Goal: Task Accomplishment & Management: Complete application form

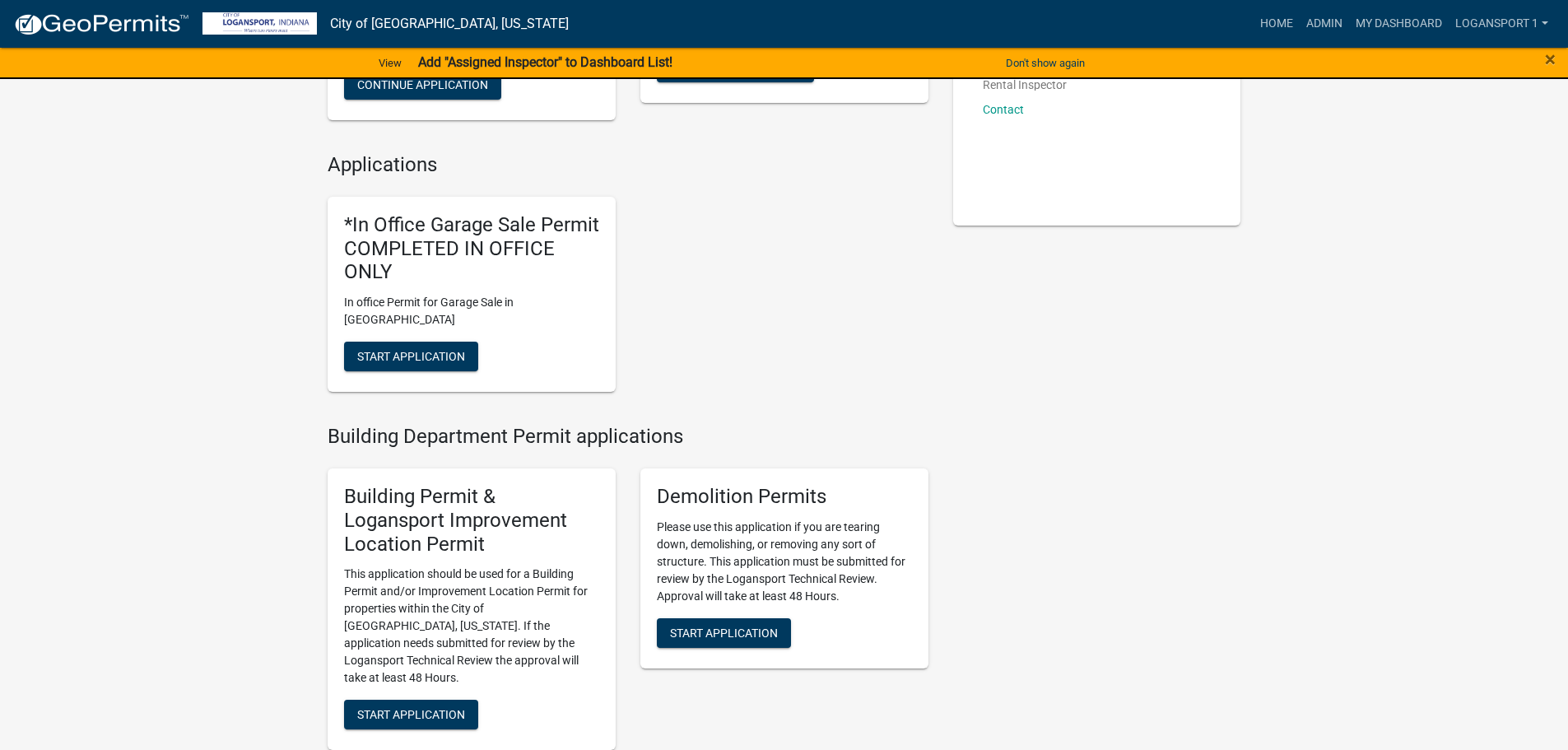
scroll to position [412, 0]
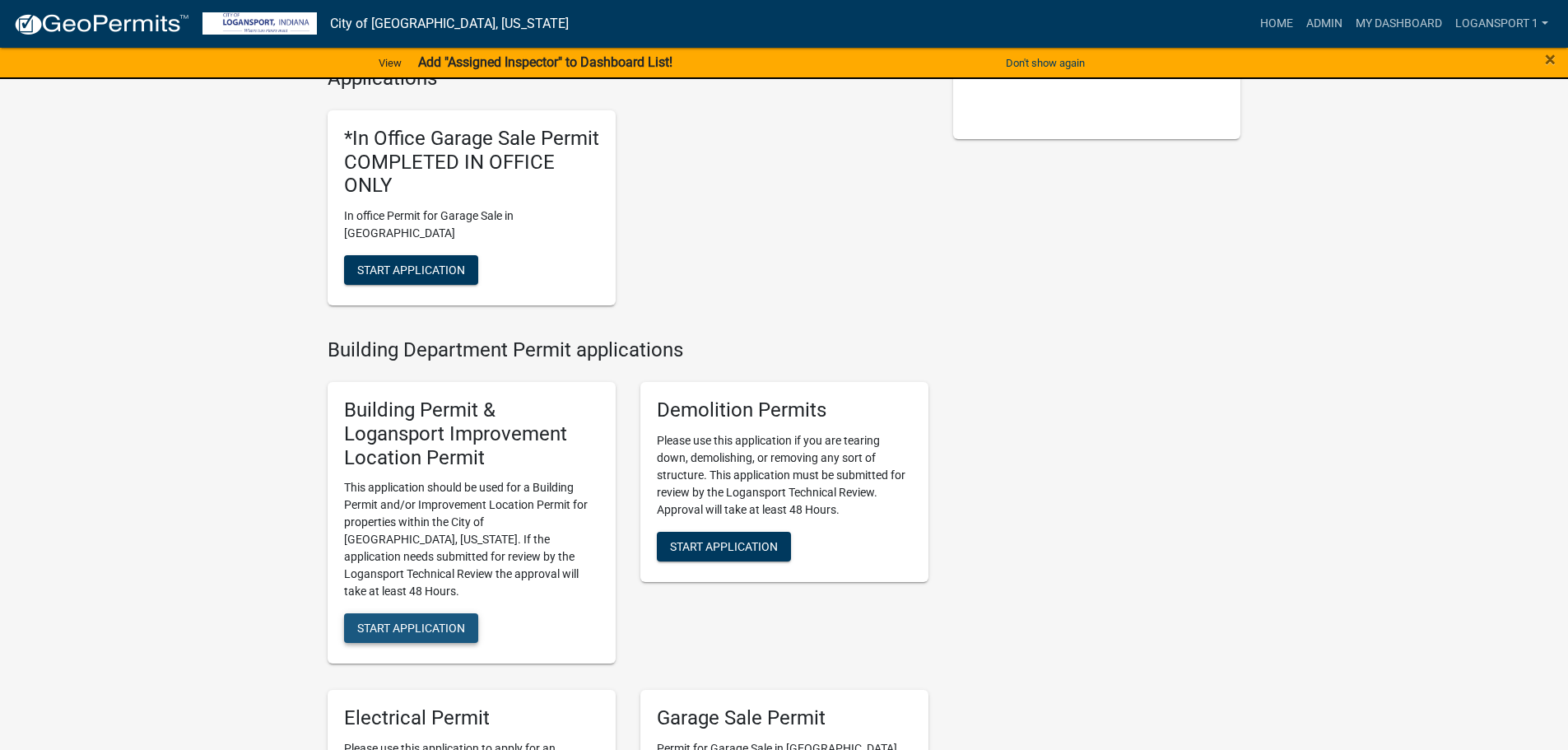
click at [442, 613] on button "Start Application" at bounding box center [411, 628] width 134 height 30
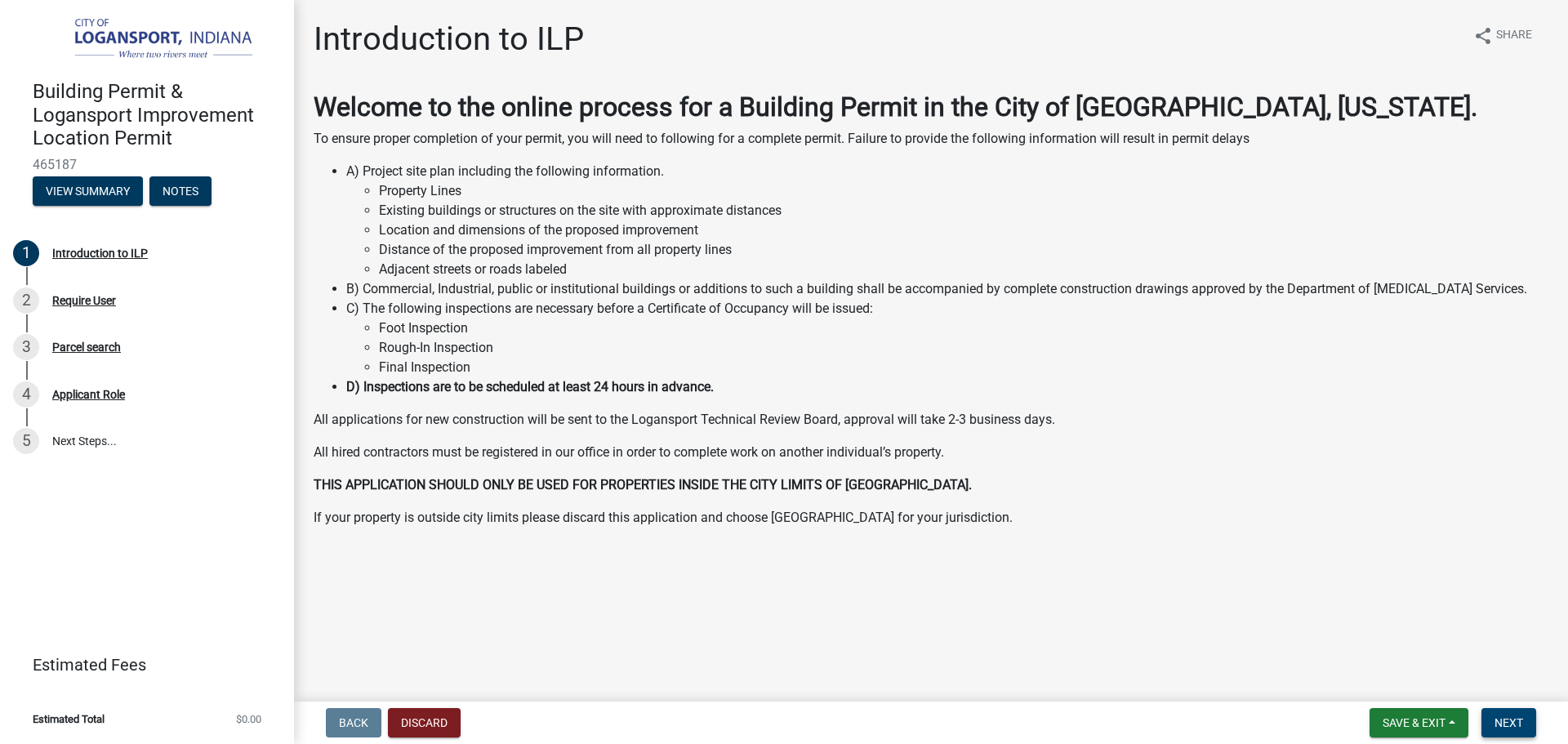
click at [1521, 722] on span "Next" at bounding box center [1508, 722] width 29 height 13
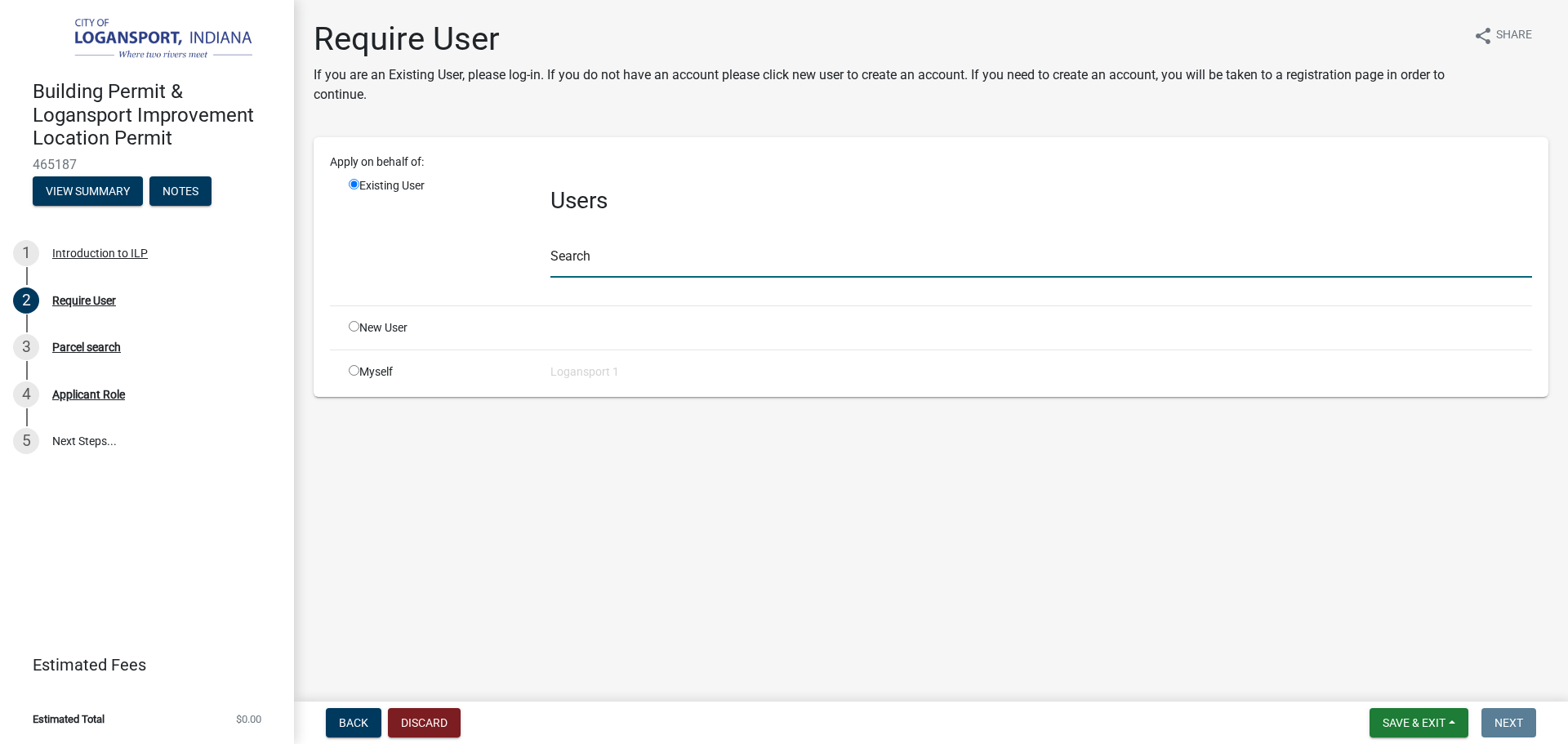
click at [674, 249] on input "text" at bounding box center [1041, 260] width 982 height 33
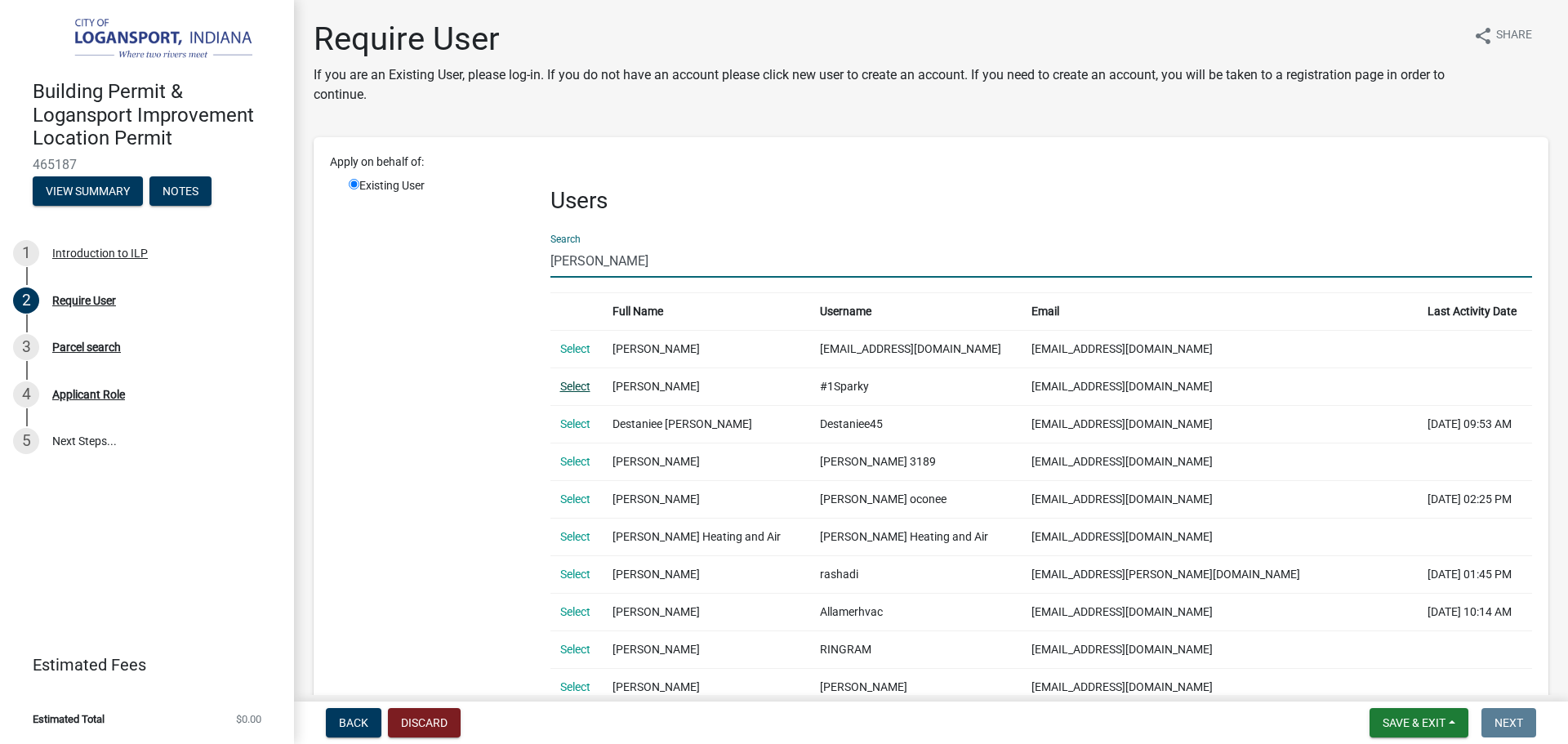
type input "[PERSON_NAME]"
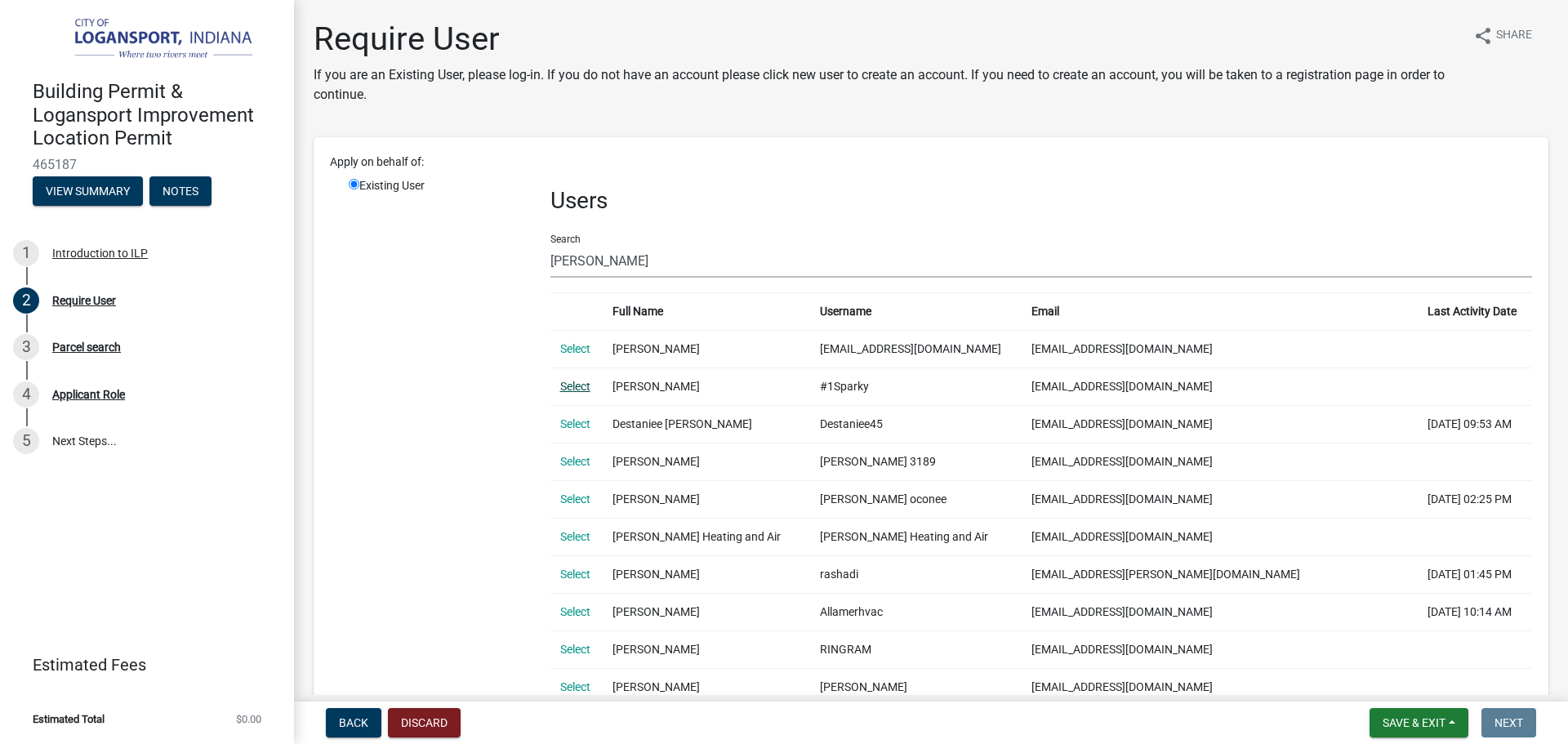
click at [581, 393] on link "Select" at bounding box center [575, 386] width 30 height 13
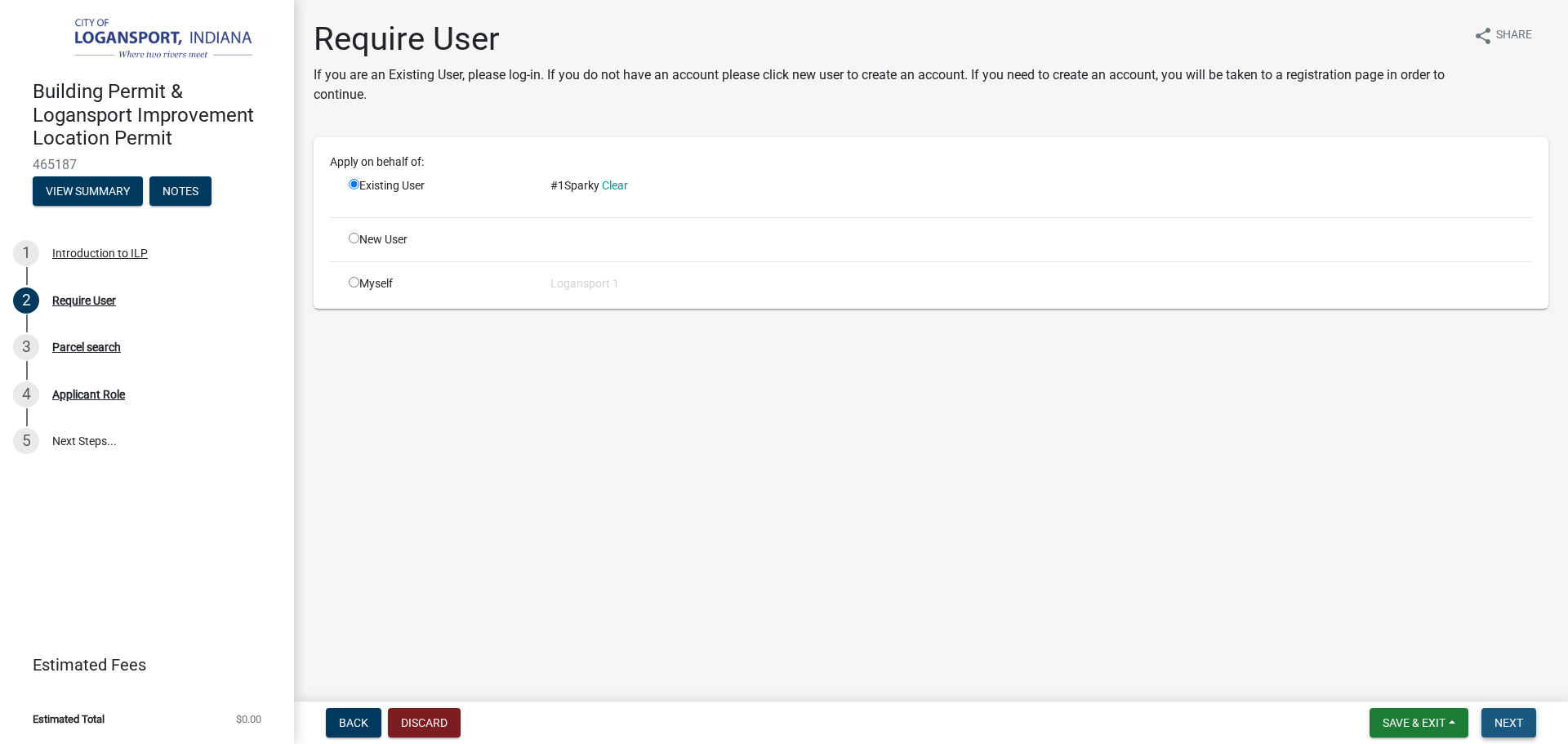
click at [1522, 715] on span "Next" at bounding box center [1508, 722] width 29 height 13
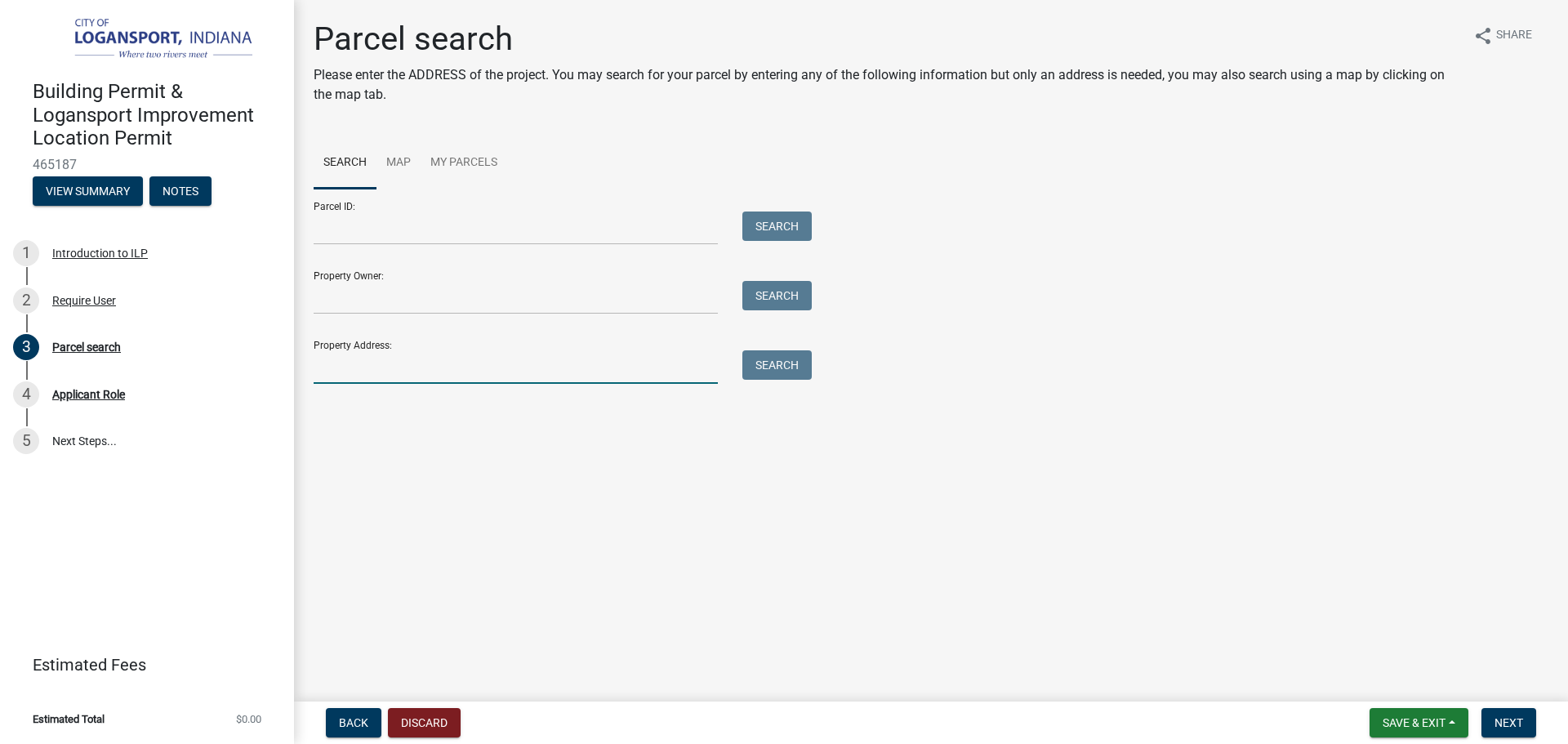
click at [387, 367] on input "Property Address:" at bounding box center [515, 367] width 404 height 33
type input "412 W C"
click at [731, 363] on div "Search" at bounding box center [772, 367] width 86 height 33
click at [765, 374] on button "Search" at bounding box center [777, 365] width 69 height 29
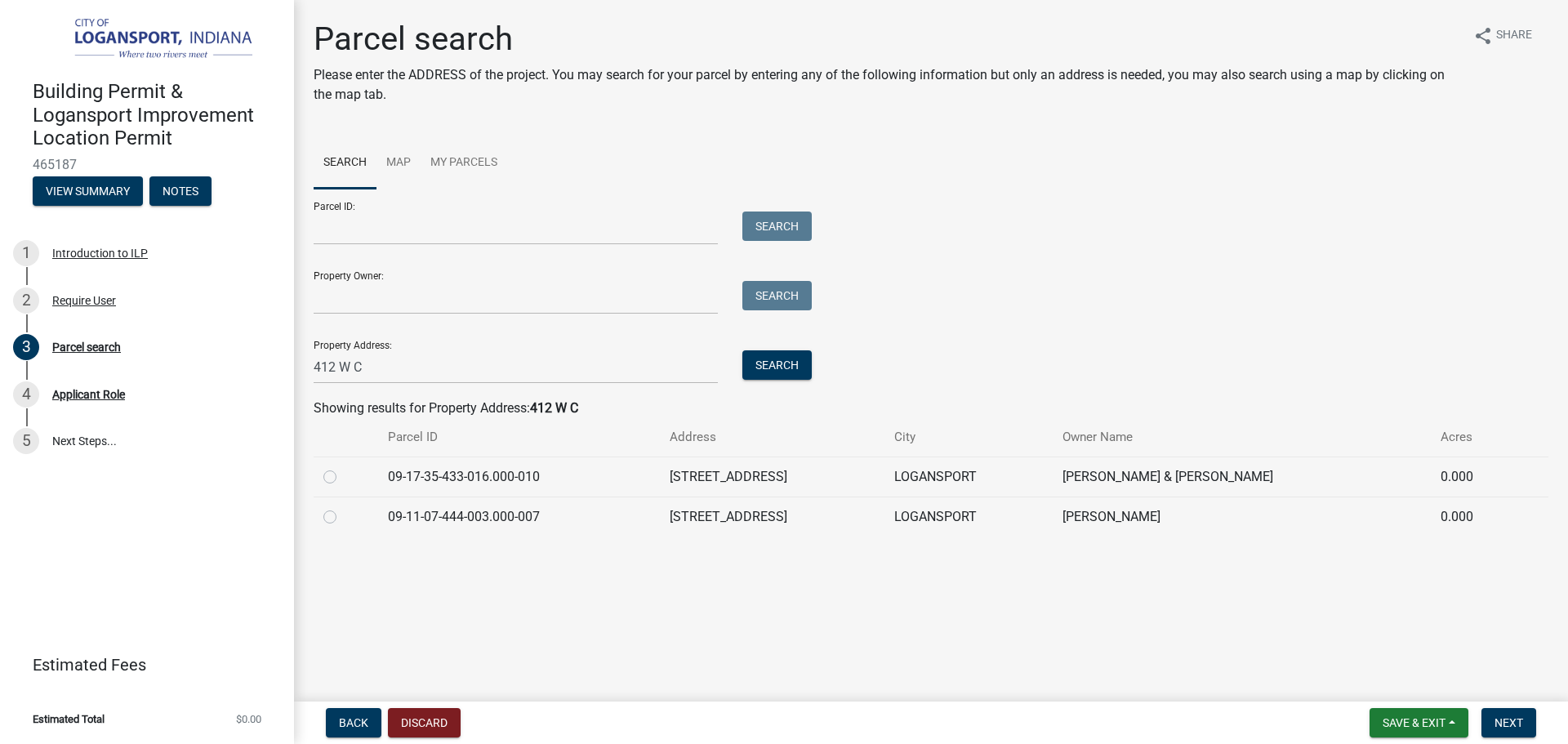
click at [343, 467] on label at bounding box center [343, 467] width 0 height 0
click at [343, 475] on input "radio" at bounding box center [349, 473] width 11 height 11
radio input "true"
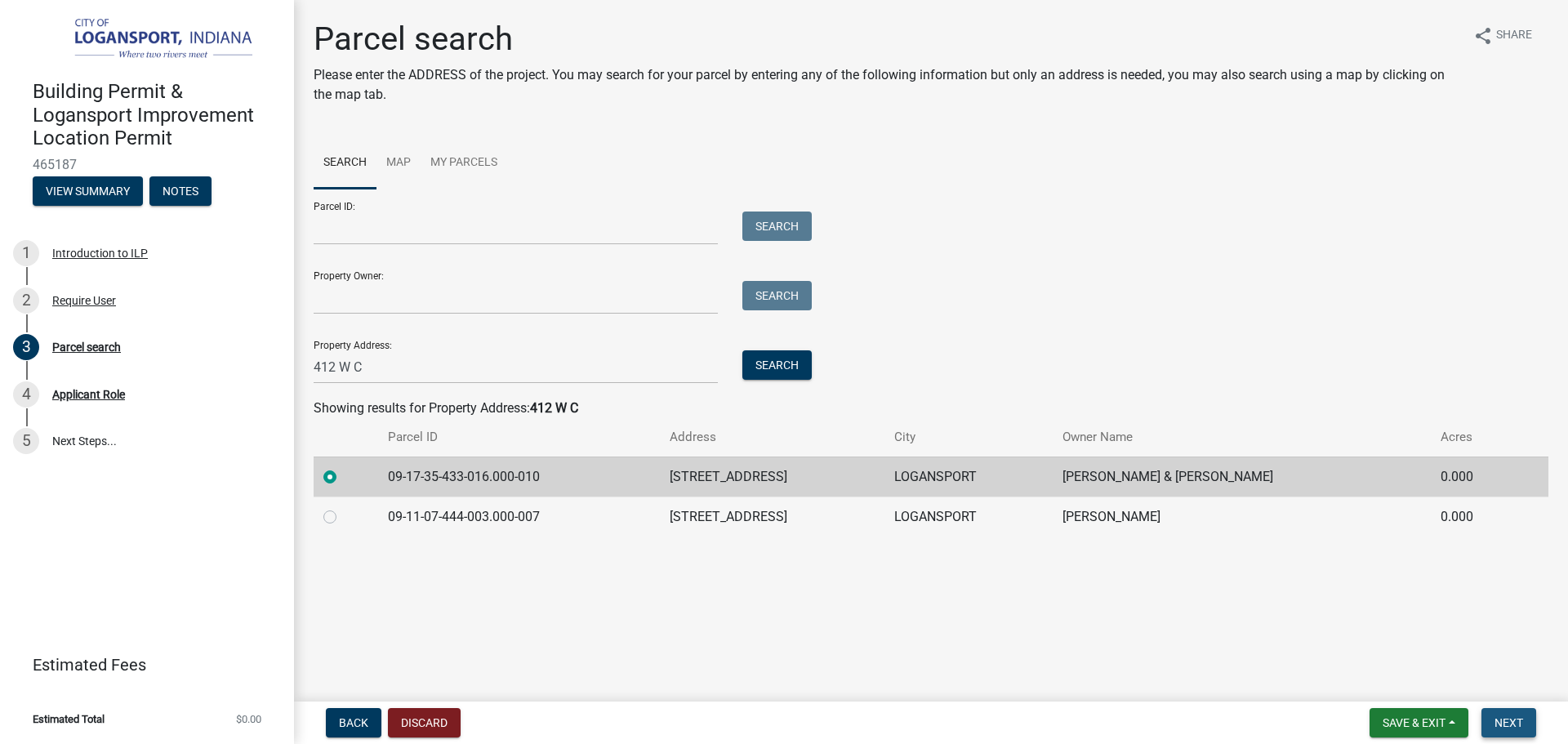
click at [1521, 720] on span "Next" at bounding box center [1508, 722] width 29 height 13
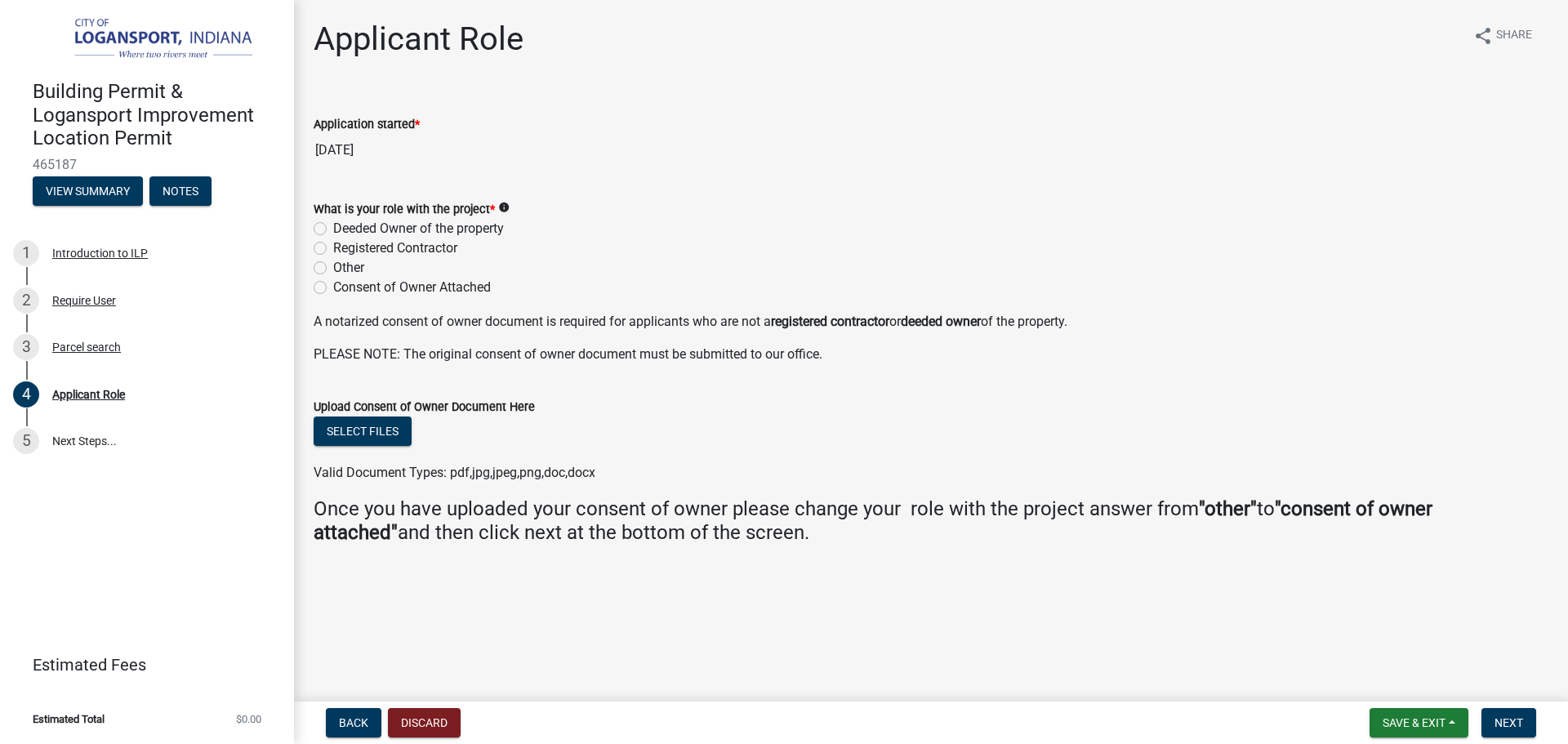
click at [333, 225] on label "Deeded Owner of the property" at bounding box center [418, 228] width 170 height 19
click at [333, 225] on input "Deeded Owner of the property" at bounding box center [339, 224] width 11 height 11
radio input "true"
click at [1507, 709] on button "Next" at bounding box center [1508, 722] width 54 height 29
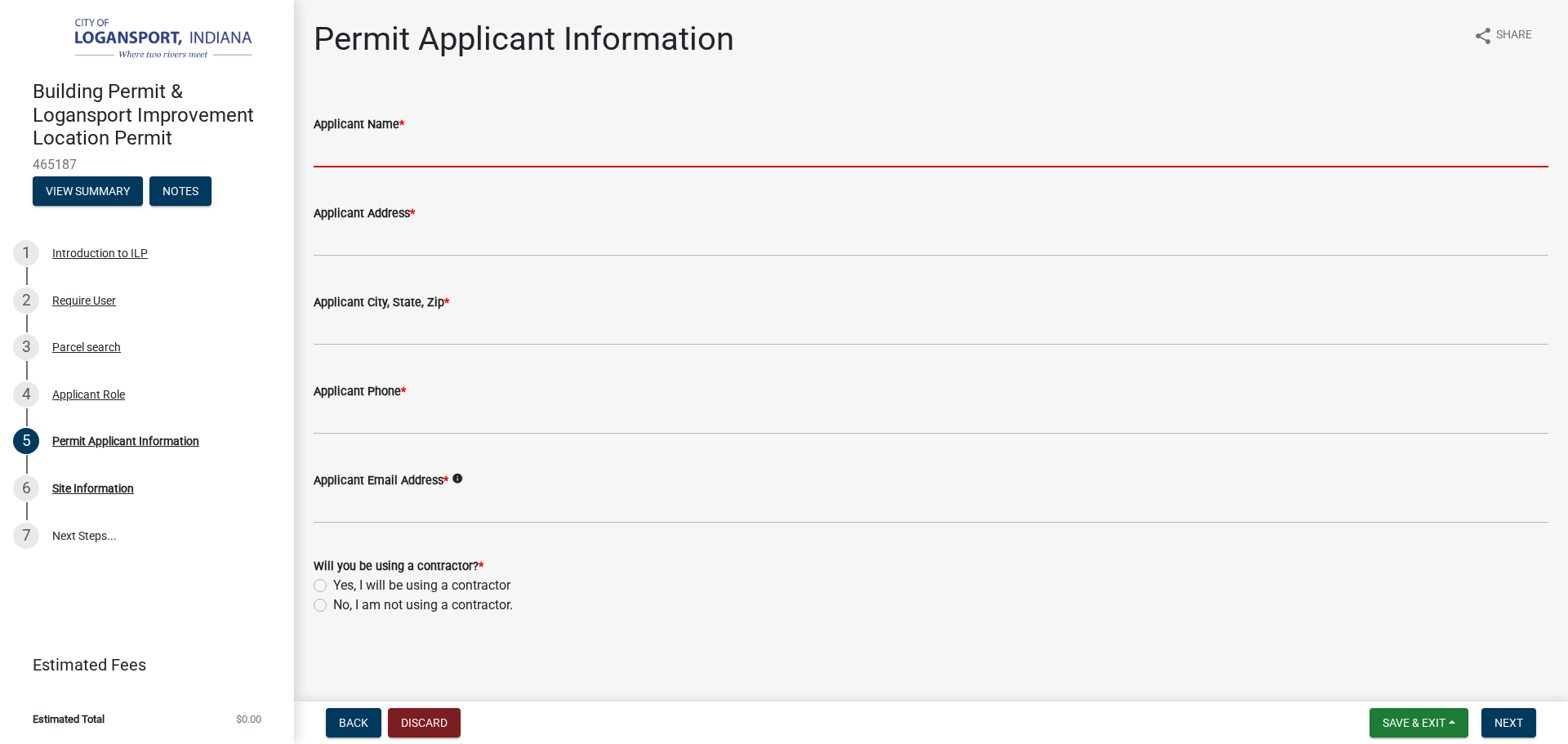
click at [458, 163] on input "Applicant Name *" at bounding box center [931, 151] width 1235 height 33
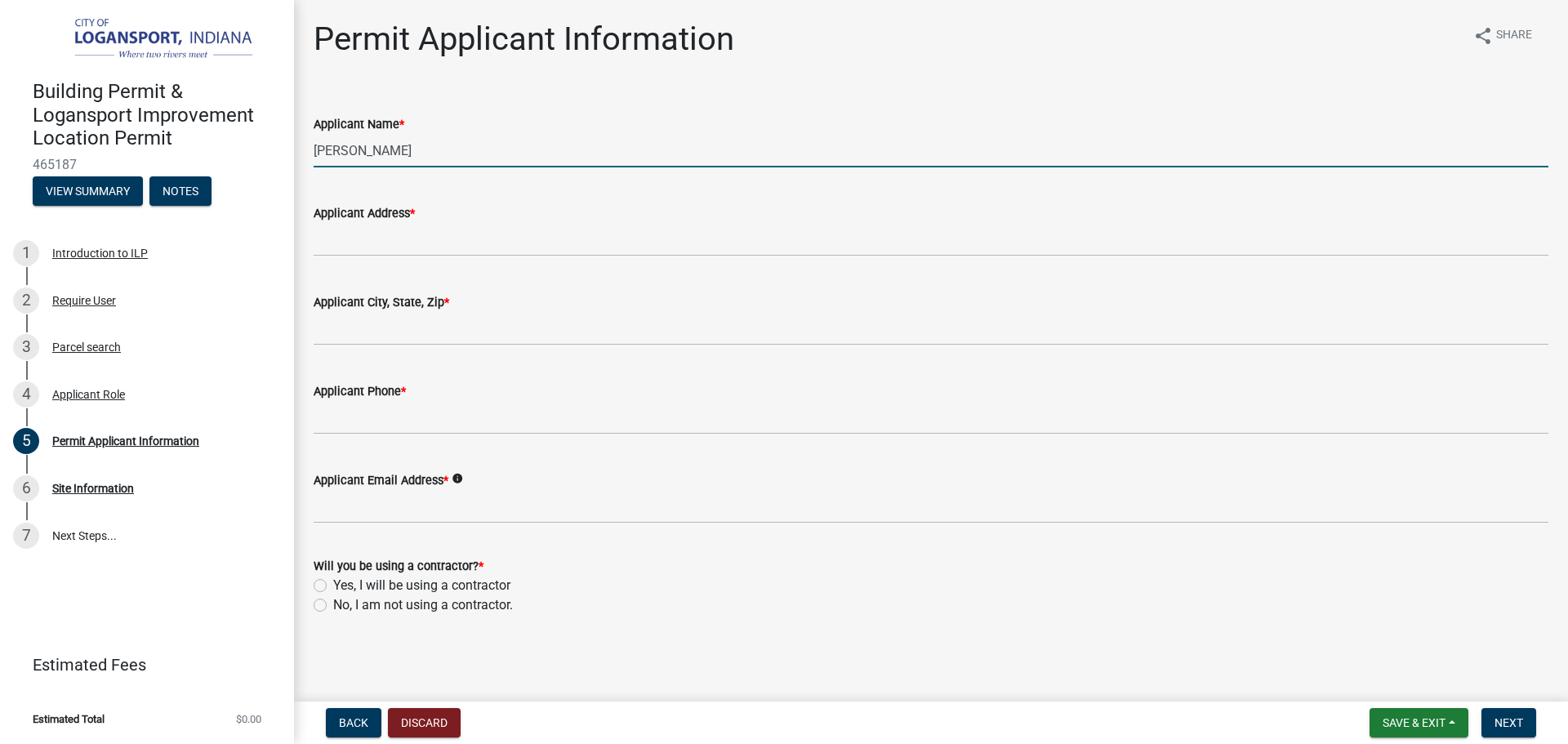
type input "[PERSON_NAME]"
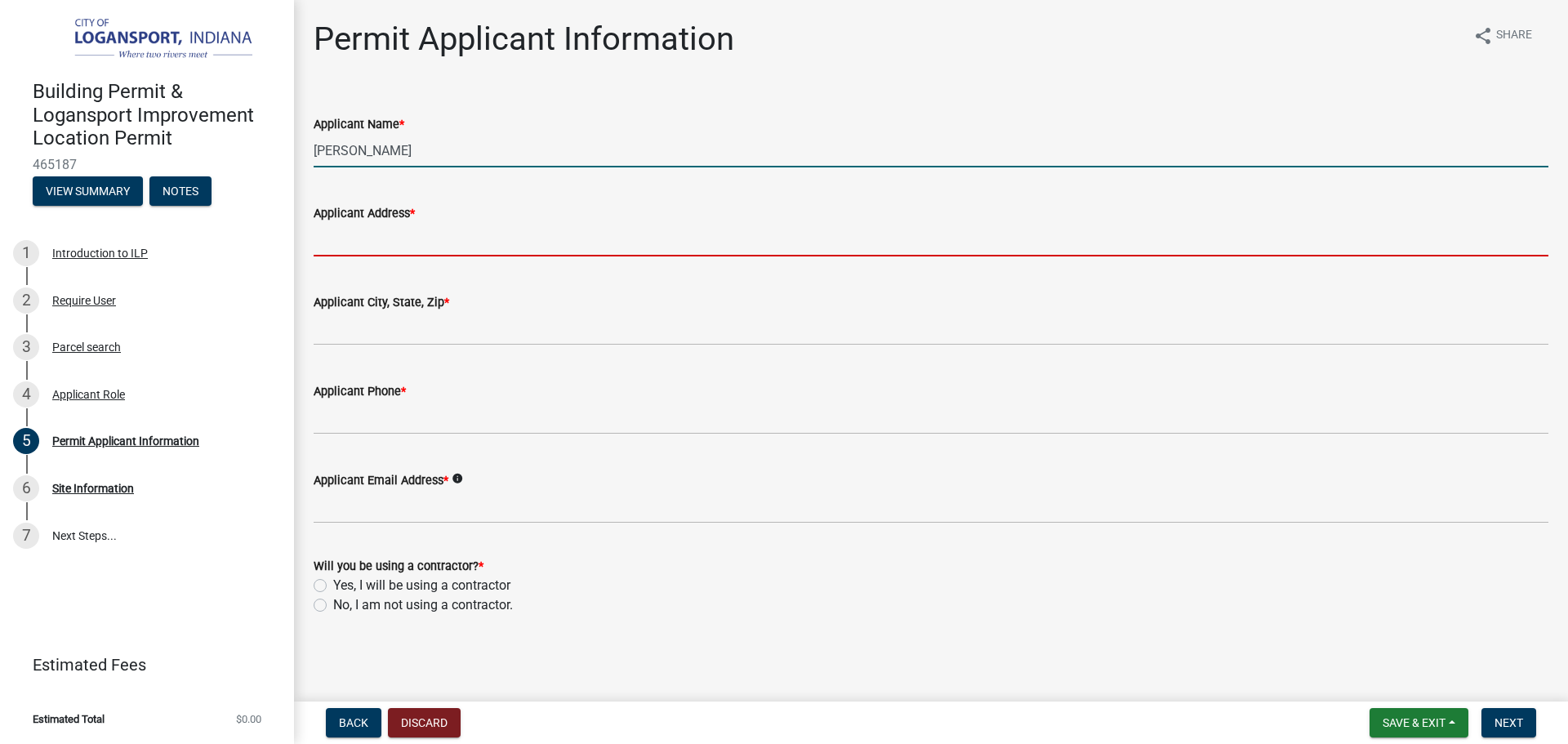
click at [474, 243] on input "Applicant Address *" at bounding box center [931, 239] width 1235 height 33
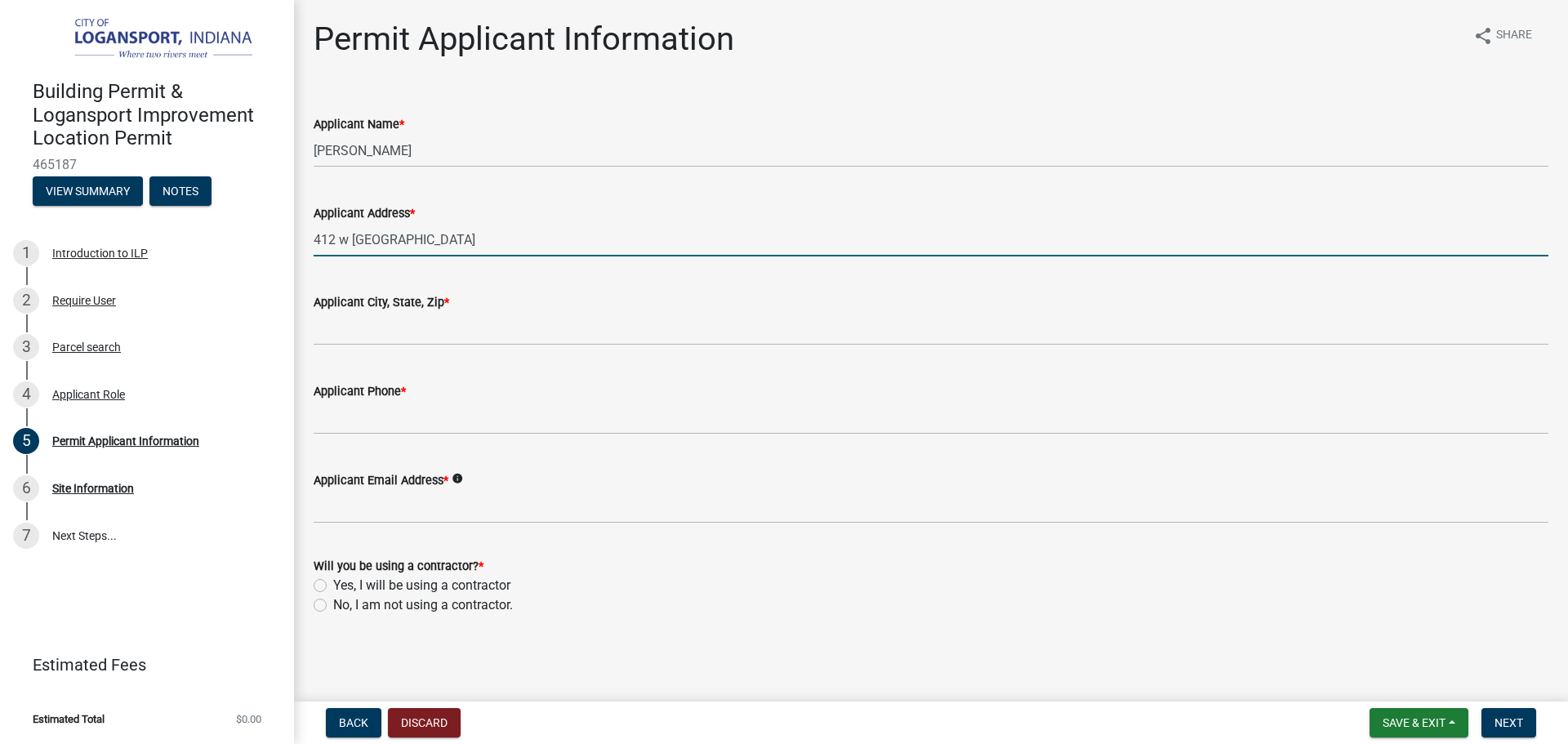
click at [345, 235] on input "412 w [GEOGRAPHIC_DATA]" at bounding box center [931, 239] width 1235 height 33
type input "[STREET_ADDRESS]"
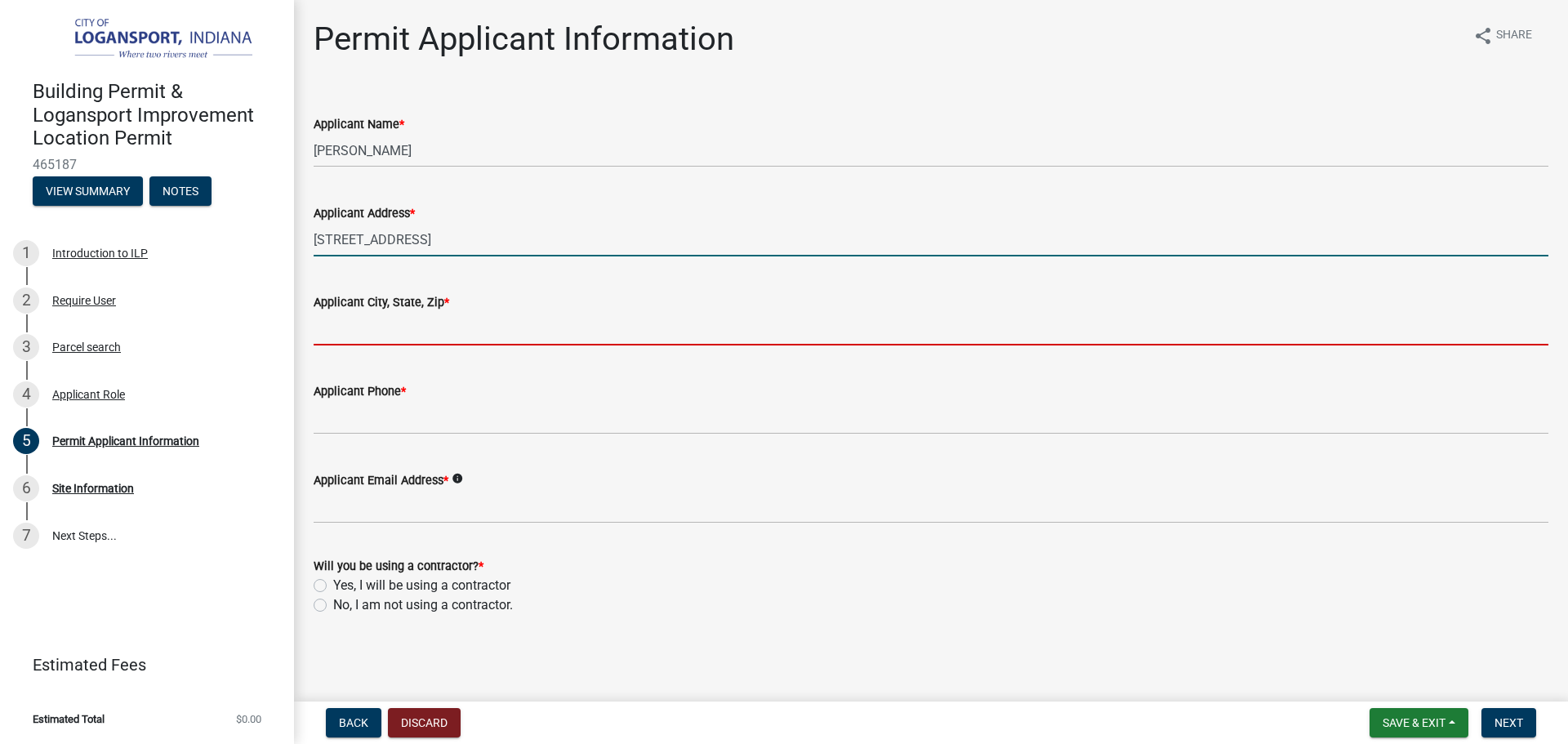
click at [409, 321] on input "Applicant City, State, Zip *" at bounding box center [931, 328] width 1235 height 33
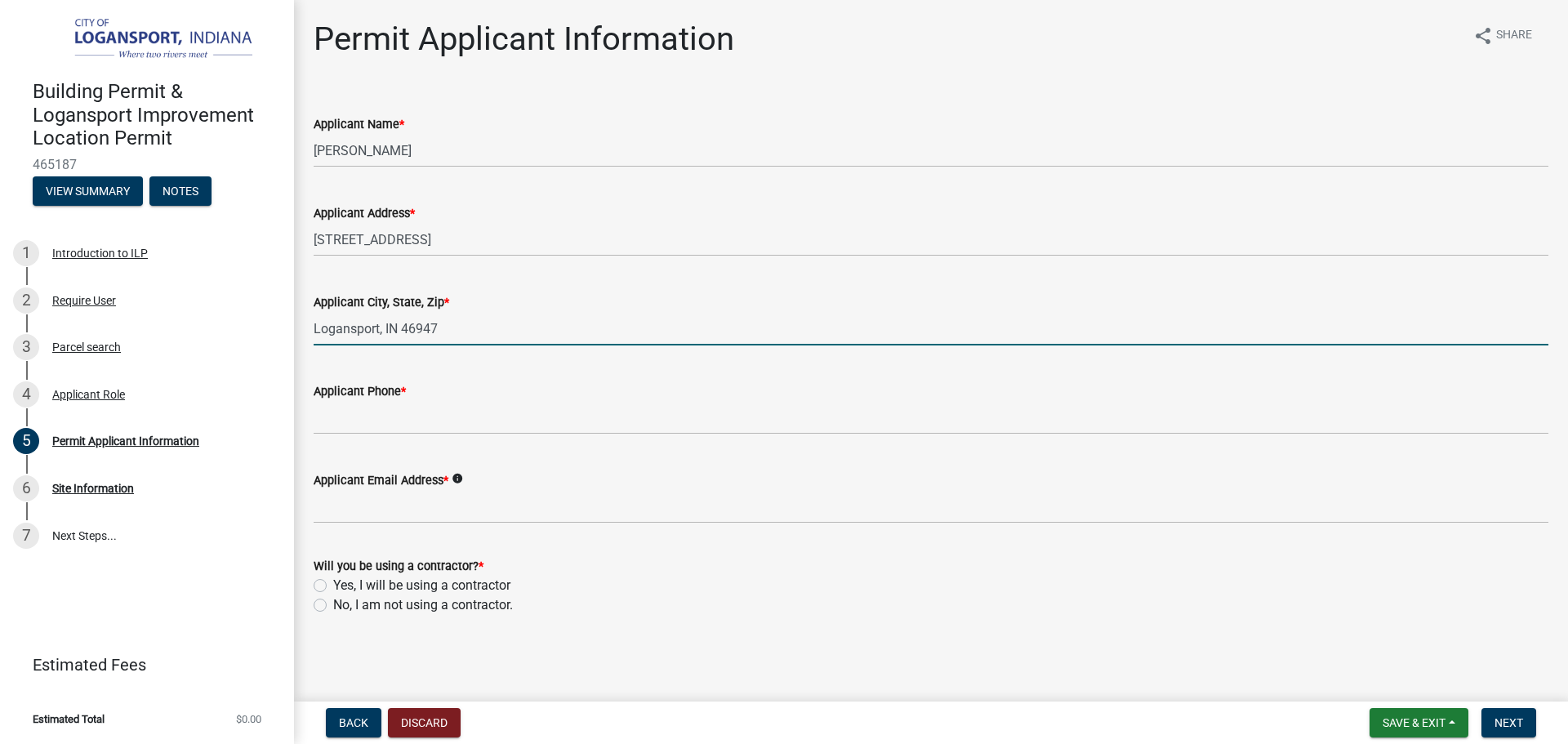
type input "Logansport, IN 46947"
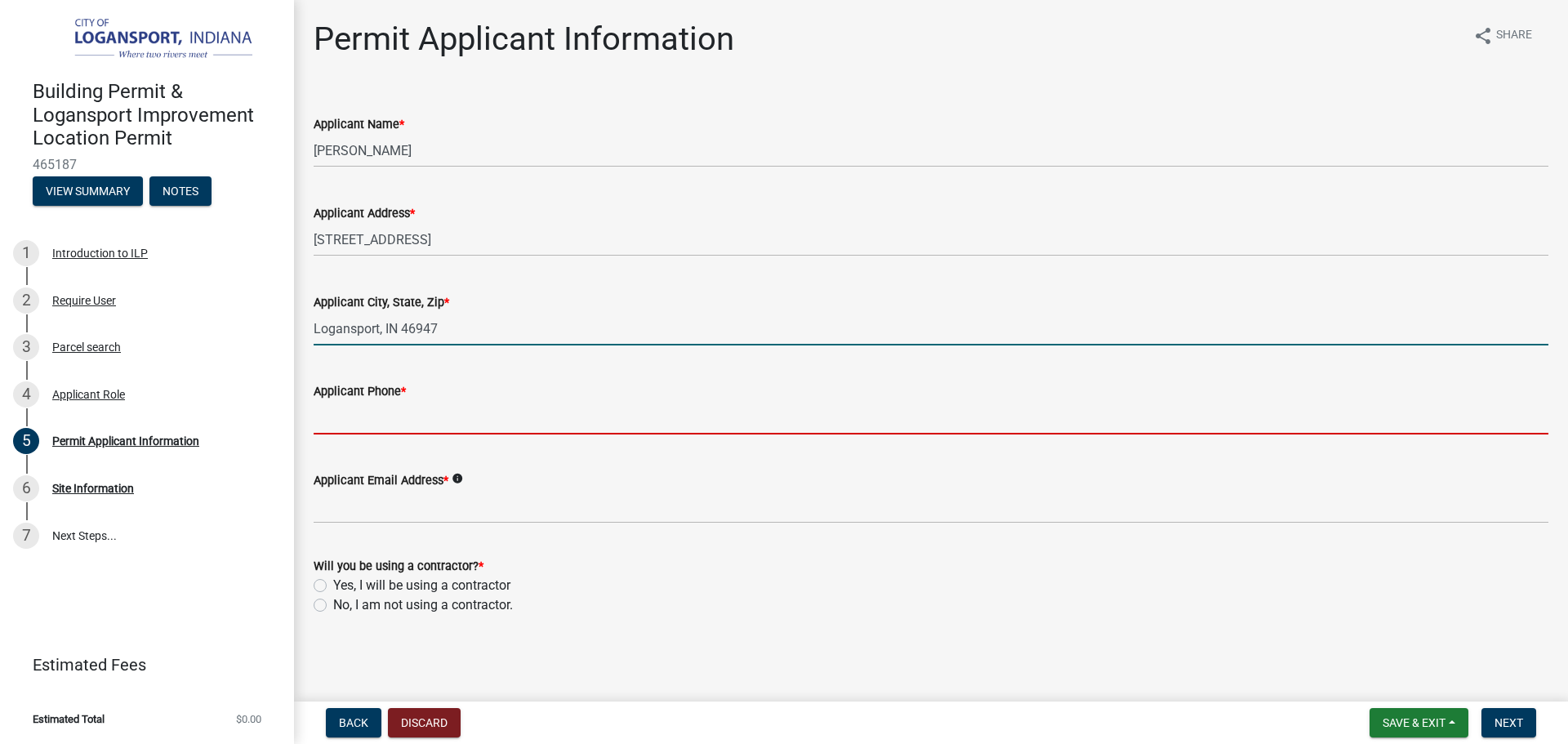
click at [357, 418] on input "Applicant Phone *" at bounding box center [931, 418] width 1235 height 33
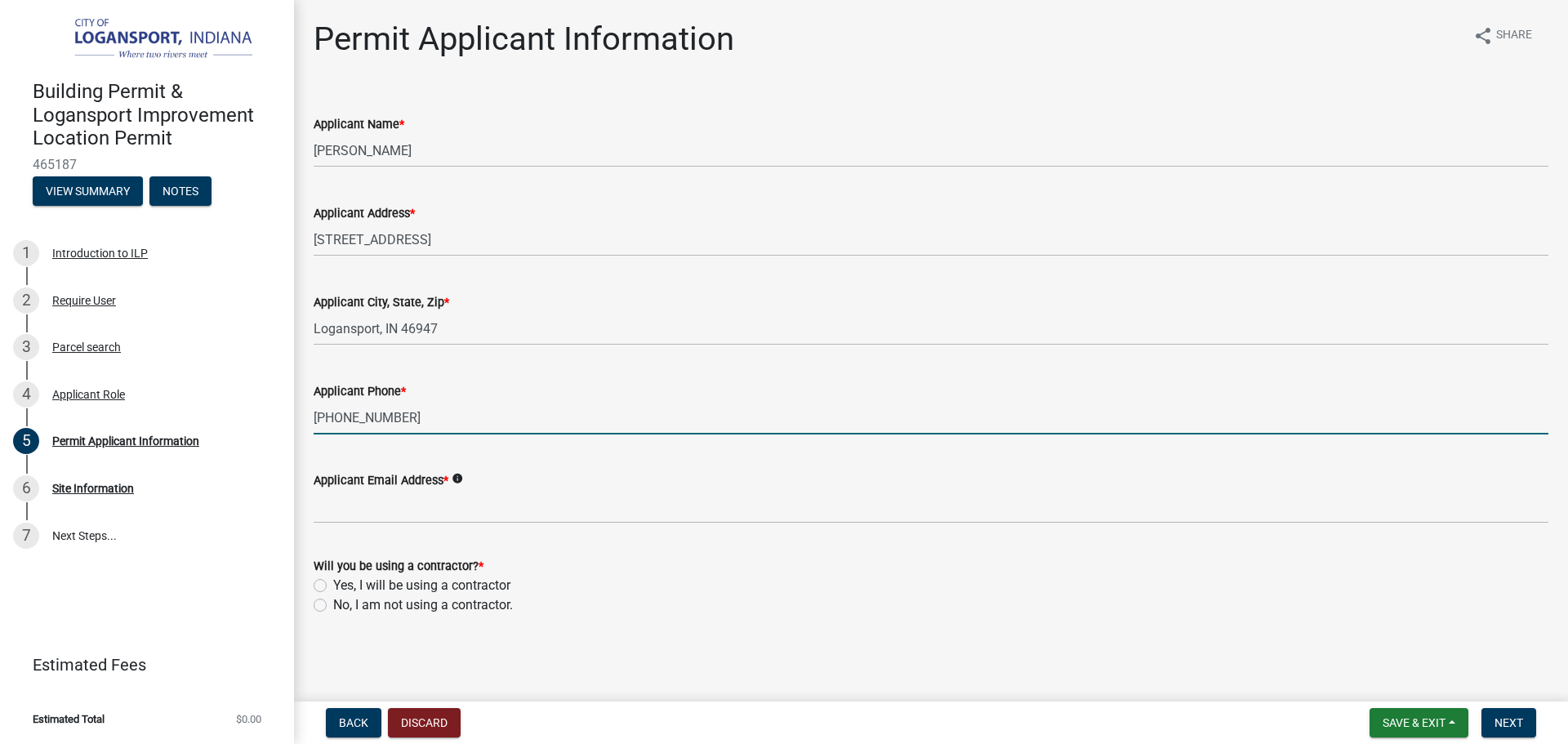
type input "[PHONE_NUMBER]"
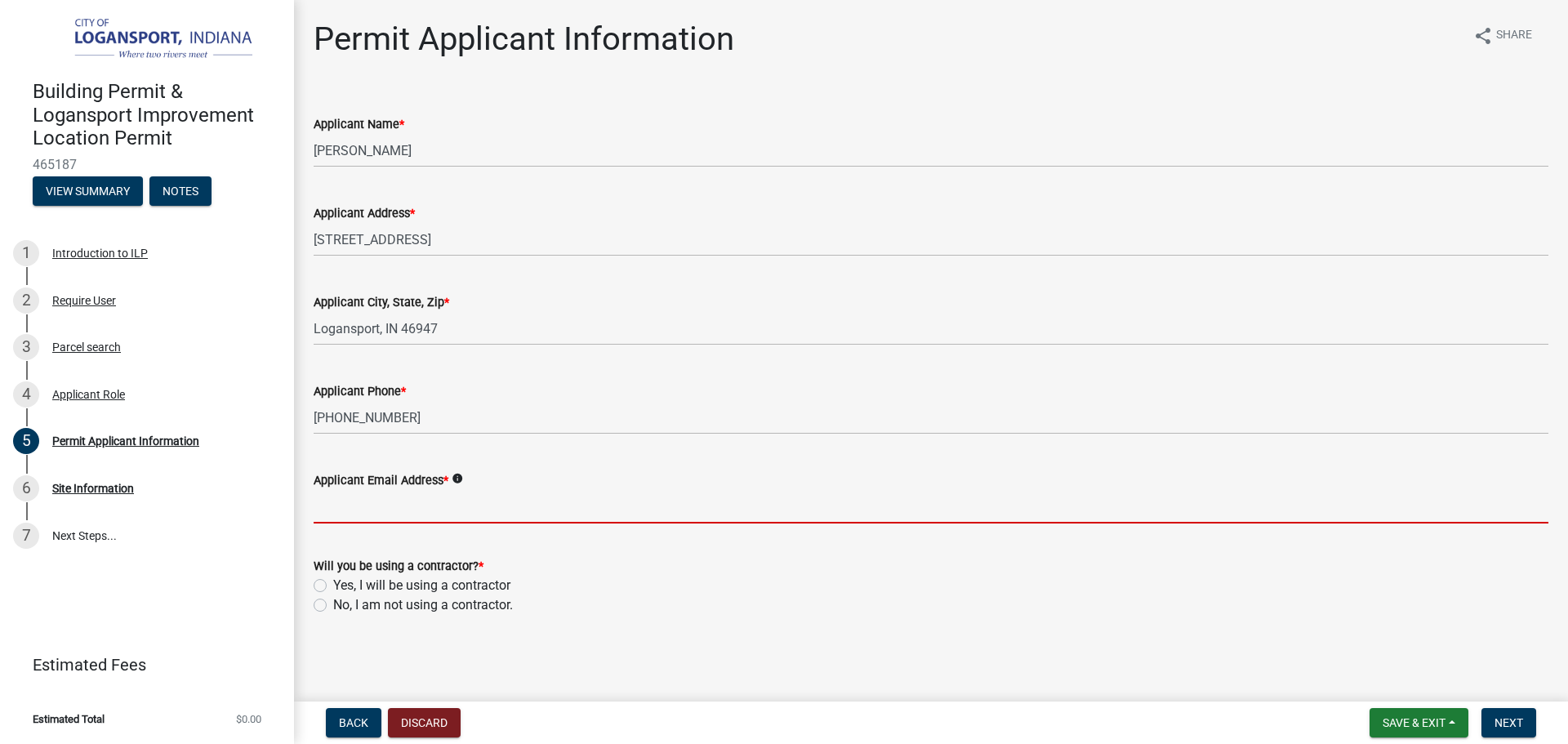
click at [388, 519] on input "Applicant Email Address *" at bounding box center [931, 507] width 1235 height 33
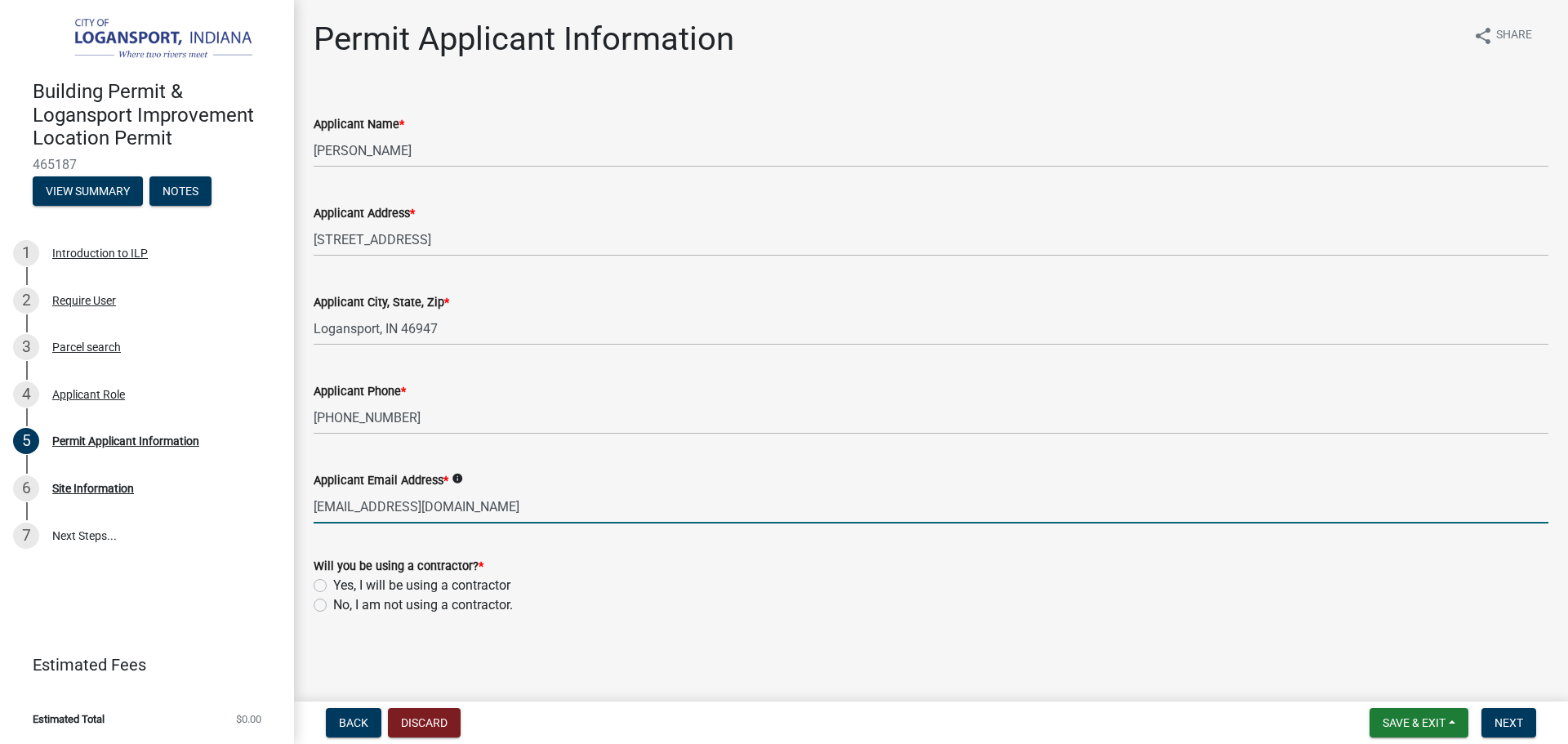
type input "[EMAIL_ADDRESS][DOMAIN_NAME]"
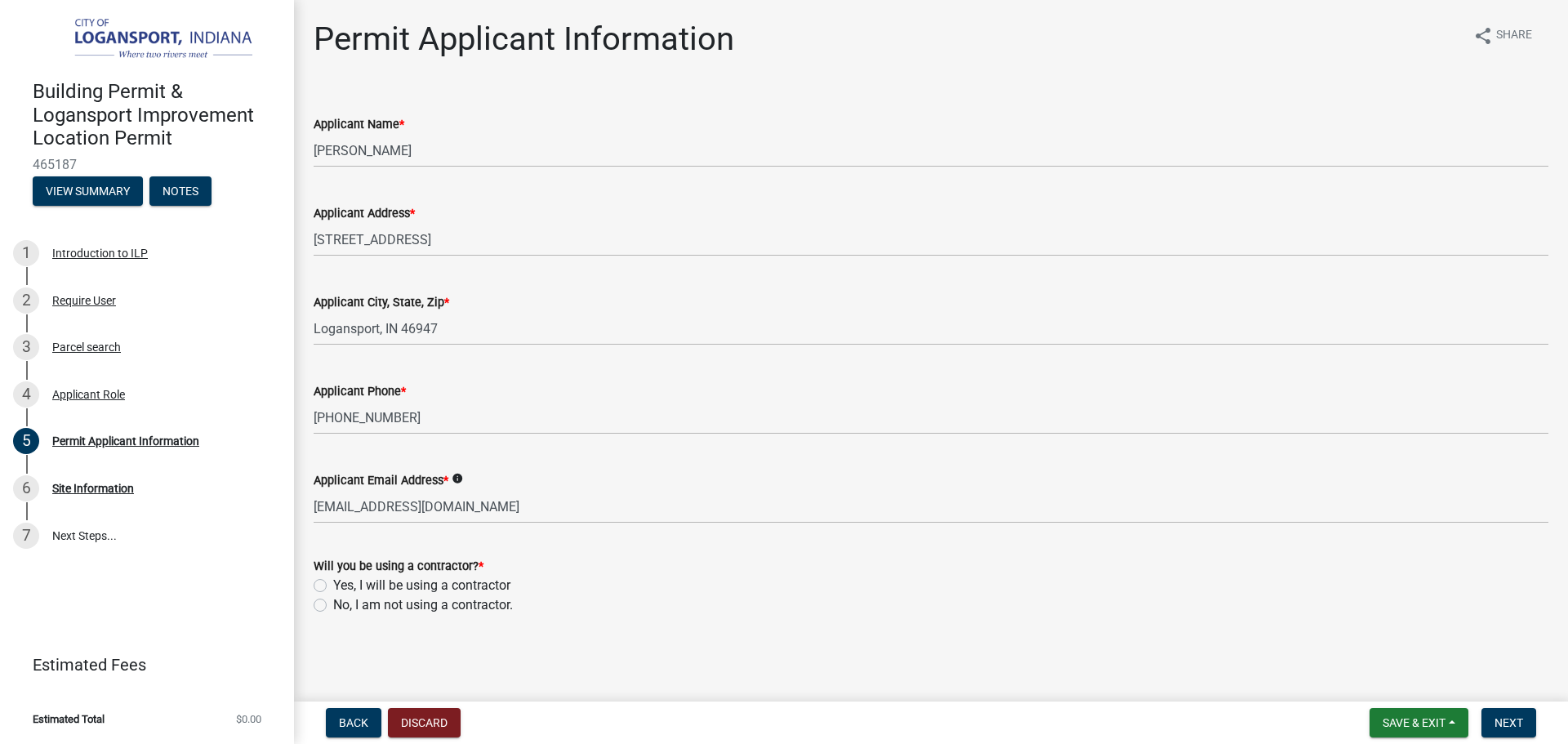
click at [333, 586] on label "Yes, I will be using a contractor" at bounding box center [421, 585] width 178 height 19
click at [333, 586] on input "Yes, I will be using a contractor" at bounding box center [339, 581] width 11 height 11
radio input "true"
click at [1517, 723] on span "Next" at bounding box center [1508, 722] width 29 height 13
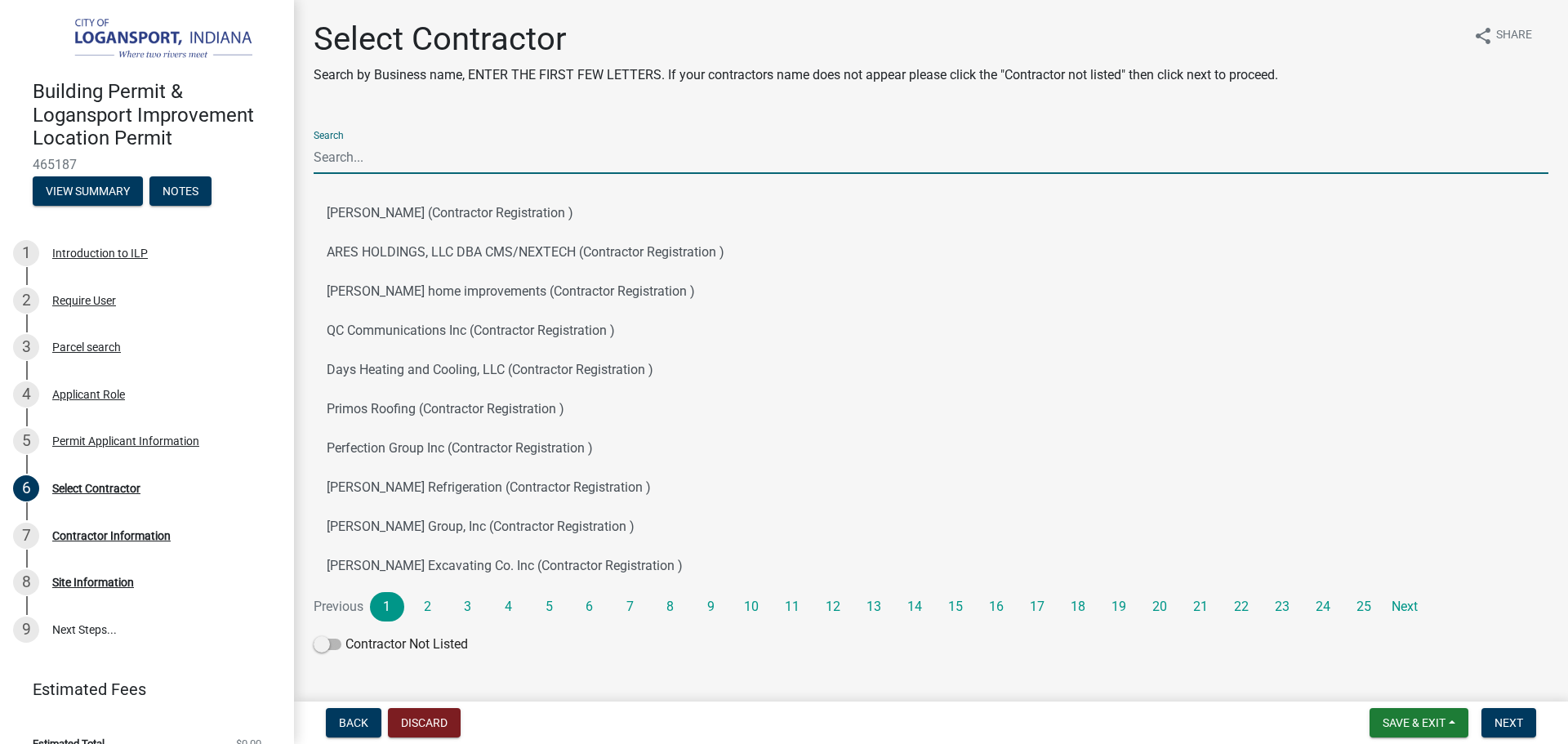
click at [401, 149] on input "Search" at bounding box center [931, 157] width 1235 height 33
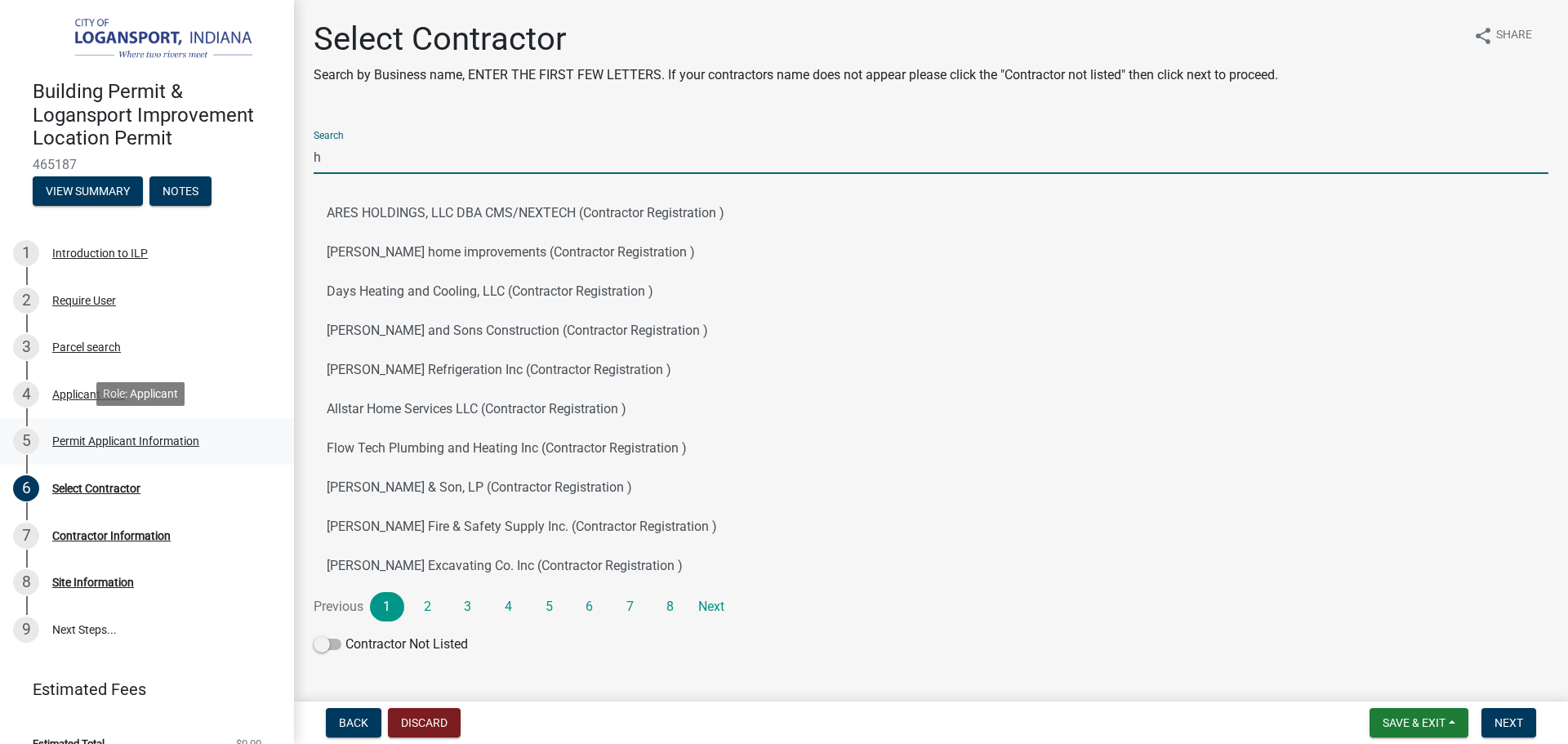
type input "h"
click at [91, 437] on div "Permit Applicant Information" at bounding box center [126, 441] width 147 height 11
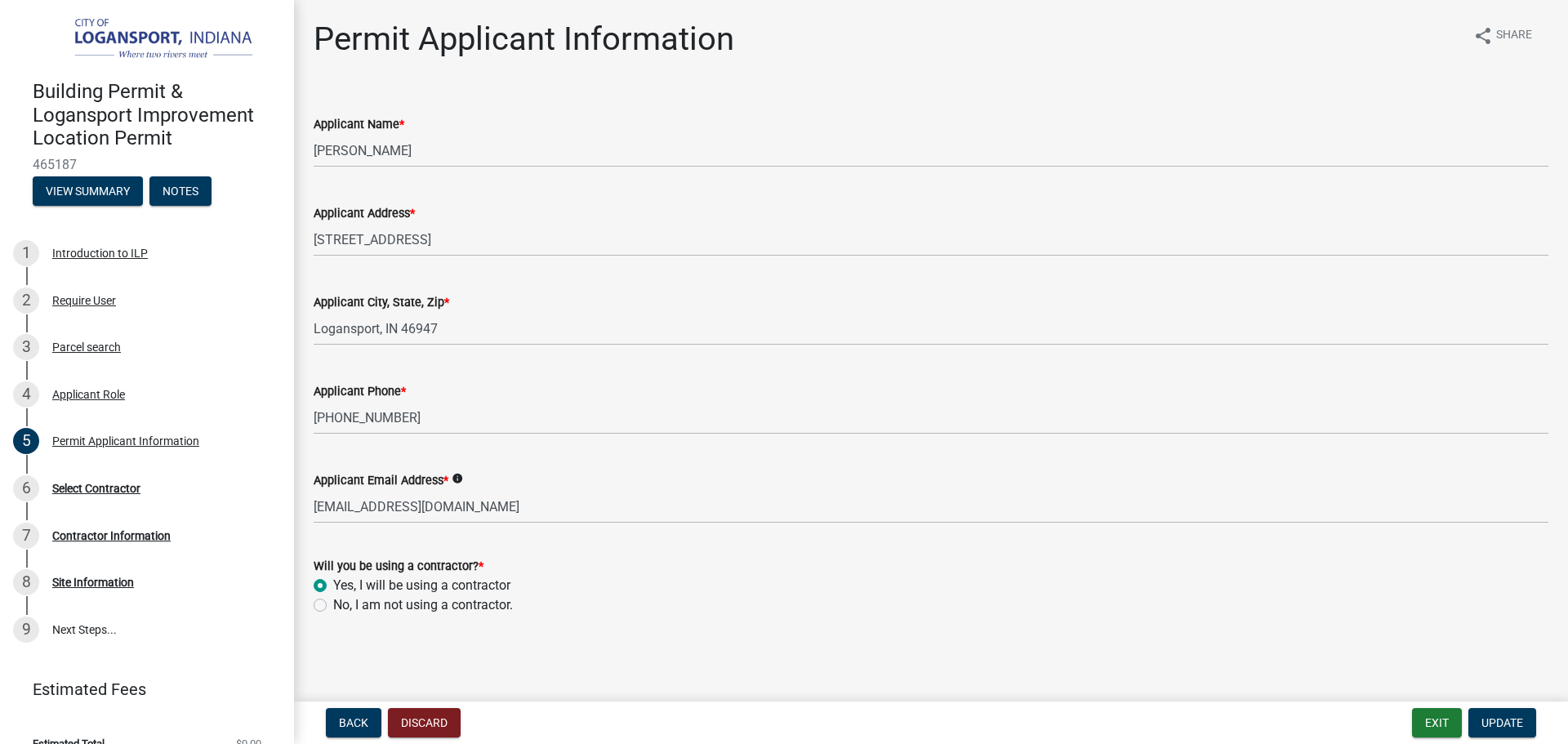
drag, startPoint x: 323, startPoint y: 602, endPoint x: 414, endPoint y: 617, distance: 92.2
click at [333, 604] on label "No, I am not using a contractor." at bounding box center [422, 604] width 179 height 19
click at [333, 604] on input "No, I am not using a contractor." at bounding box center [339, 601] width 11 height 11
radio input "true"
click at [1513, 718] on span "Update" at bounding box center [1502, 722] width 41 height 13
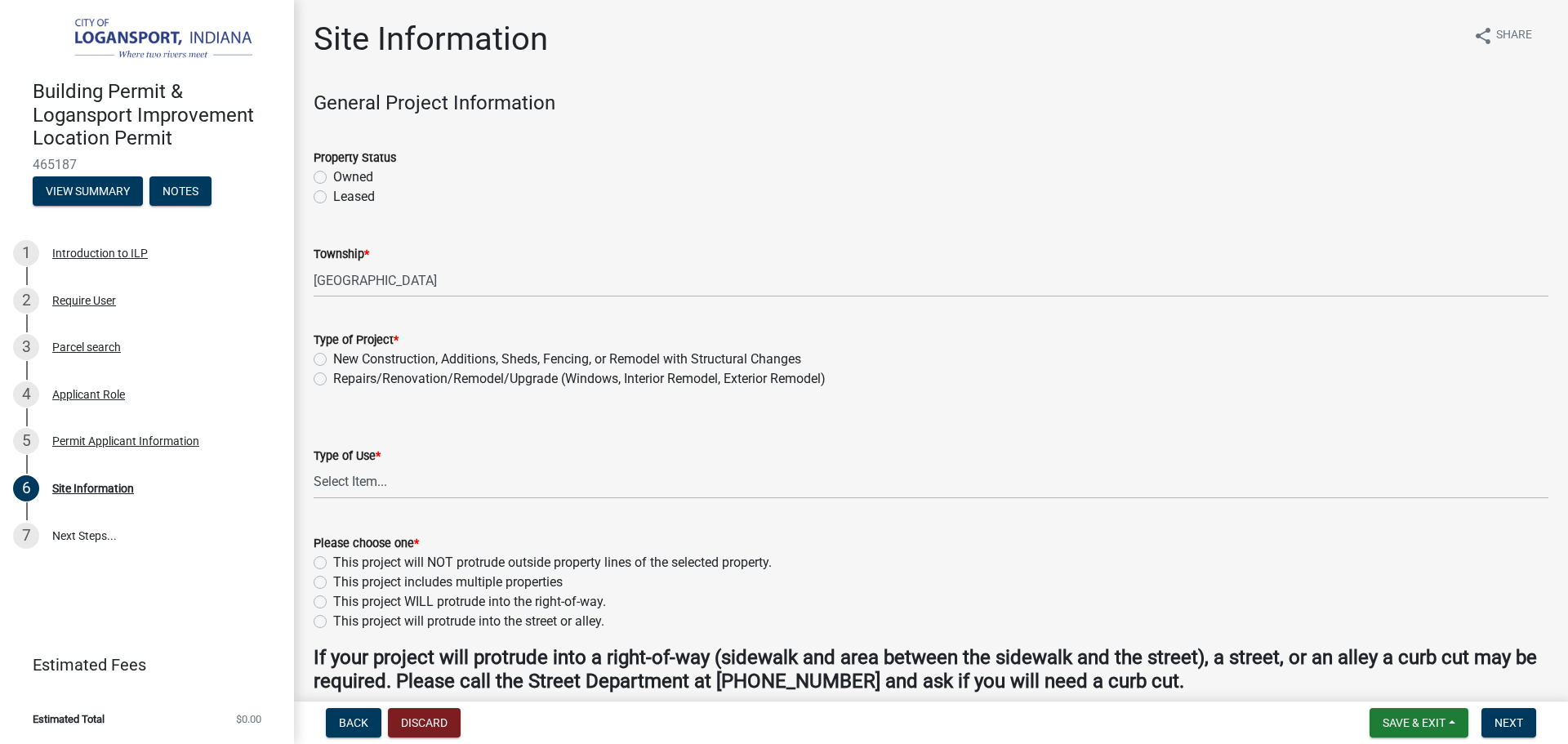
click at [333, 177] on label "Owned" at bounding box center [352, 177] width 40 height 19
click at [333, 177] on input "Owned" at bounding box center [339, 173] width 11 height 11
radio input "true"
click at [333, 362] on label "New Construction, Additions, Sheds, Fencing, or Remodel with Structural Changes" at bounding box center [567, 359] width 468 height 19
click at [333, 360] on input "New Construction, Additions, Sheds, Fencing, or Remodel with Structural Changes" at bounding box center [339, 355] width 11 height 11
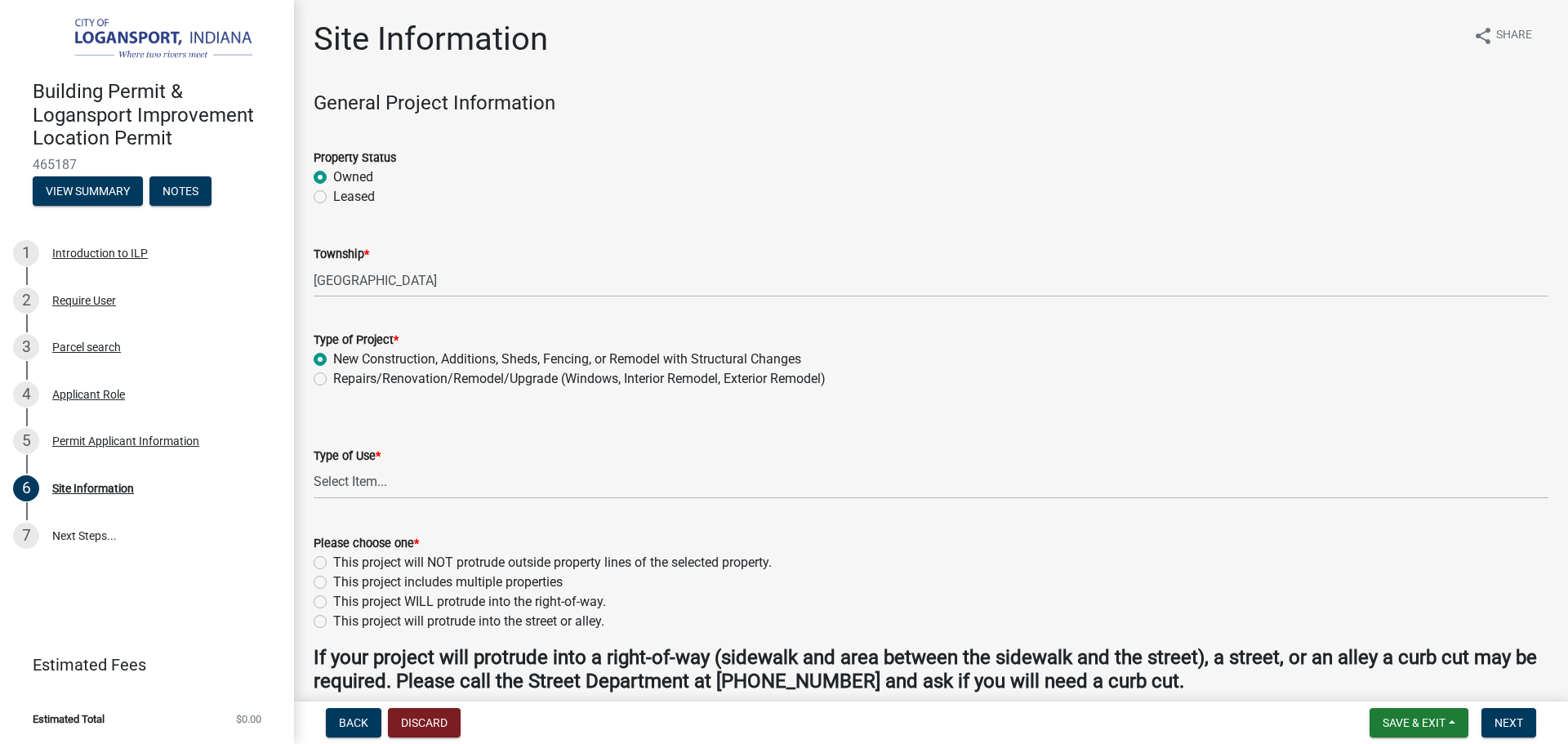
radio input "true"
click at [345, 486] on select "Select Item... Residential Commercial/Industrial Agricultural Public/Semi Public" at bounding box center [931, 482] width 1235 height 33
click at [314, 465] on select "Select Item... Residential Commercial/Industrial Agricultural Public/Semi Public" at bounding box center [931, 482] width 1235 height 33
select select "62802869-e470-474a-8a4c-8dbe1ccdd5ac"
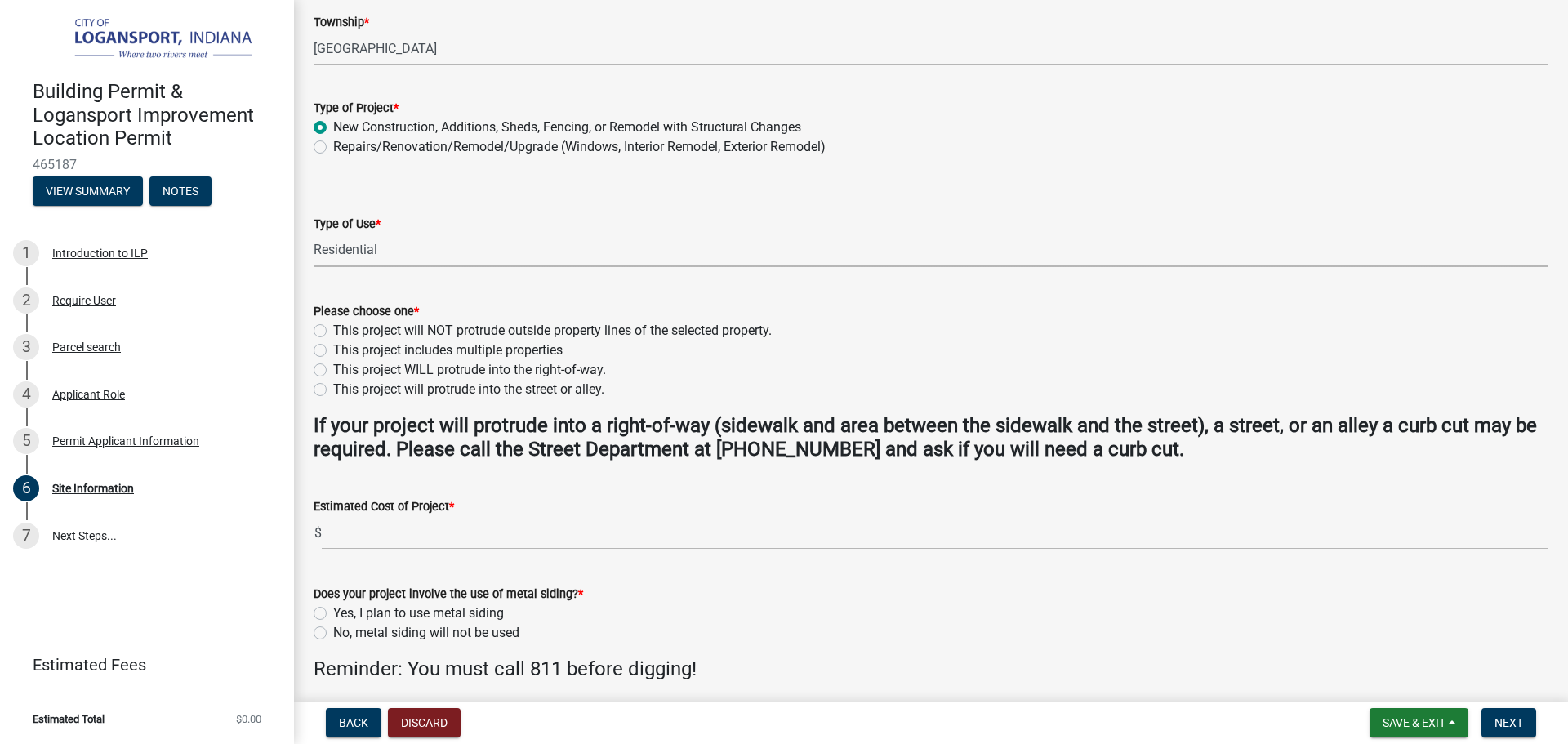
scroll to position [245, 0]
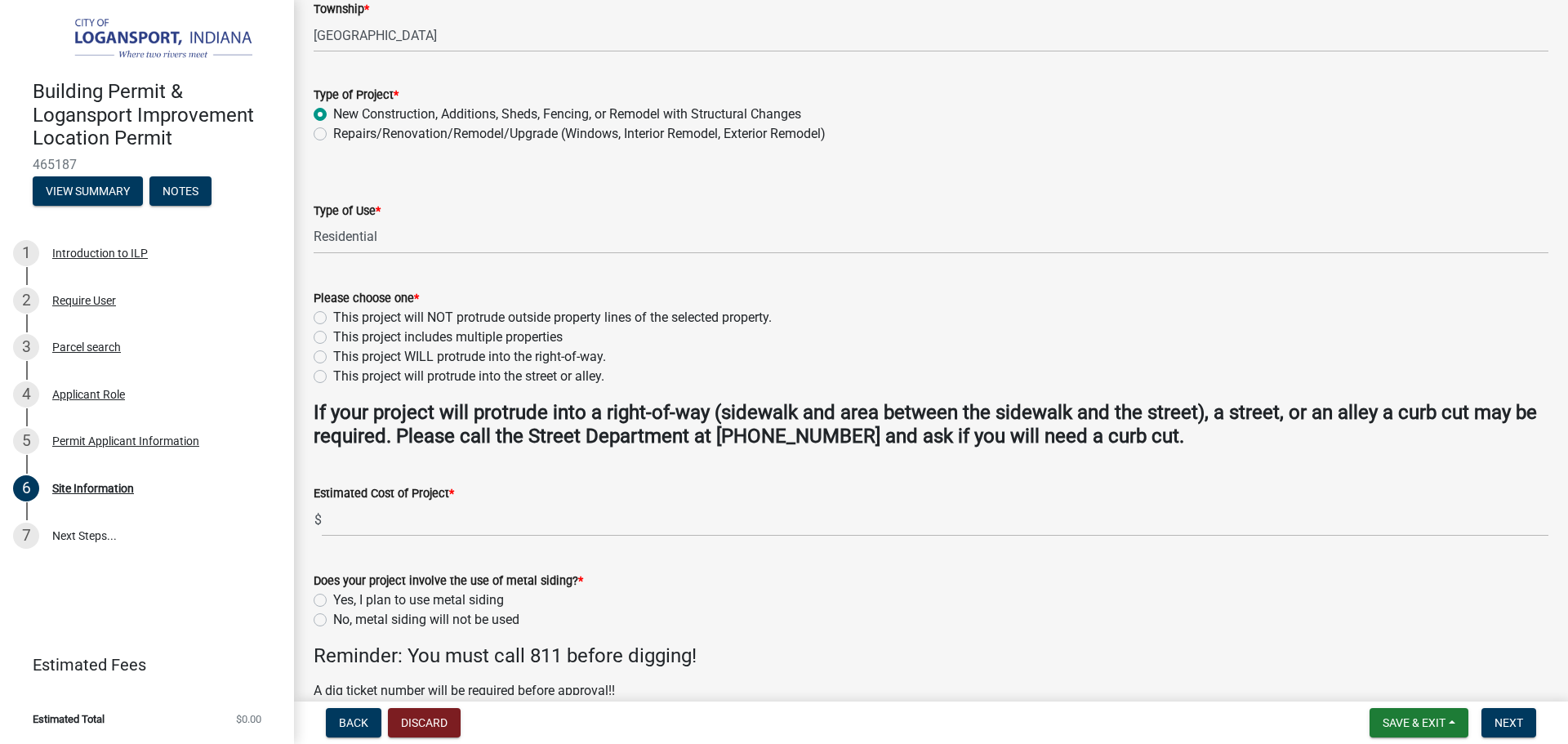
click at [333, 335] on label "This project includes multiple properties" at bounding box center [447, 337] width 229 height 19
click at [333, 335] on input "This project includes multiple properties" at bounding box center [339, 333] width 11 height 11
radio input "true"
click at [333, 317] on label "This project will NOT protrude outside property lines of the selected property." at bounding box center [552, 317] width 439 height 19
click at [333, 317] on input "This project will NOT protrude outside property lines of the selected property." at bounding box center [339, 314] width 11 height 11
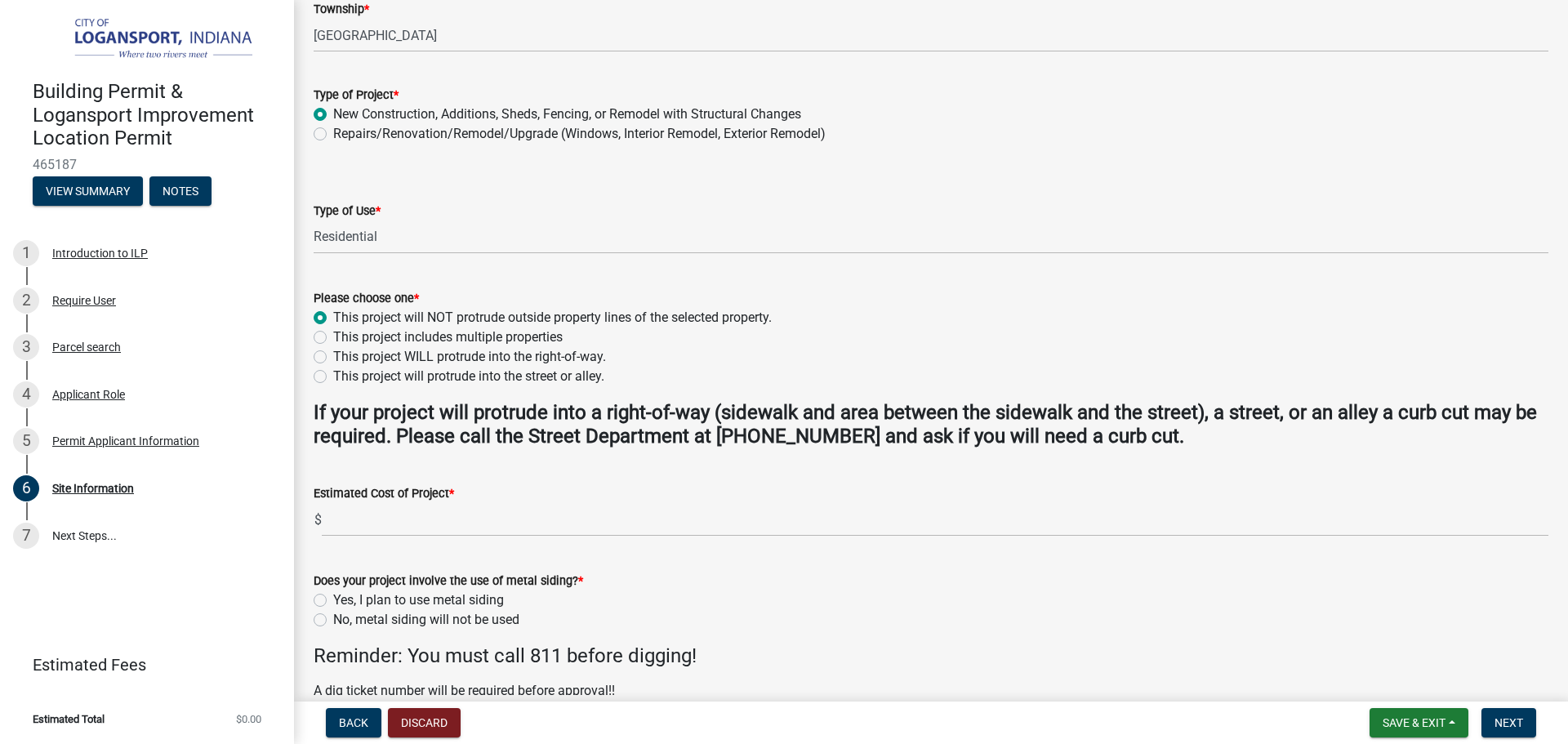
radio input "true"
click at [345, 541] on wm-data-entity-input "Estimated Cost of Project * $" at bounding box center [931, 506] width 1235 height 91
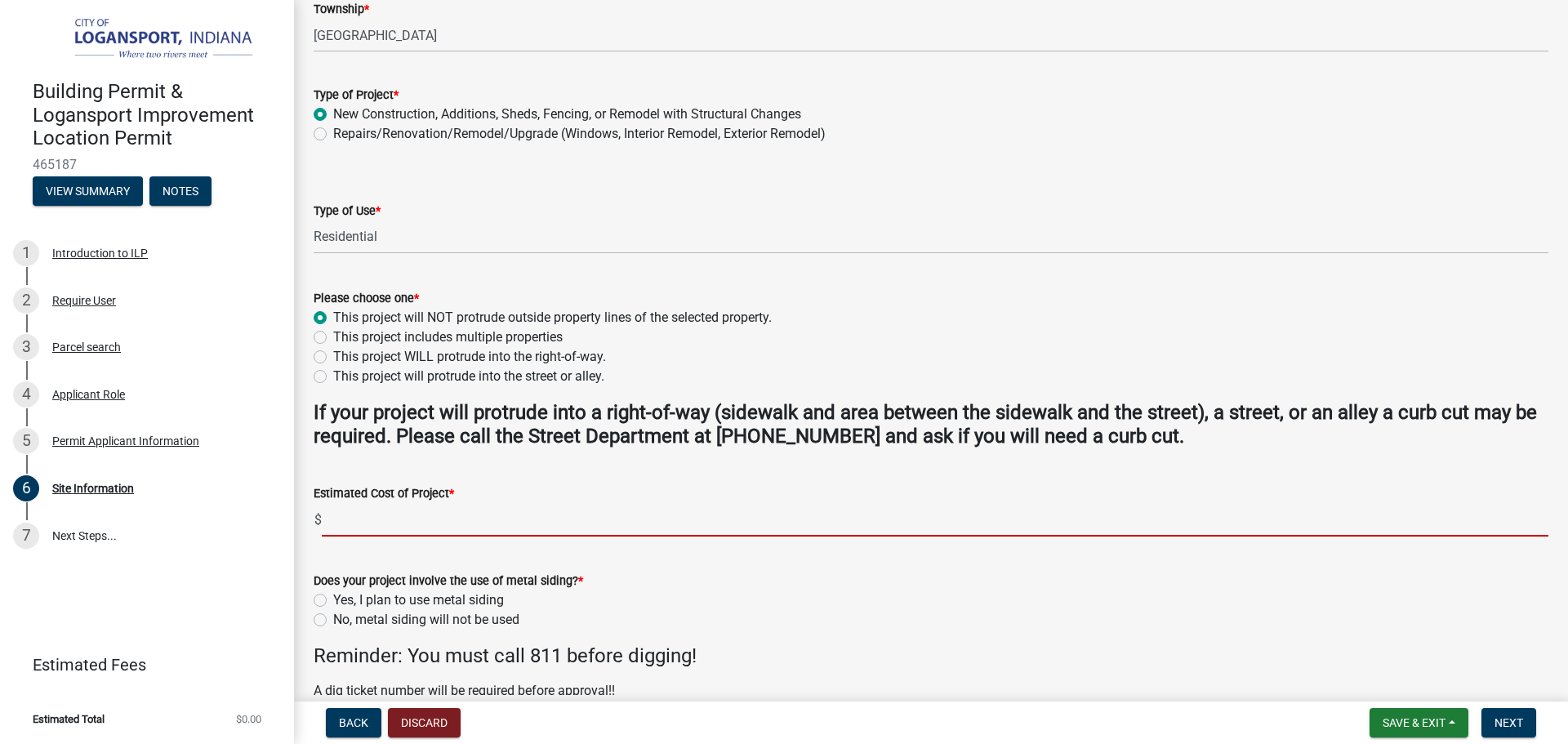
click at [346, 524] on input "text" at bounding box center [935, 520] width 1227 height 33
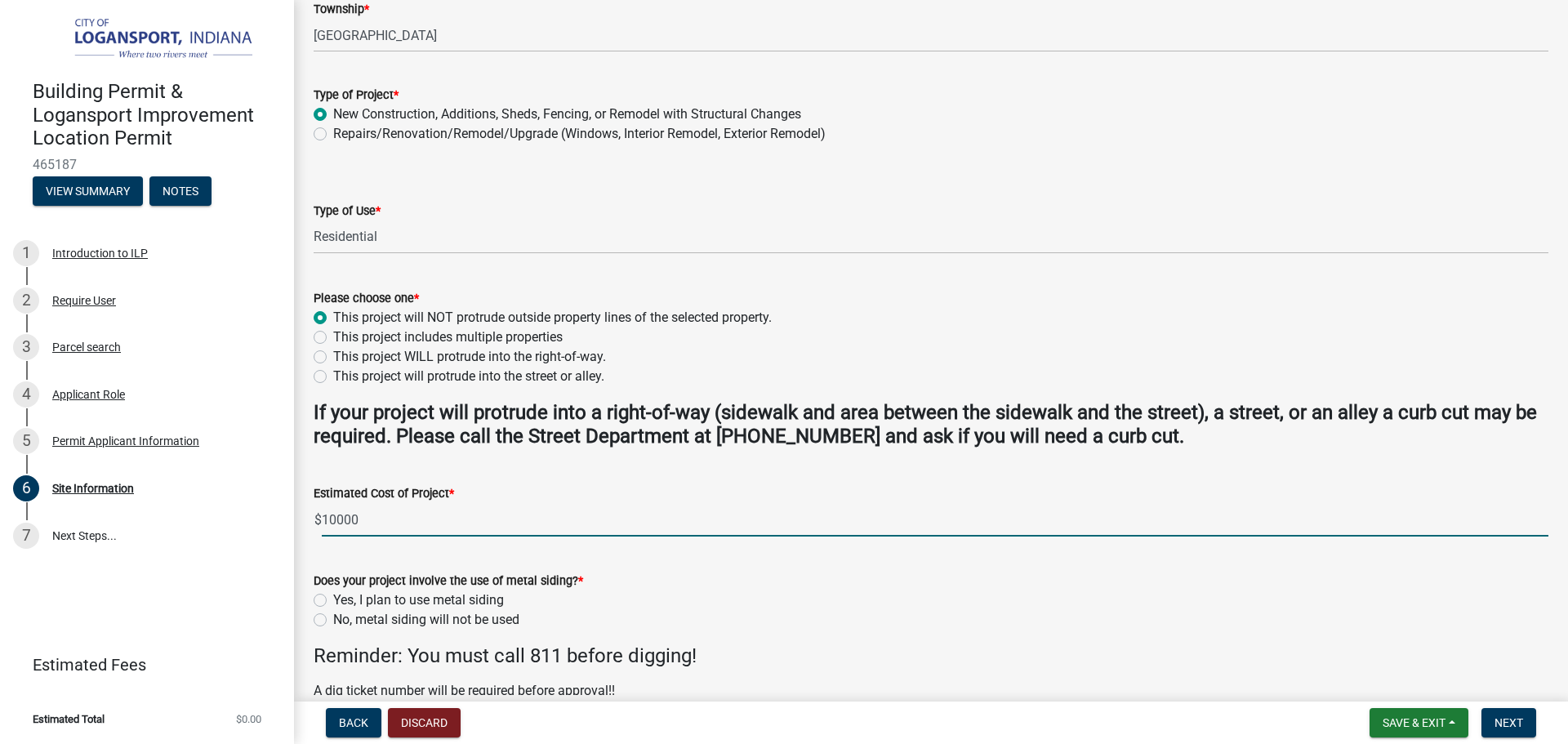
type input "10000"
click at [333, 620] on label "No, metal siding will not be used" at bounding box center [426, 619] width 186 height 19
click at [333, 620] on input "No, metal siding will not be used" at bounding box center [339, 615] width 11 height 11
radio input "true"
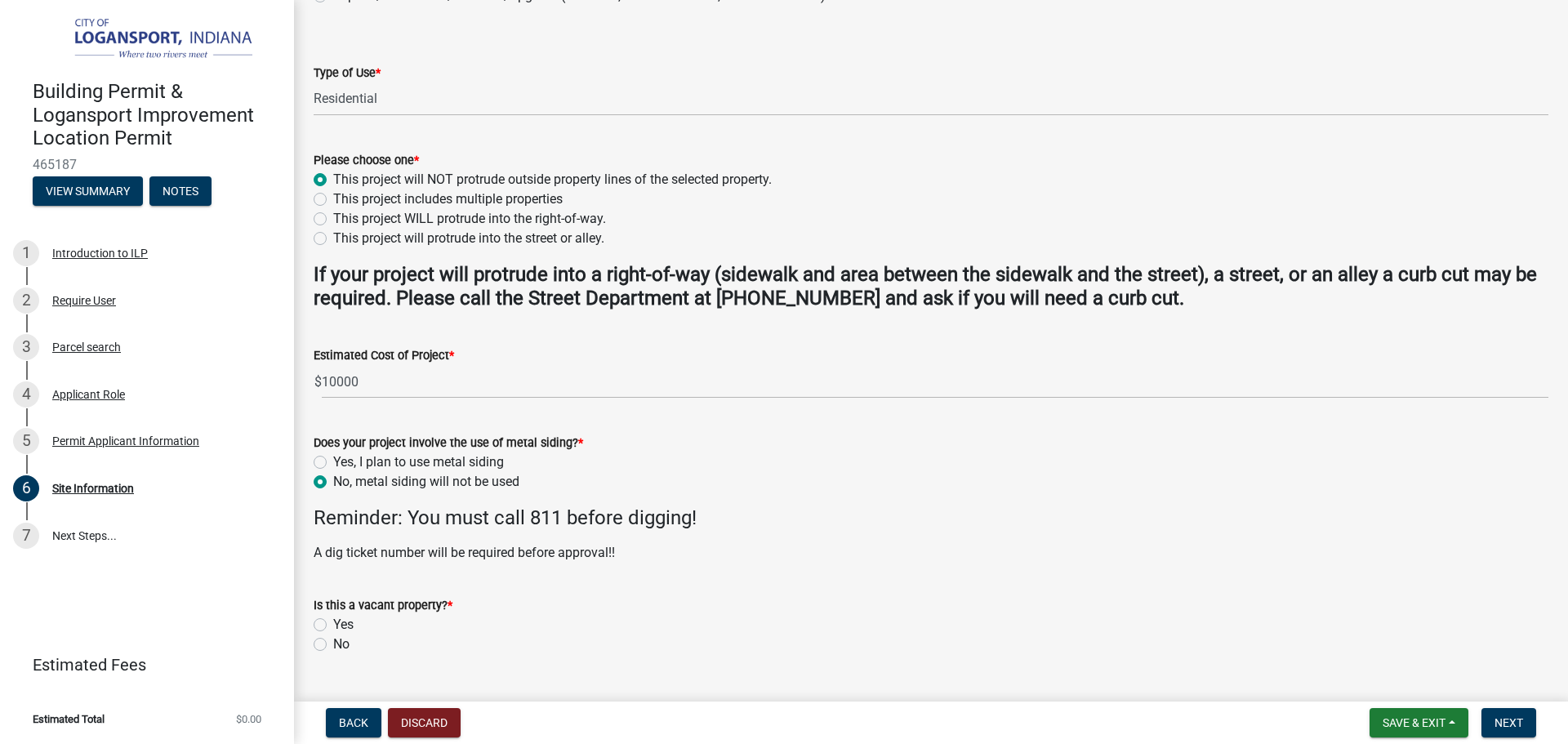
scroll to position [408, 0]
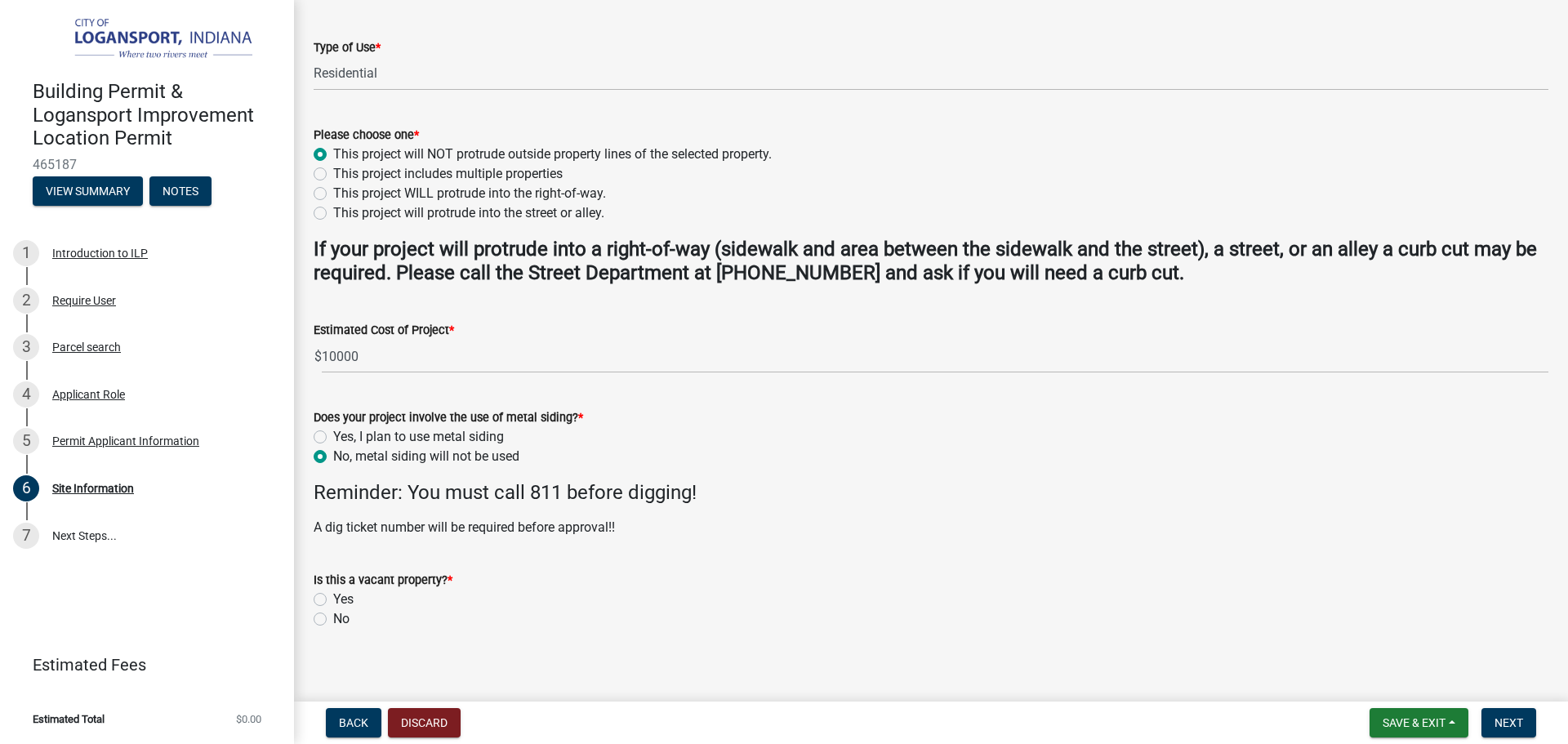
click at [333, 617] on label "No" at bounding box center [341, 618] width 17 height 19
click at [333, 617] on input "No" at bounding box center [339, 614] width 11 height 11
radio input "true"
click at [1516, 716] on span "Next" at bounding box center [1508, 722] width 29 height 13
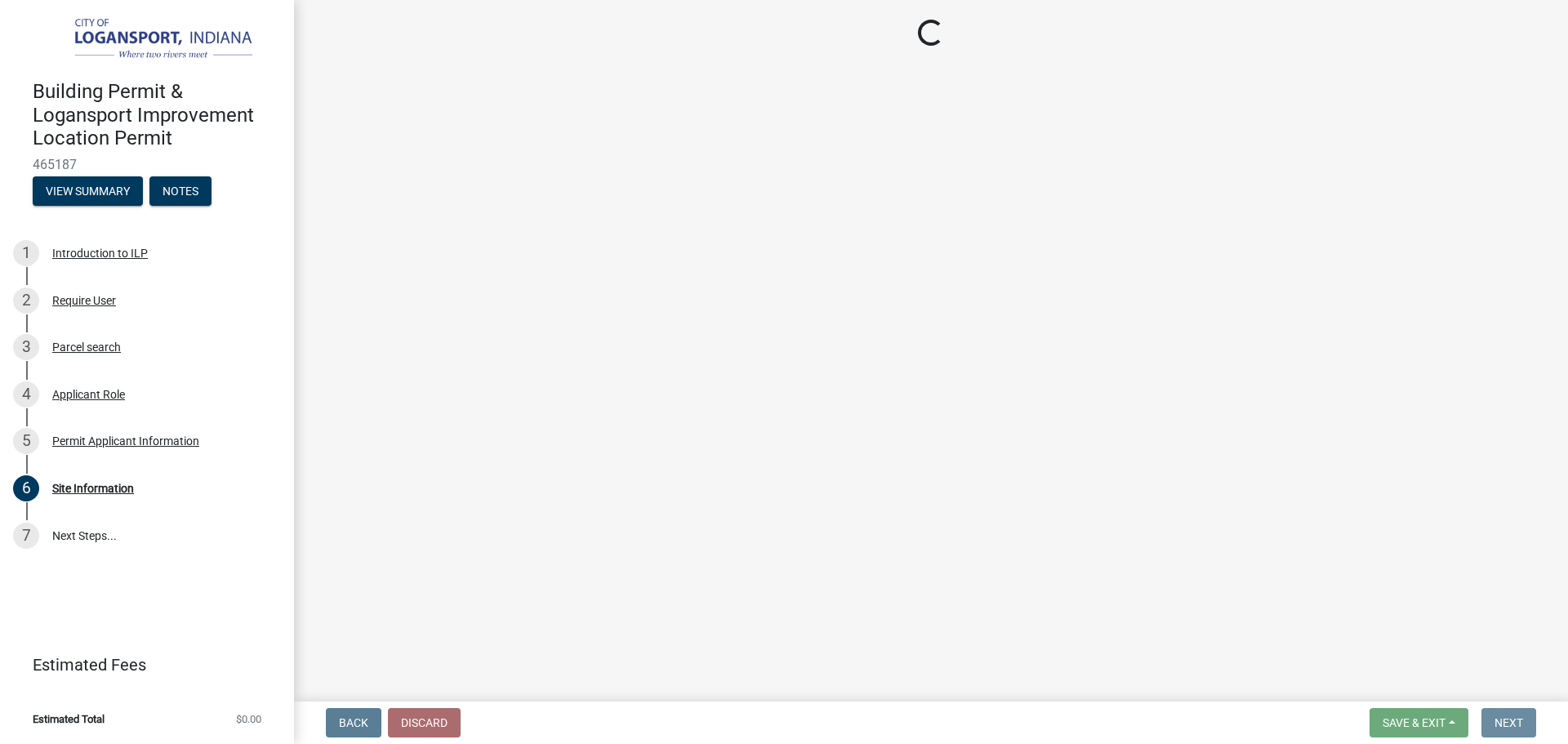
scroll to position [0, 0]
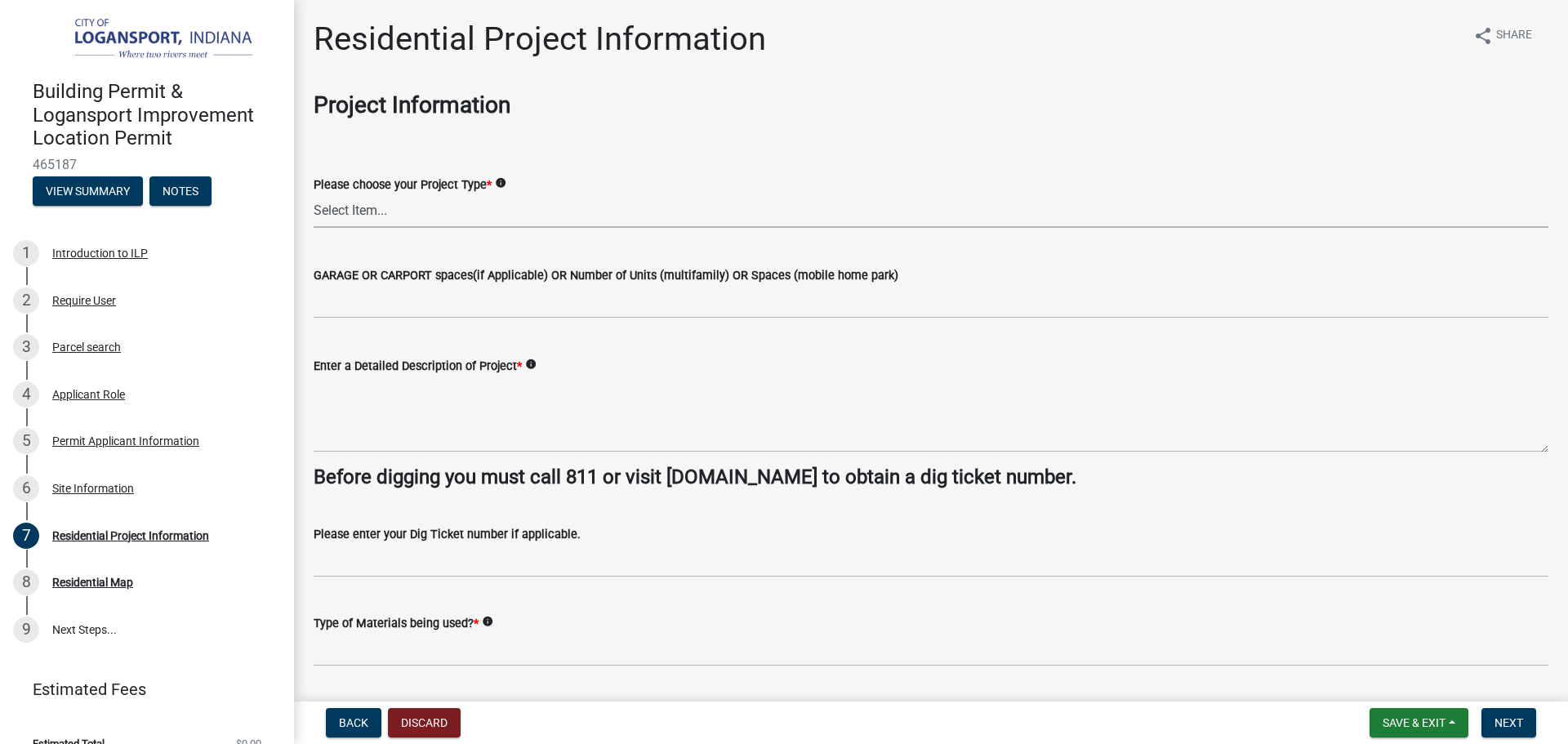
click at [432, 212] on select "Select Item... Single Family Pole Barn Home Multi Family Addition to Dwelling(a…" at bounding box center [931, 211] width 1235 height 33
click at [314, 194] on select "Select Item... Single Family Pole Barn Home Multi Family Addition to Dwelling(a…" at bounding box center [931, 211] width 1235 height 33
select select "379f7339-6ec9-4c1f-82ba-971c465cc0e0"
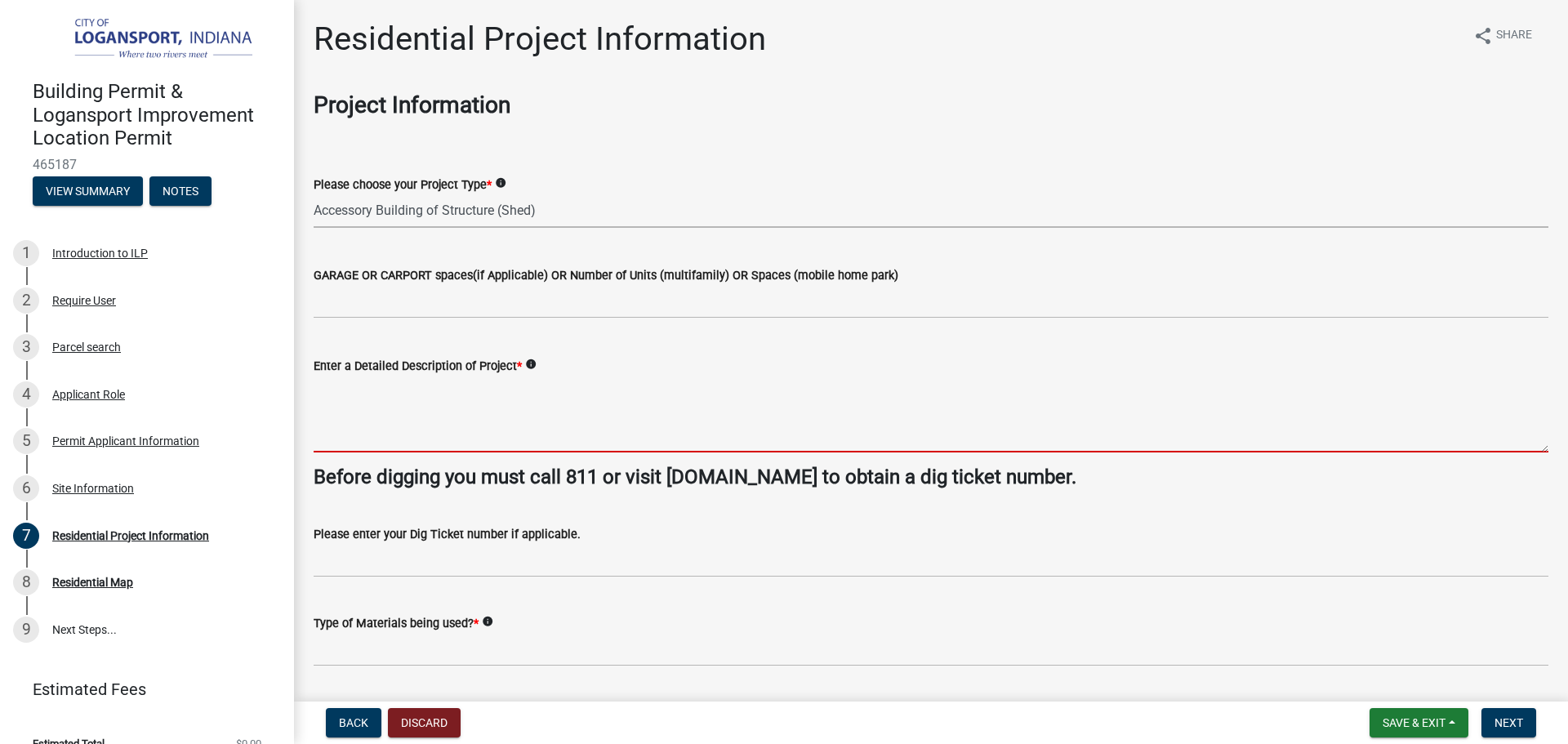
click at [433, 404] on textarea "Enter a Detailed Description of Project *" at bounding box center [931, 413] width 1235 height 76
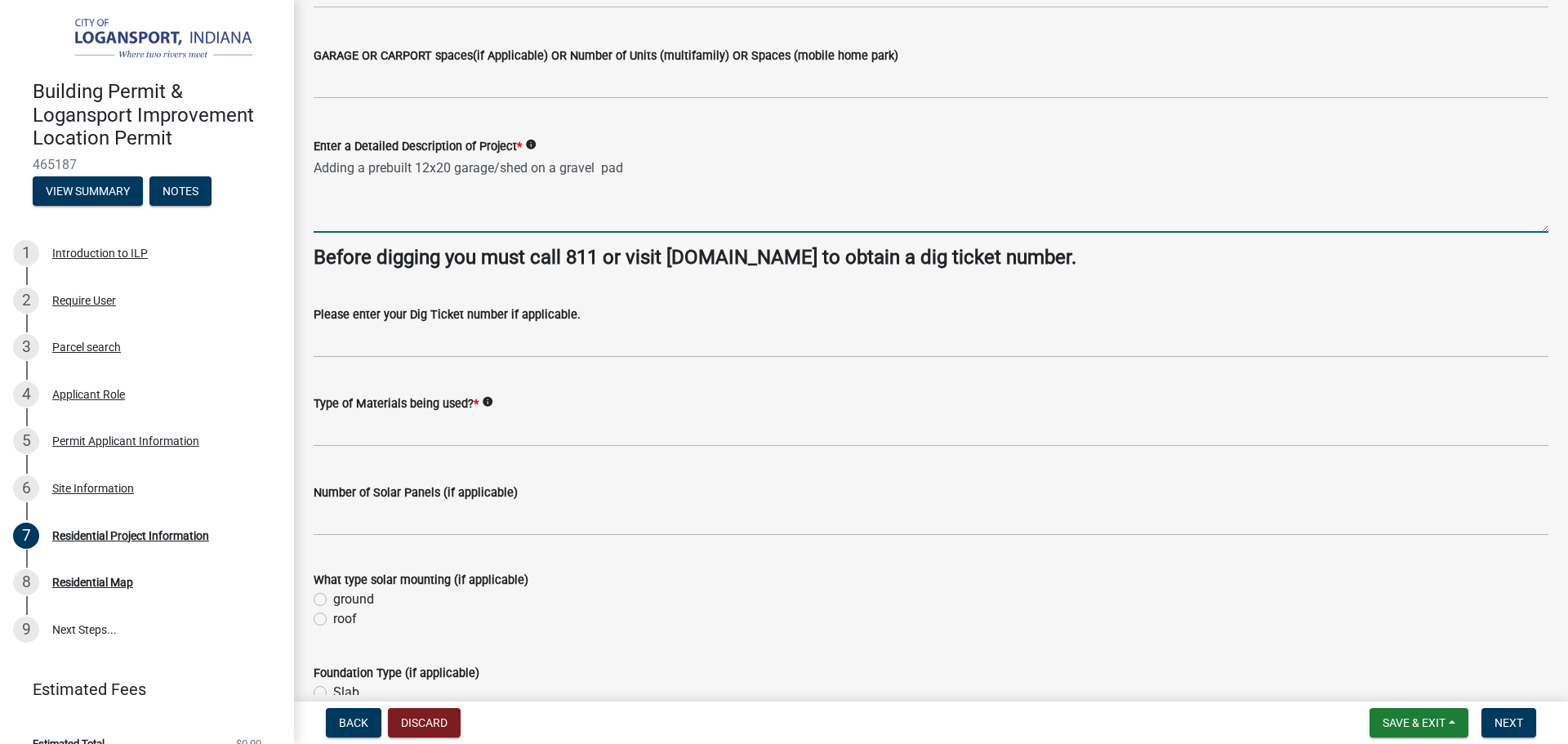
scroll to position [245, 0]
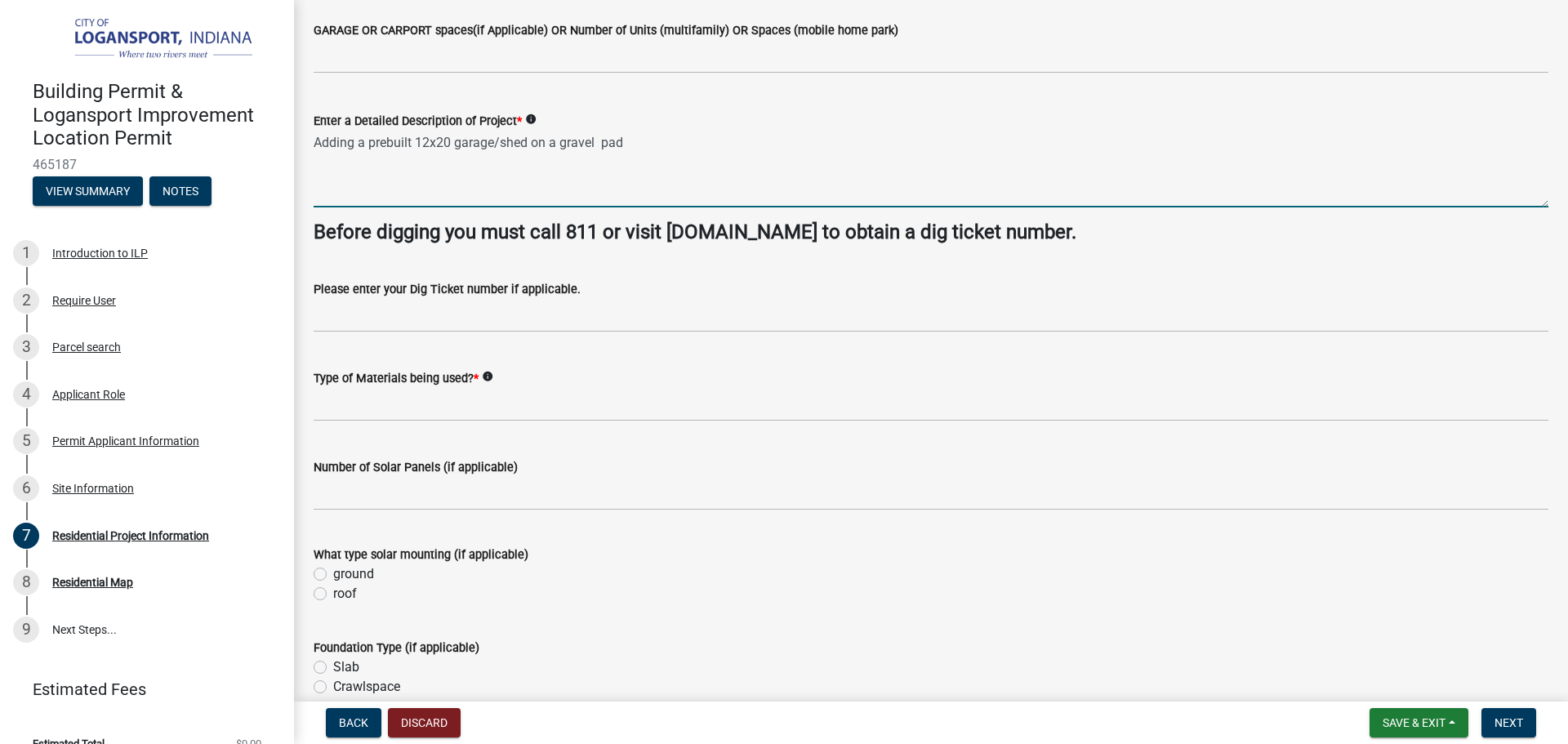
type textarea "Adding a prebuilt 12x20 garage/shed on a gravel pad"
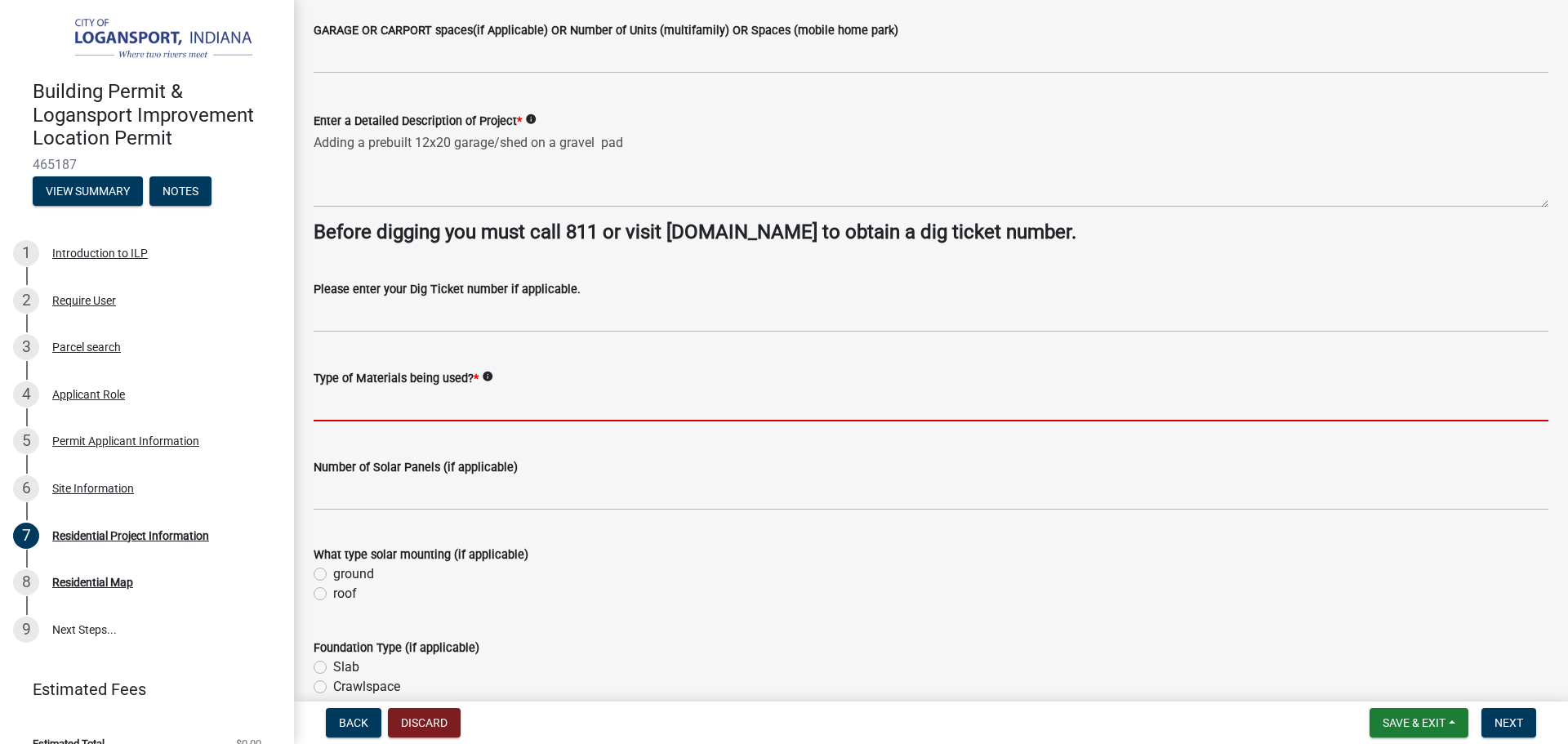
click at [374, 399] on input "Type of Materials being used? *" at bounding box center [931, 405] width 1235 height 33
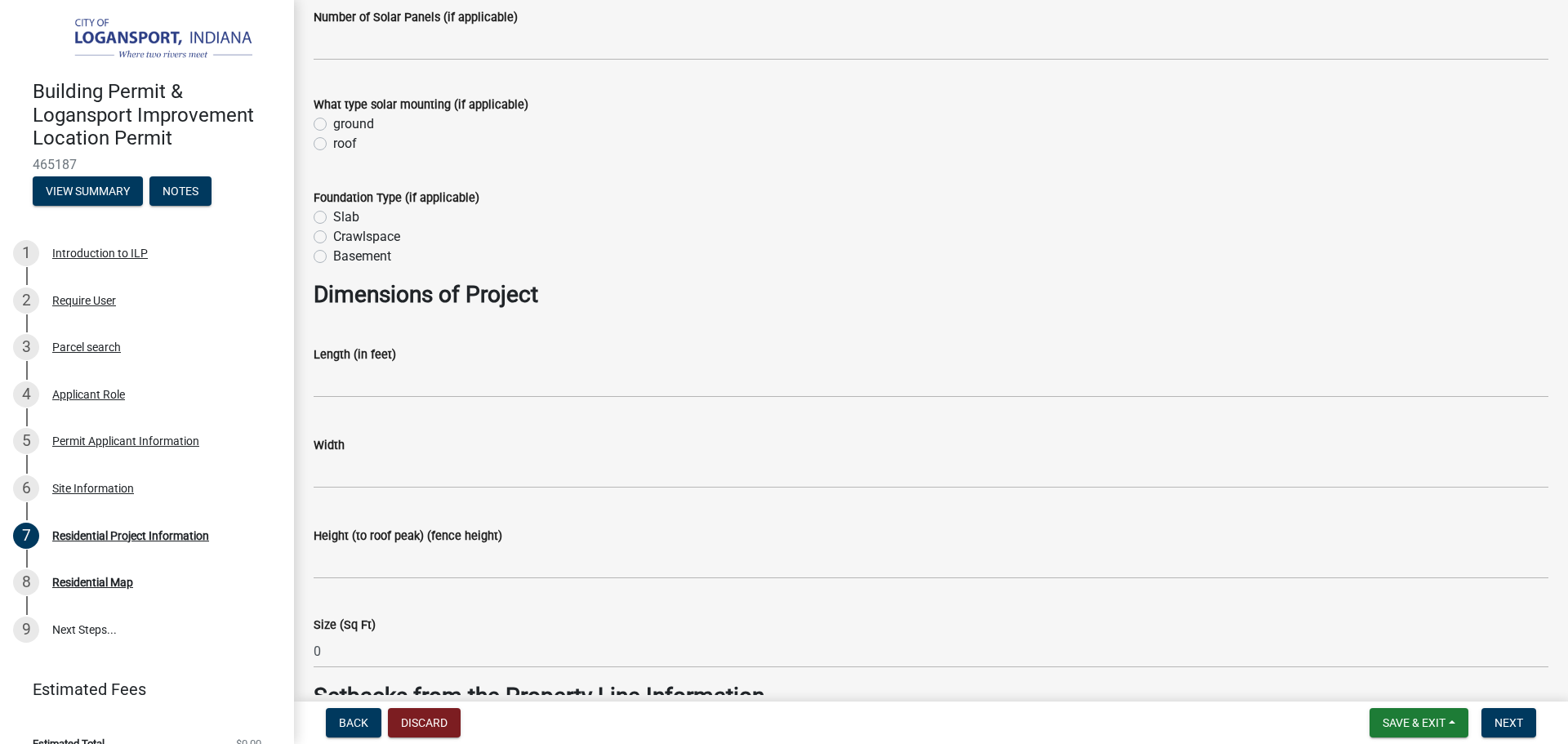
scroll to position [735, 0]
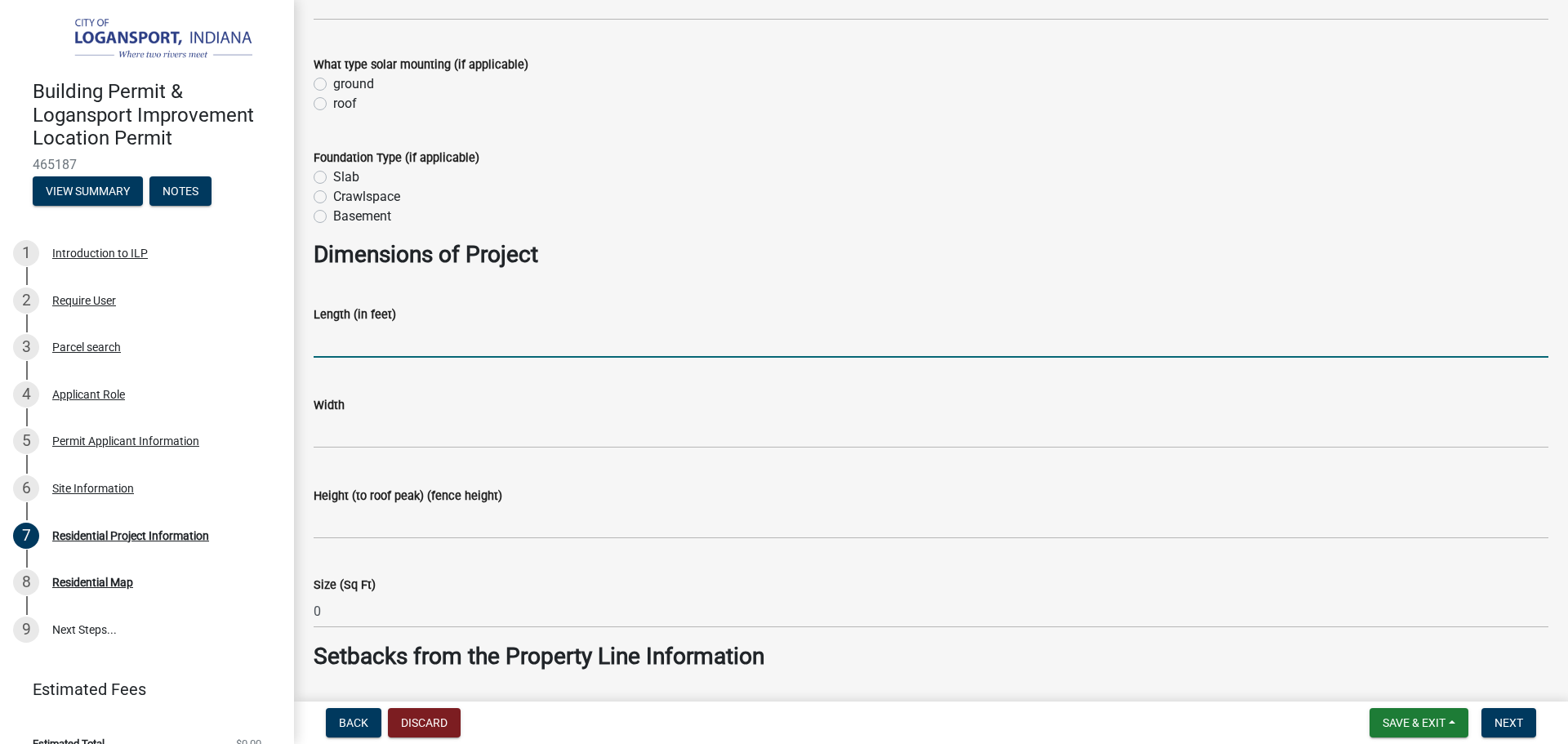
click at [351, 332] on input "text" at bounding box center [931, 340] width 1235 height 33
type input "12"
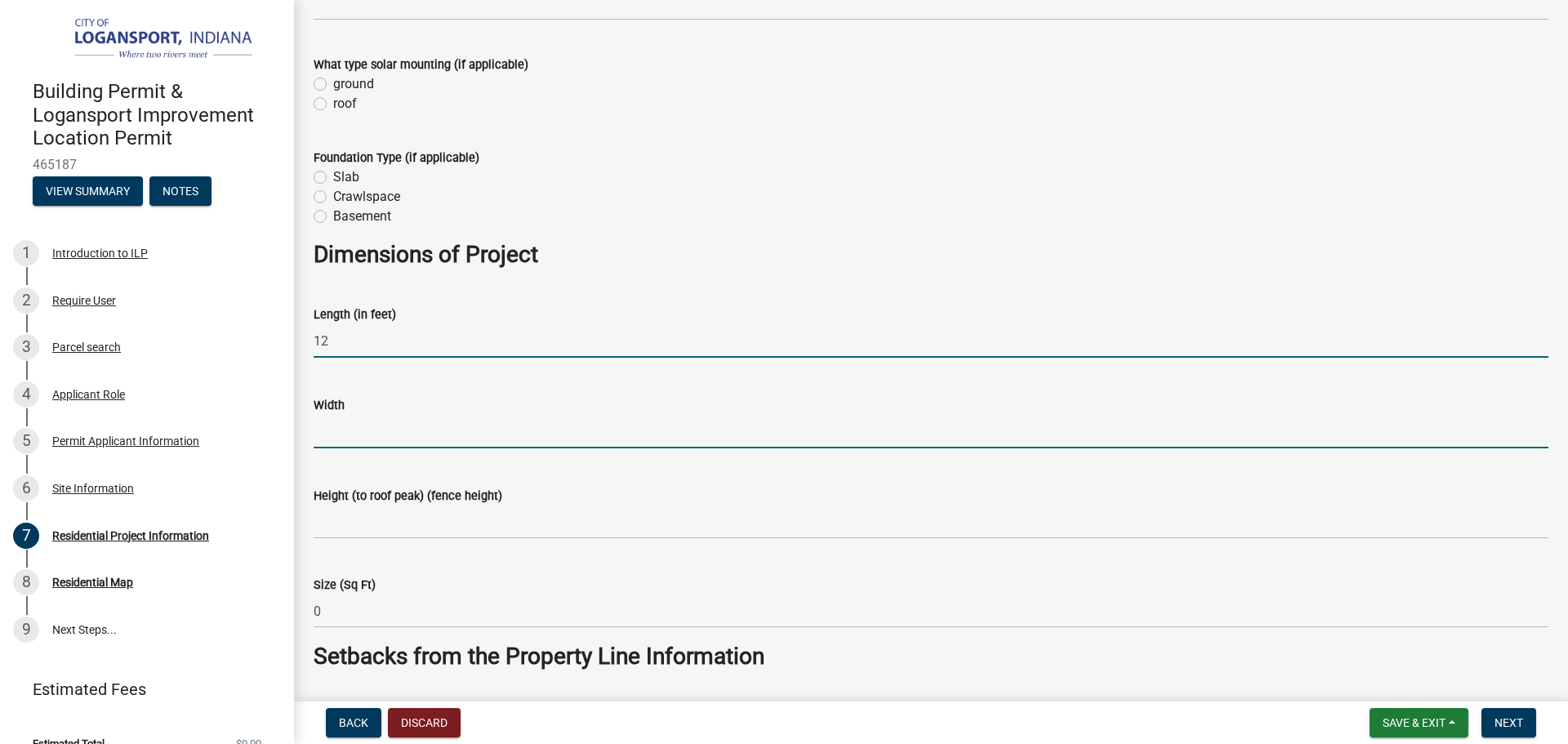
click at [328, 427] on input "text" at bounding box center [931, 431] width 1235 height 33
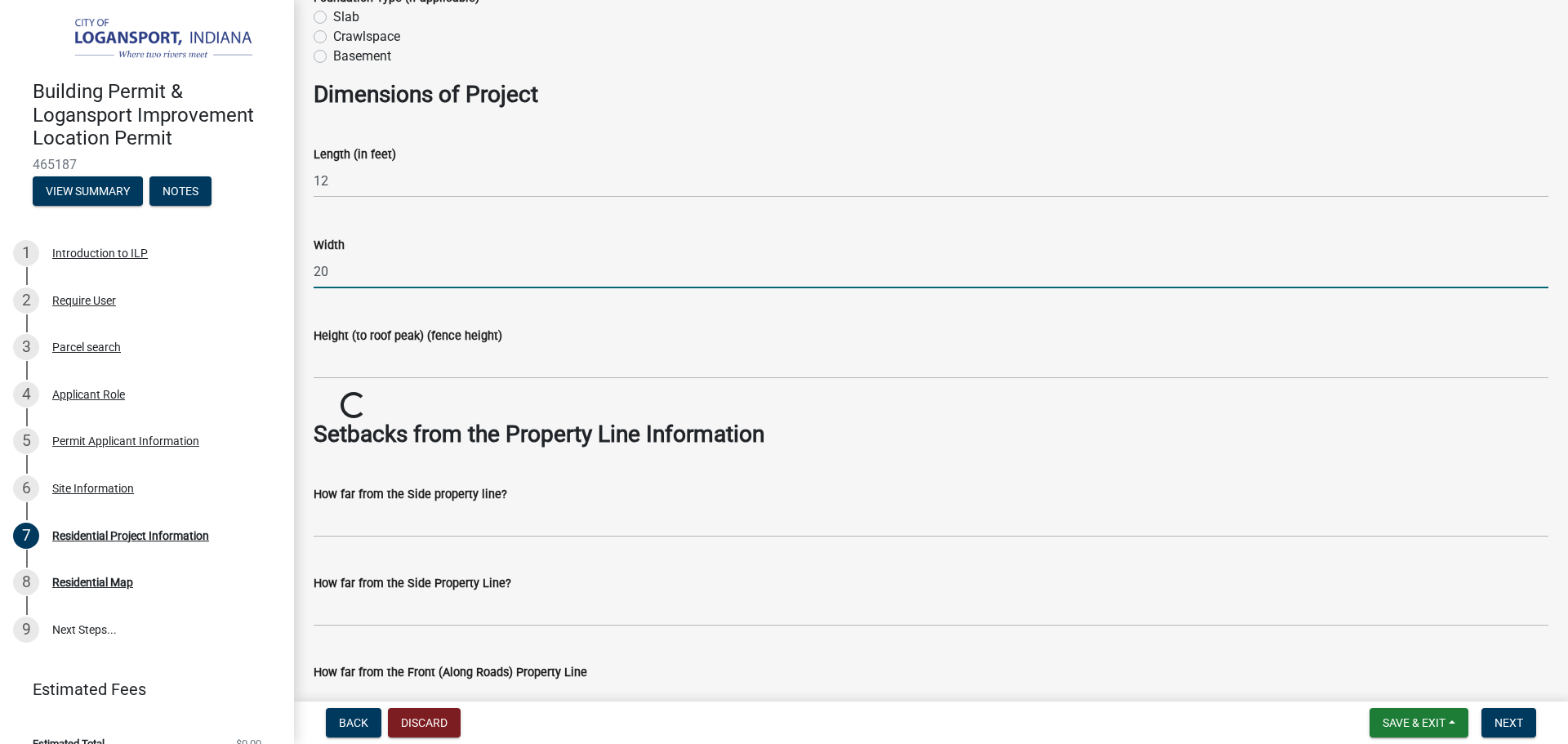
scroll to position [918, 0]
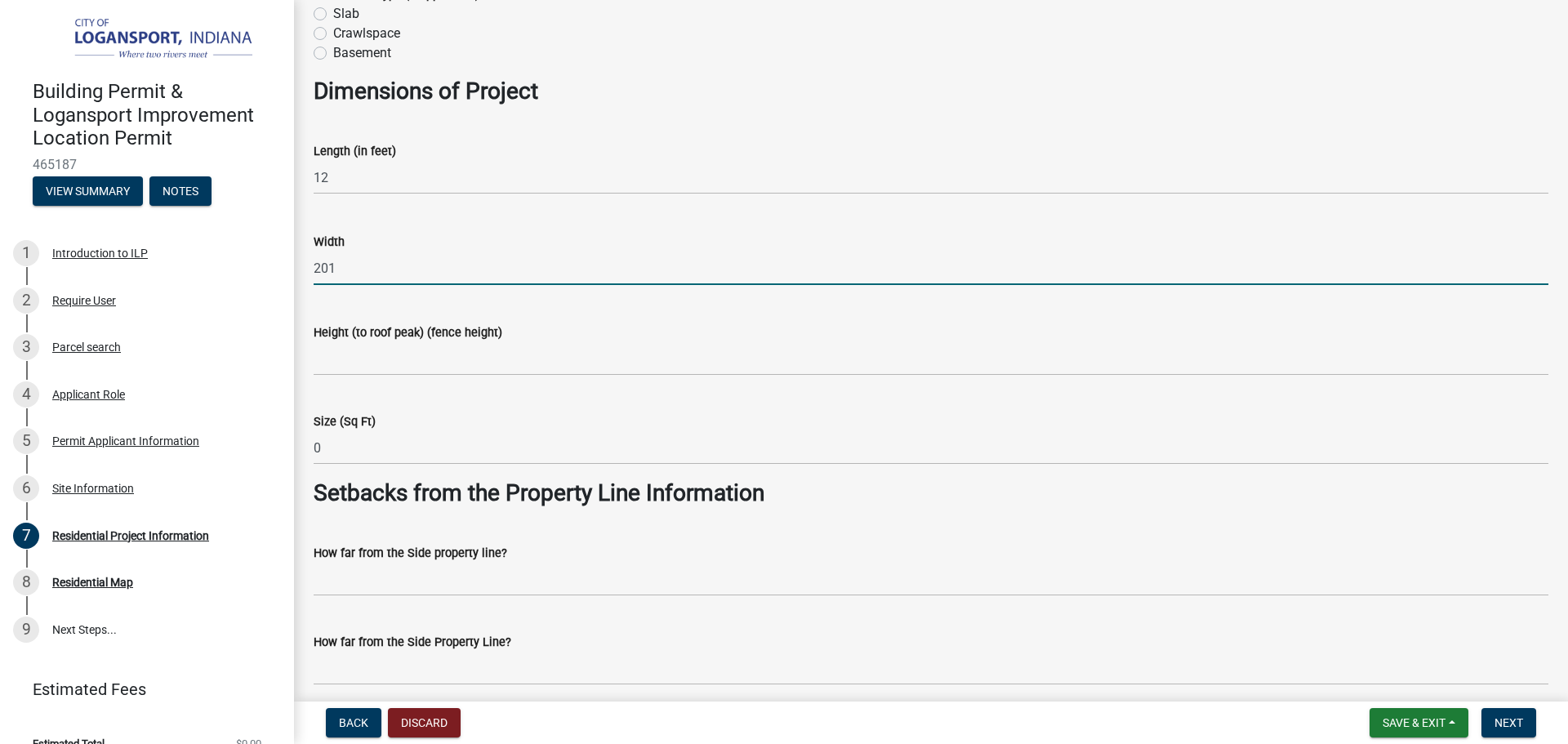
type input "201"
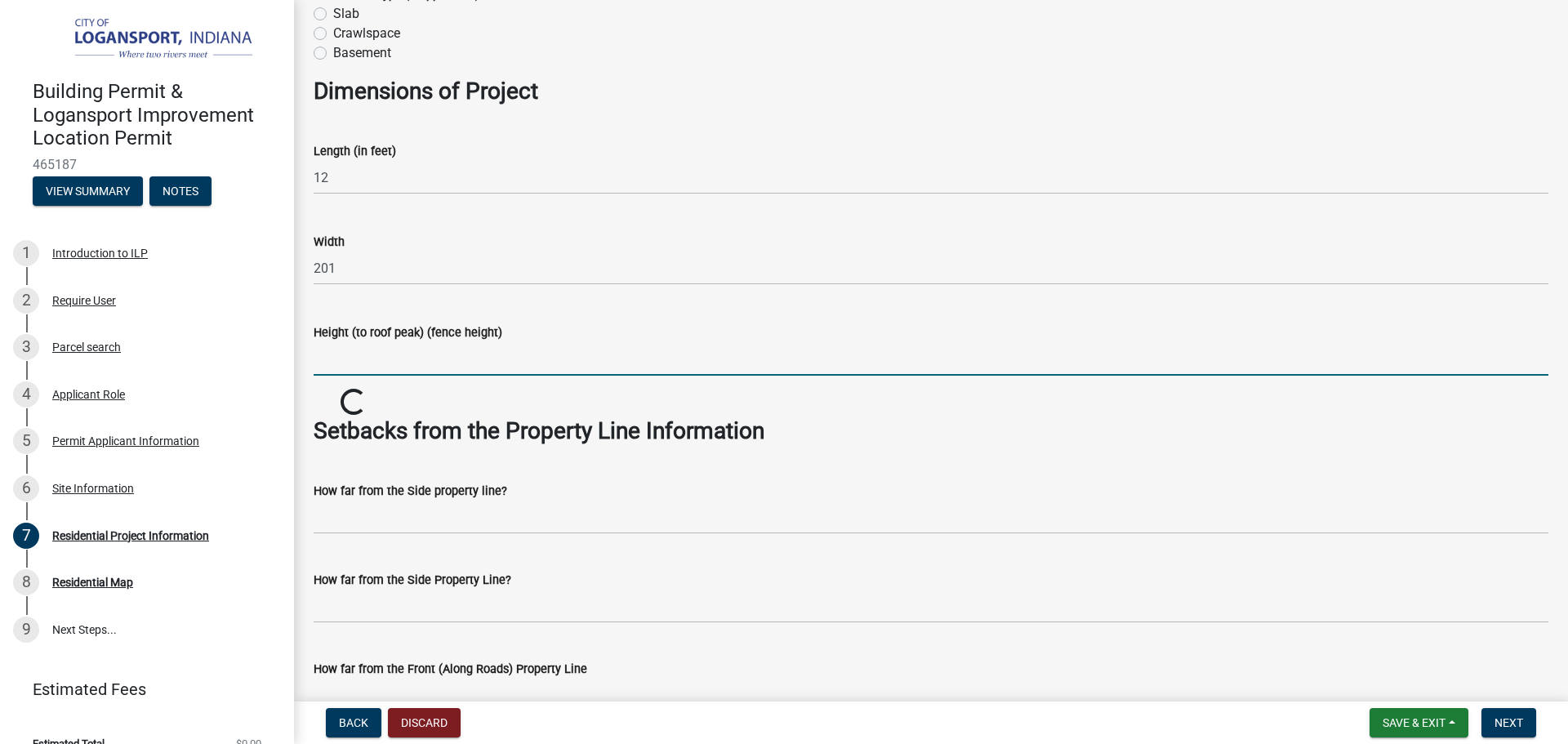
click at [339, 372] on input "Height (to roof peak) (fence height)" at bounding box center [931, 359] width 1235 height 33
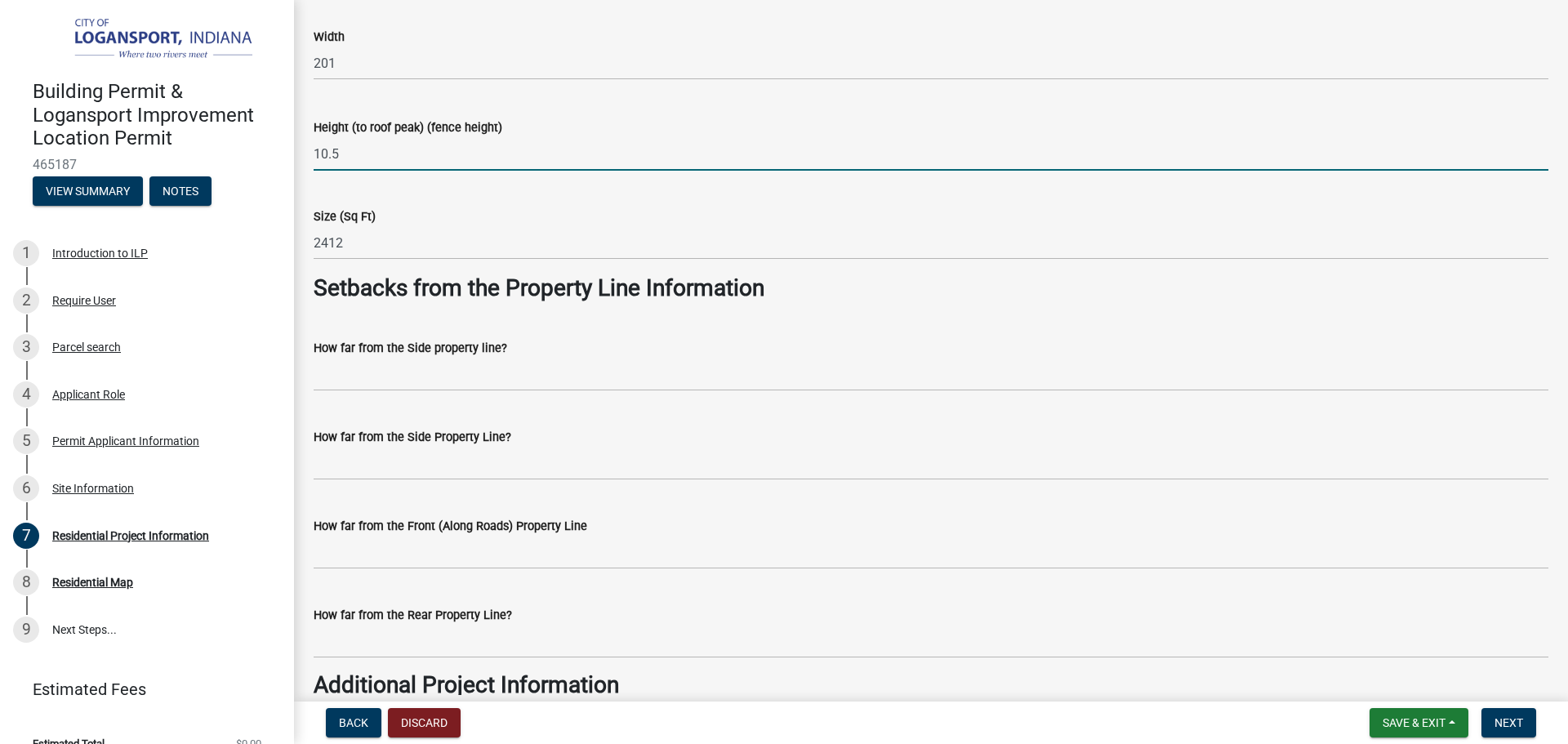
scroll to position [1162, 0]
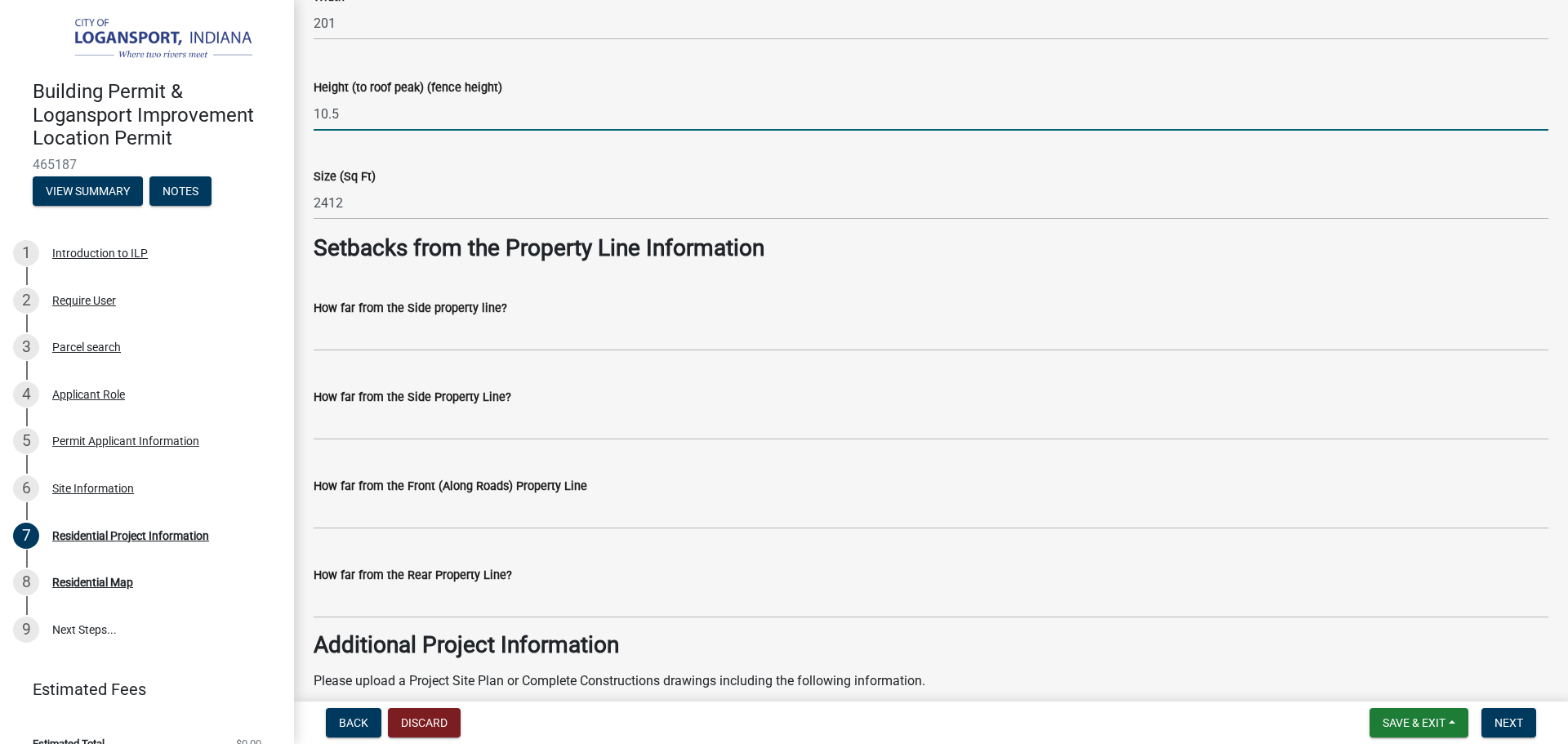
type input "10.5"
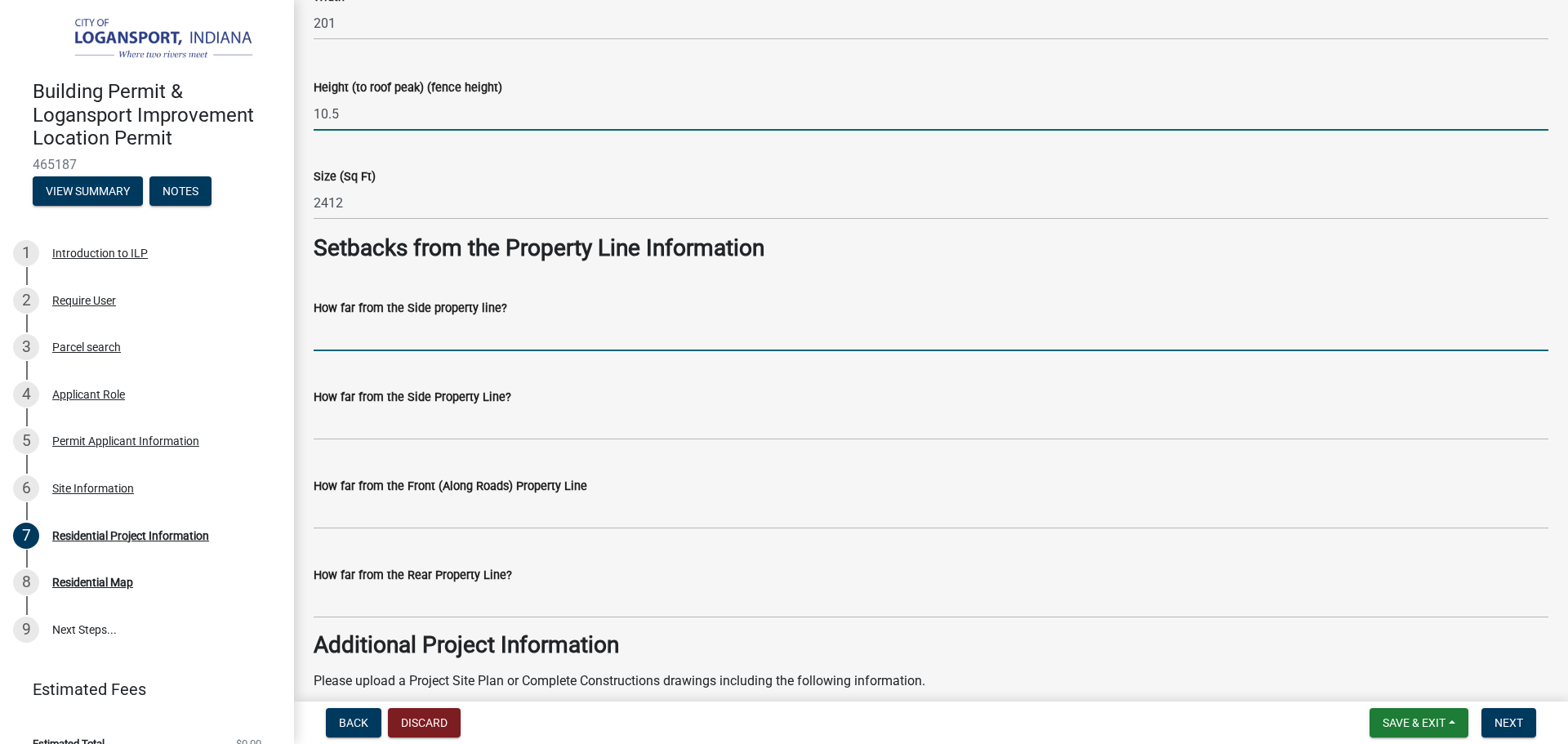
click at [347, 331] on input "How far from the Side property line?" at bounding box center [931, 334] width 1235 height 33
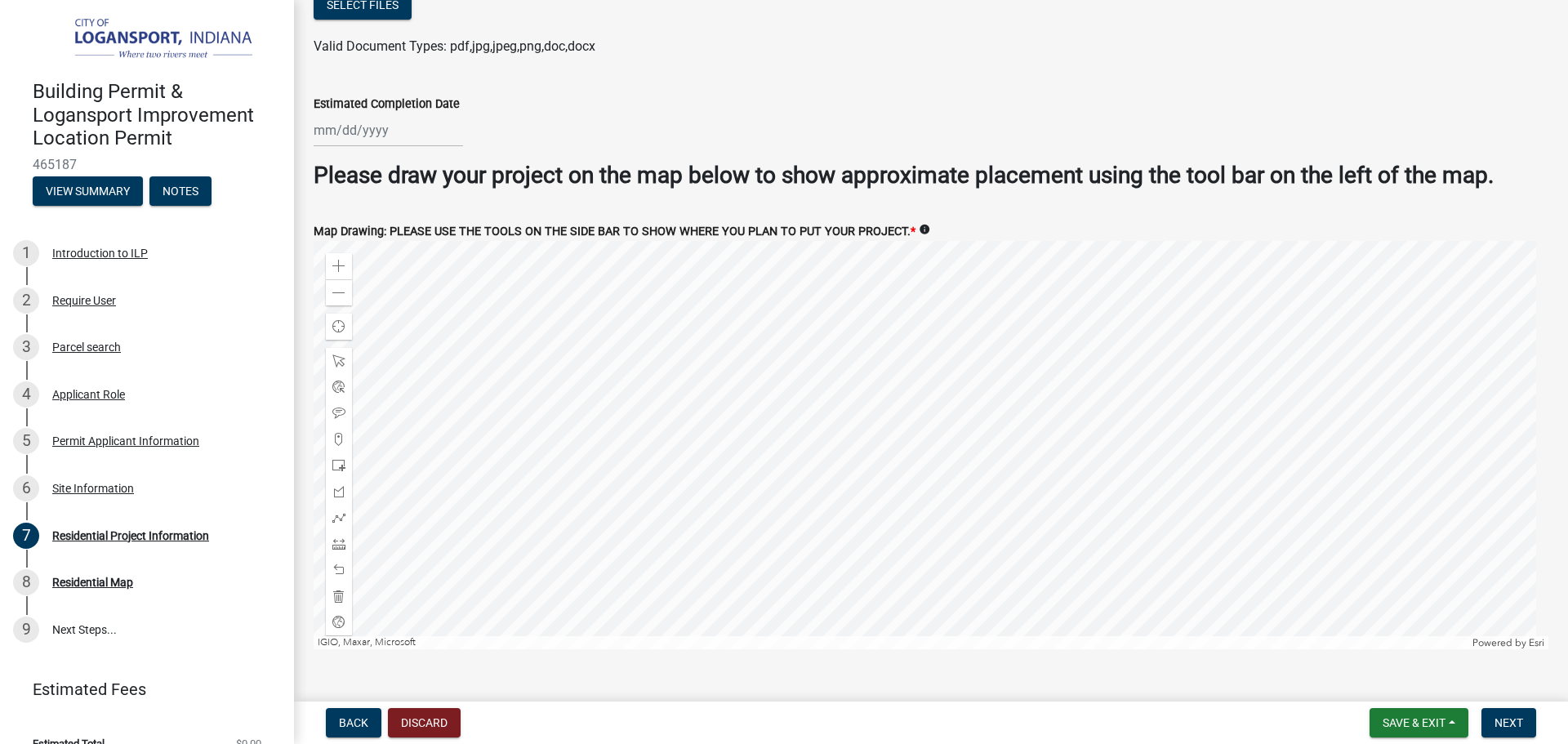
scroll to position [3039, 0]
click at [340, 537] on span at bounding box center [339, 543] width 13 height 13
click at [966, 384] on div at bounding box center [931, 444] width 1235 height 408
click at [965, 366] on div at bounding box center [931, 444] width 1235 height 408
click at [339, 565] on span at bounding box center [339, 568] width 13 height 13
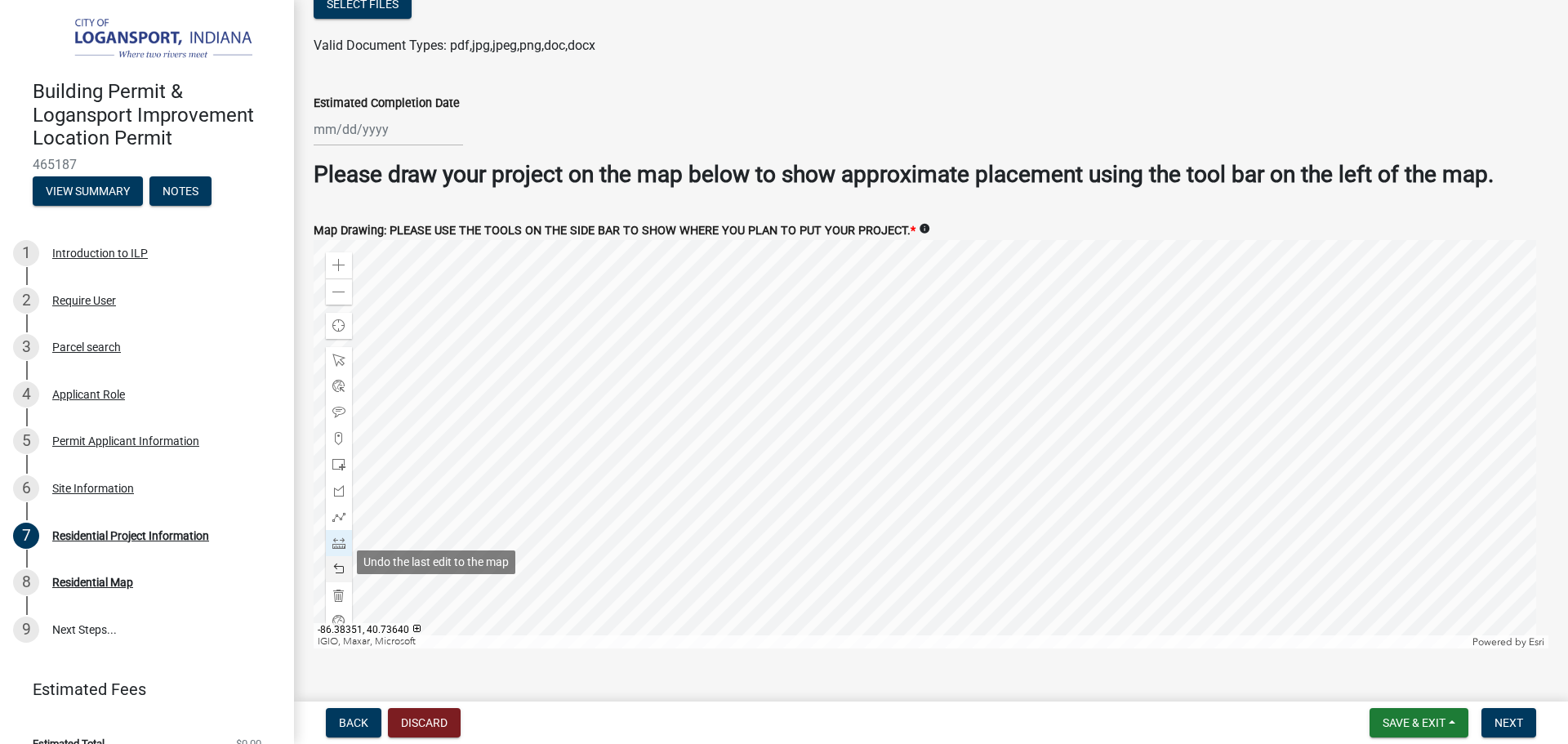
click at [339, 565] on span at bounding box center [339, 568] width 13 height 13
click at [340, 562] on span at bounding box center [339, 568] width 13 height 13
click at [964, 395] on div at bounding box center [931, 444] width 1235 height 408
click at [963, 377] on div at bounding box center [931, 444] width 1235 height 408
click at [924, 377] on div at bounding box center [931, 444] width 1235 height 408
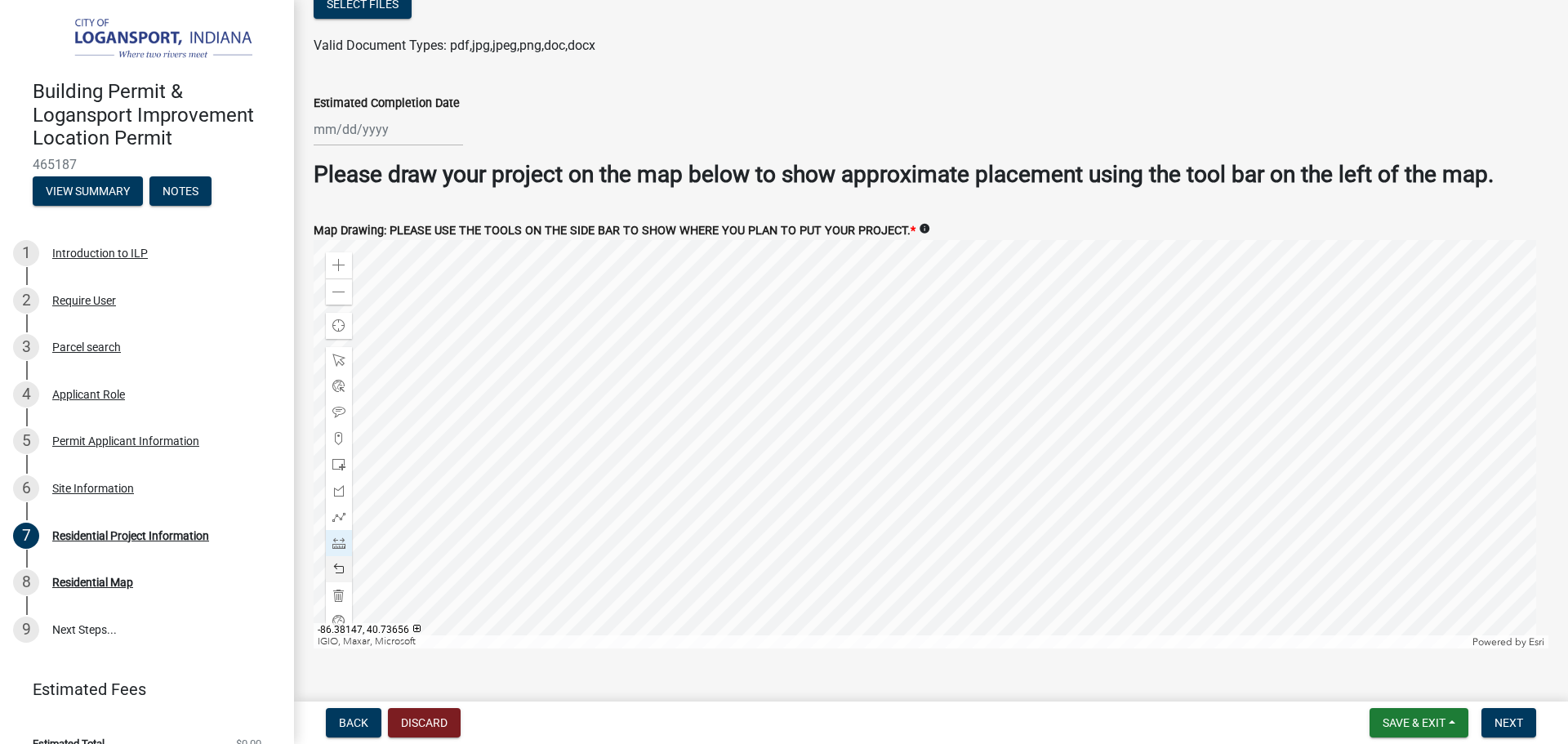
click at [926, 394] on div at bounding box center [931, 444] width 1235 height 408
click at [966, 395] on div at bounding box center [931, 444] width 1235 height 408
click at [340, 563] on span at bounding box center [339, 568] width 13 height 13
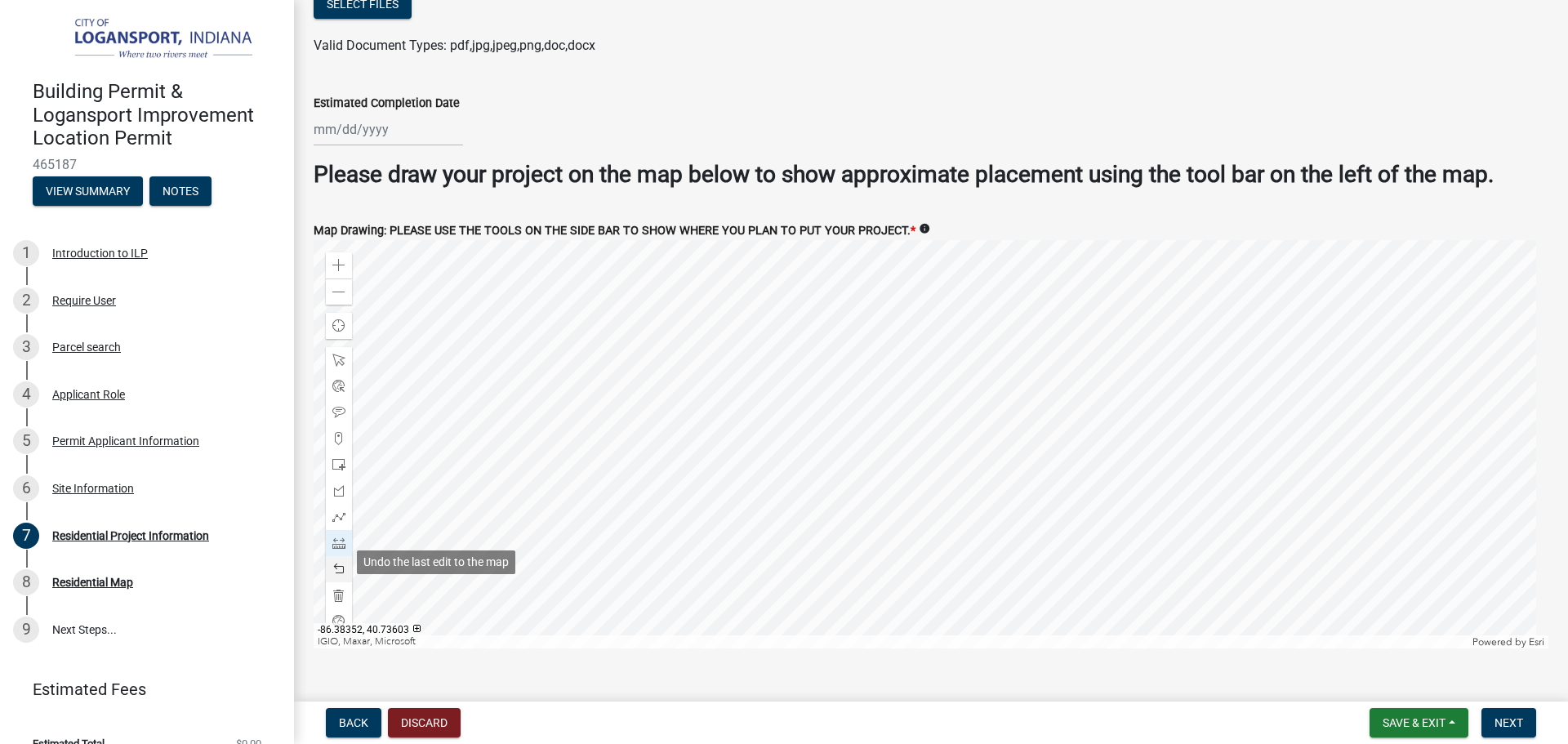
click at [340, 563] on span at bounding box center [339, 568] width 13 height 13
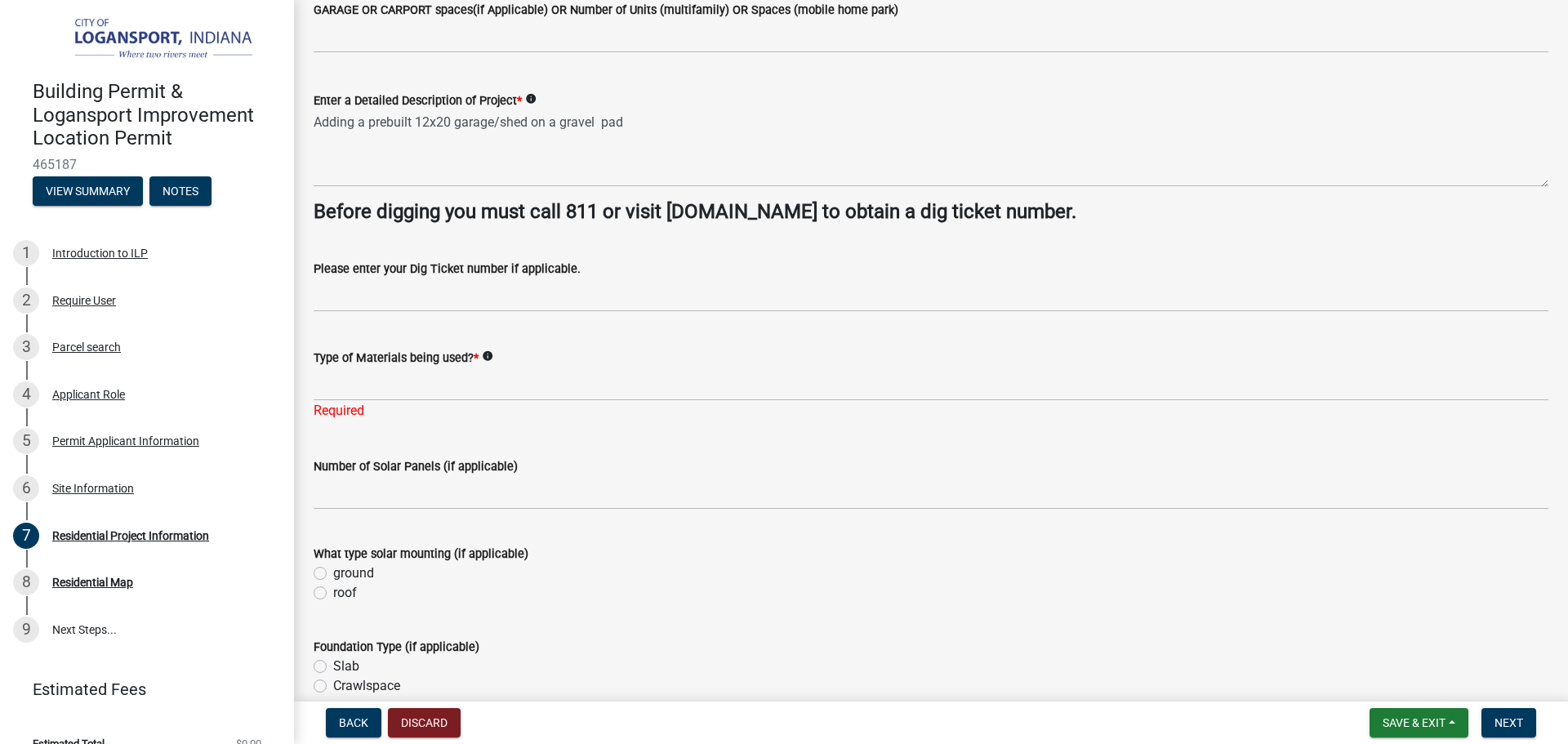
scroll to position [19, 0]
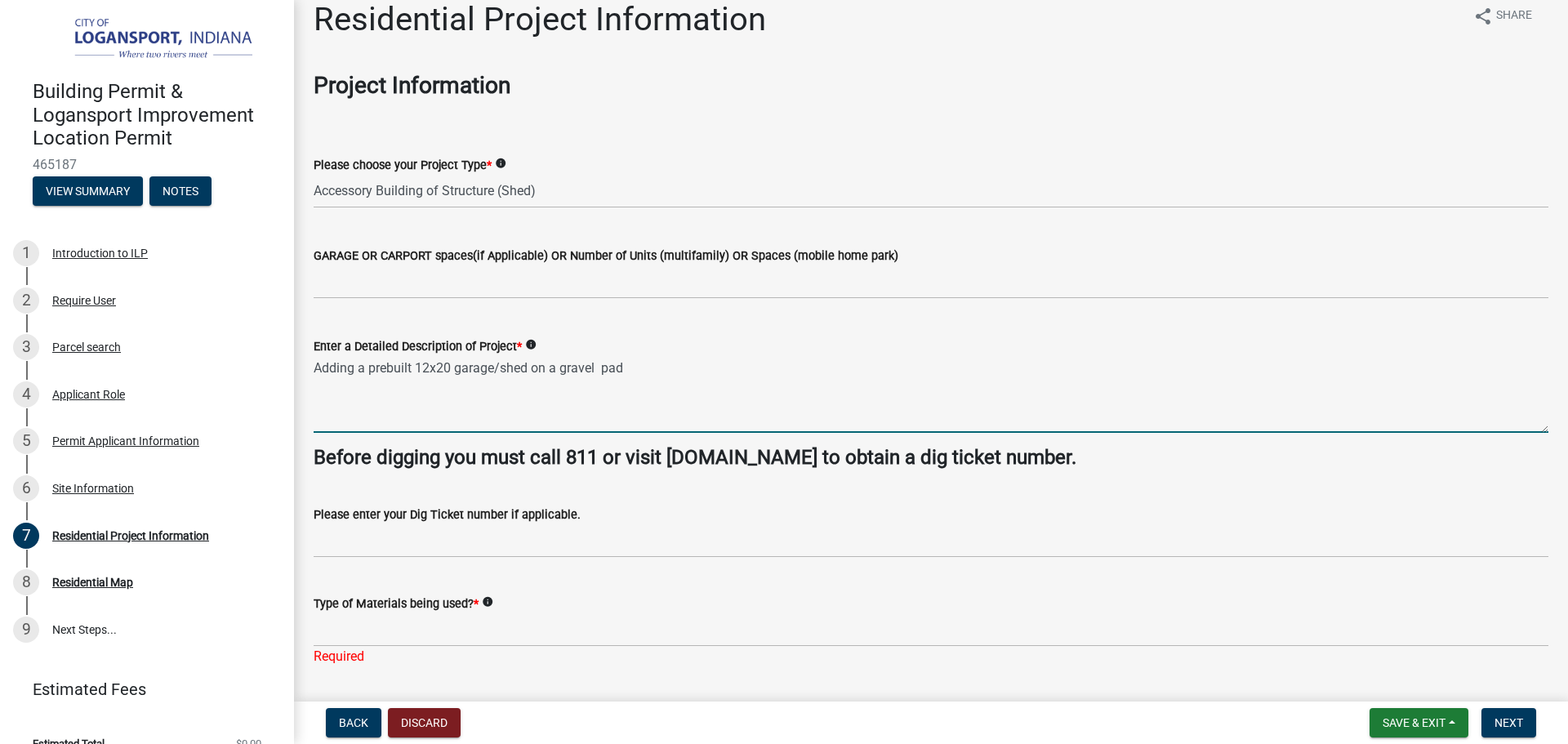
click at [686, 367] on textarea "Adding a prebuilt 12x20 garage/shed on a gravel pad" at bounding box center [931, 394] width 1235 height 76
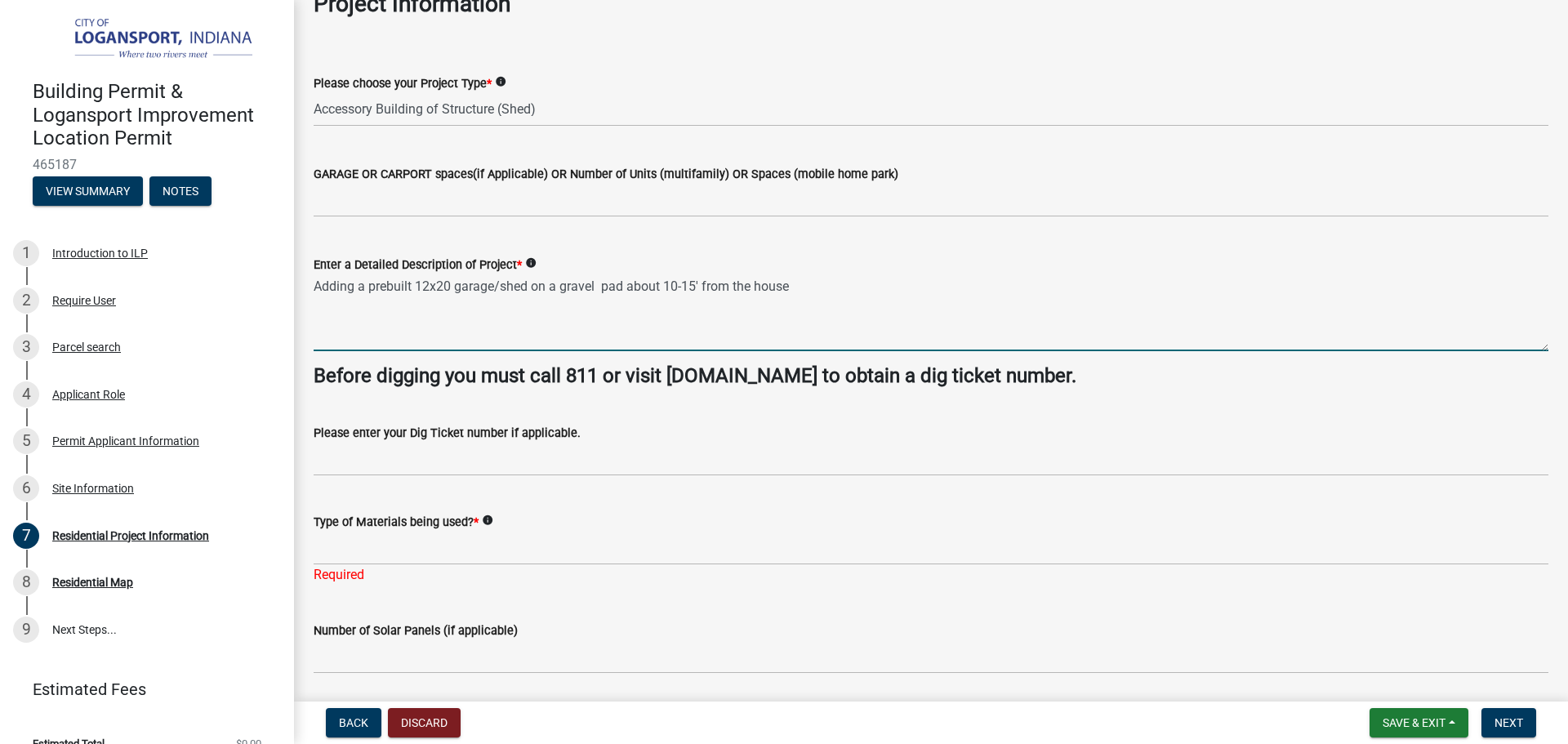
type textarea "Adding a prebuilt 12x20 garage/shed on a gravel pad about 10-15' from the house"
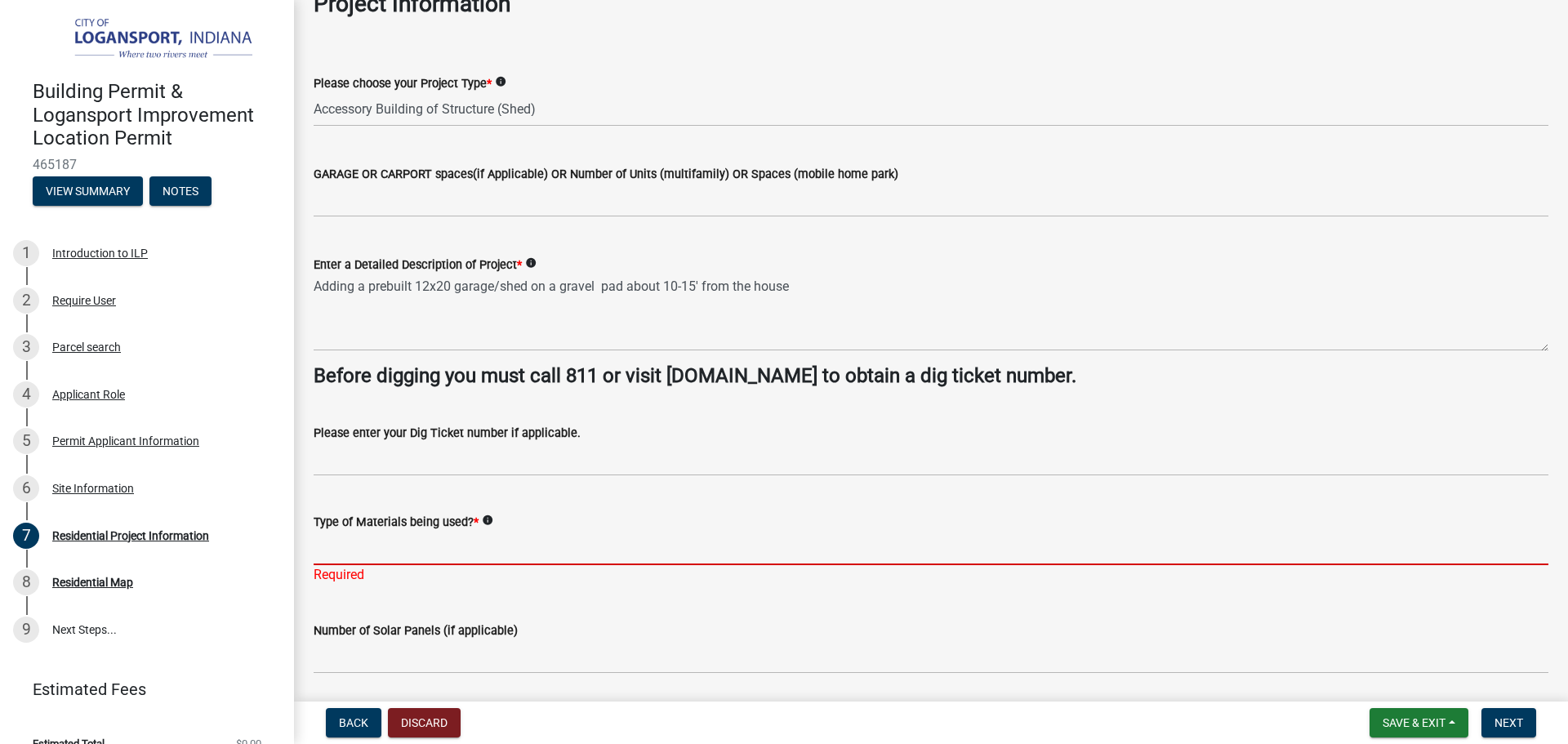
click at [366, 560] on input "Type of Materials being used? *" at bounding box center [931, 548] width 1235 height 33
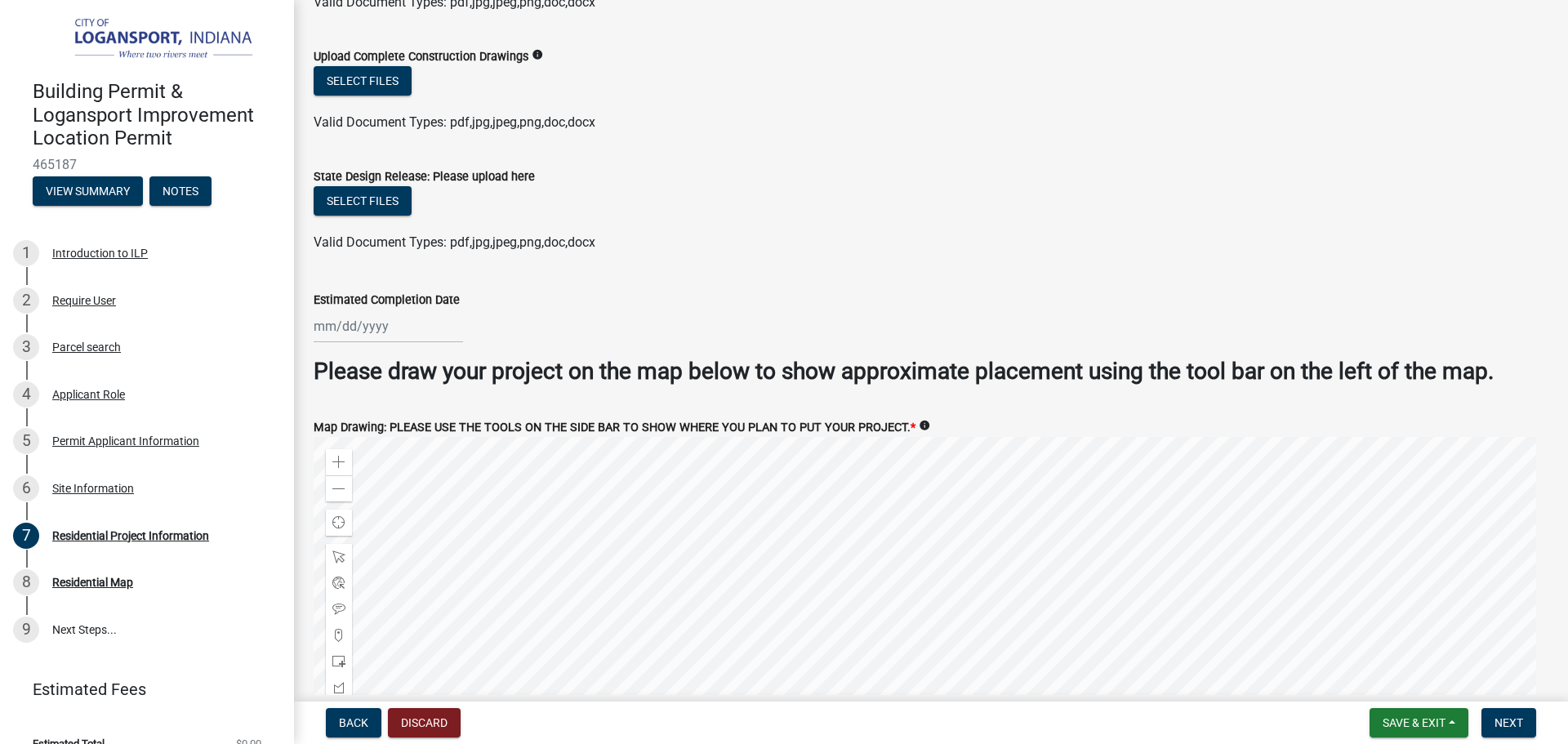
scroll to position [3039, 0]
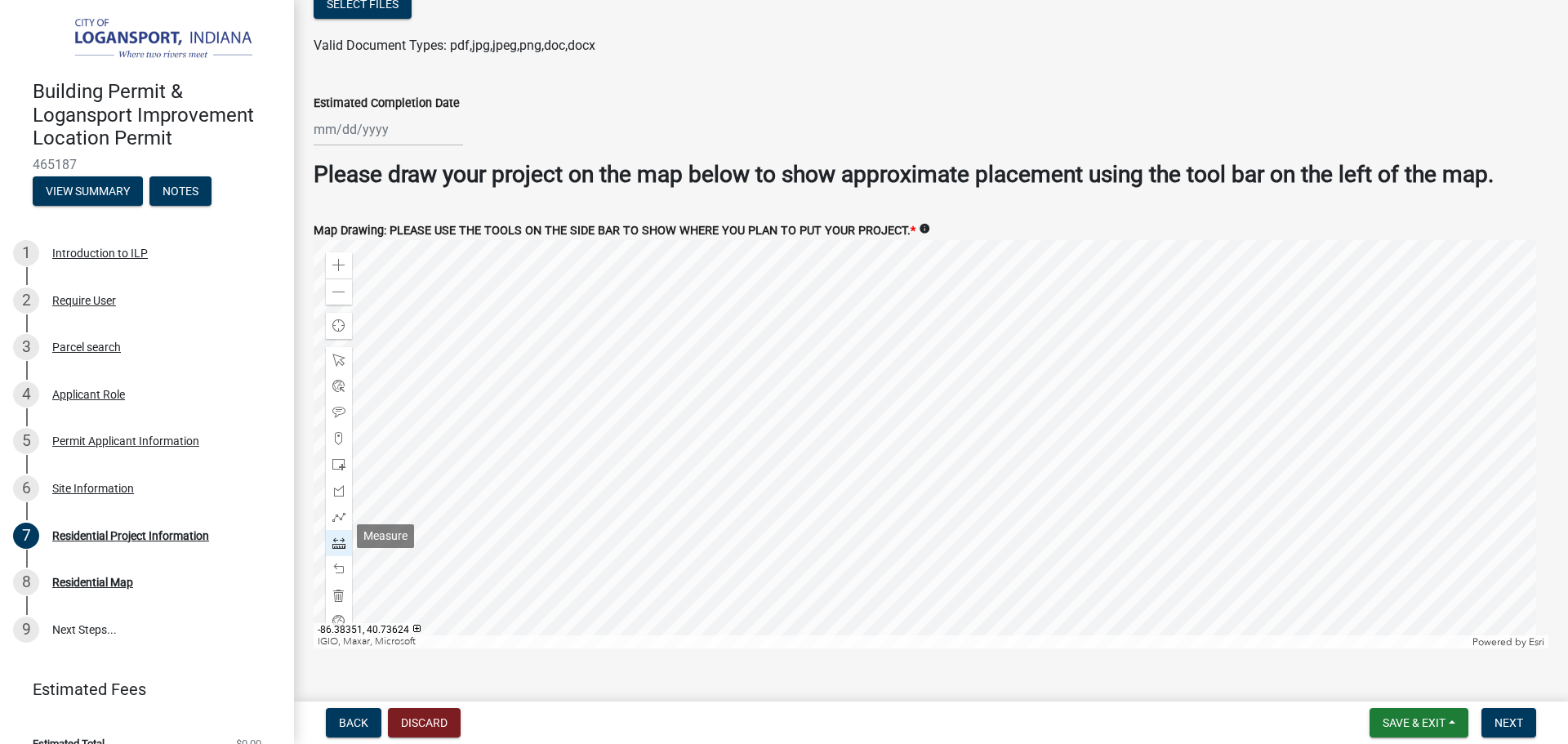
type input "prebuilt wood sidiing"
click at [343, 536] on span at bounding box center [339, 543] width 13 height 13
click at [943, 393] on div at bounding box center [931, 444] width 1235 height 408
click at [945, 403] on div at bounding box center [931, 444] width 1235 height 408
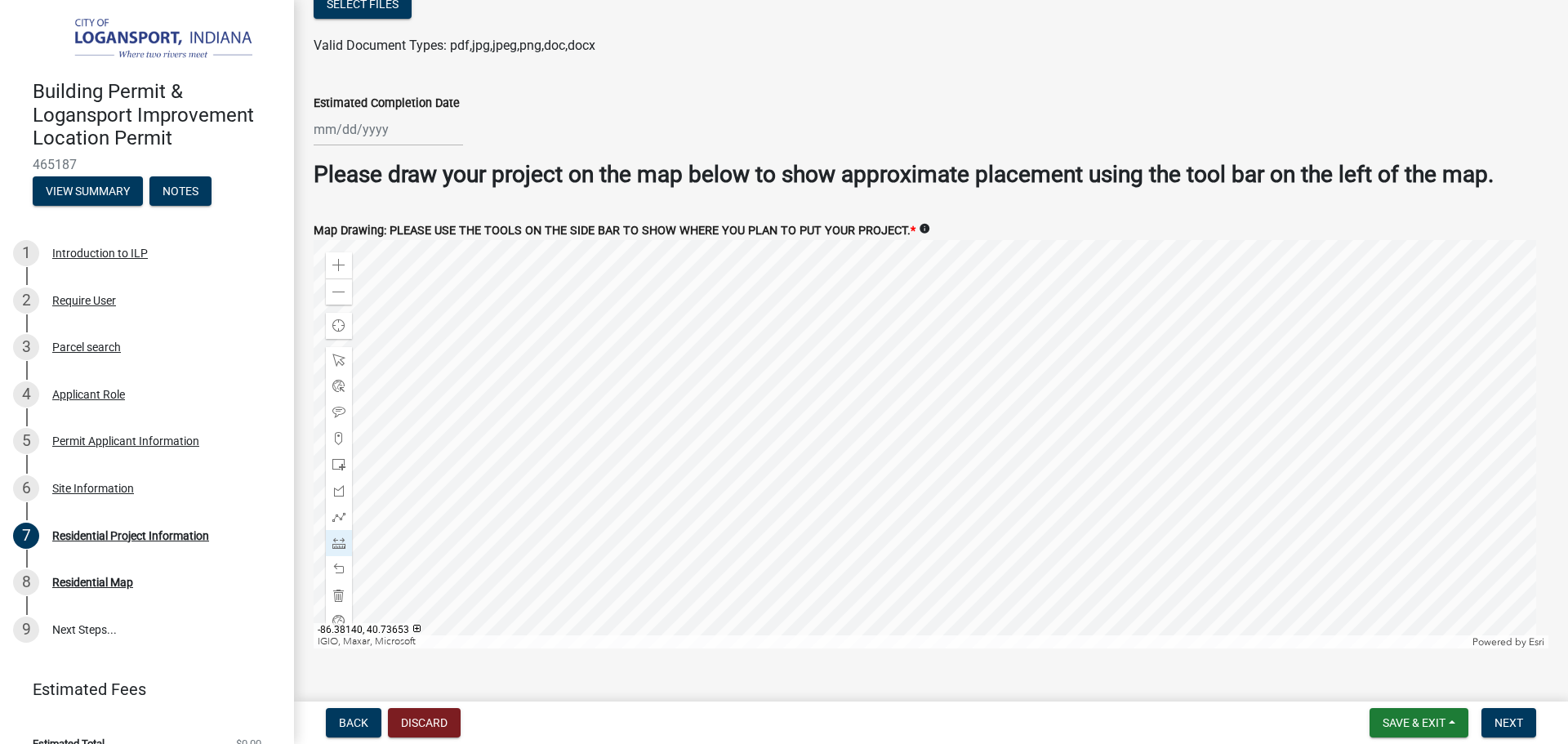
click at [945, 403] on div at bounding box center [931, 444] width 1235 height 408
click at [943, 401] on div at bounding box center [931, 444] width 1235 height 408
click at [944, 374] on div at bounding box center [931, 444] width 1235 height 408
click at [336, 562] on span at bounding box center [339, 568] width 13 height 13
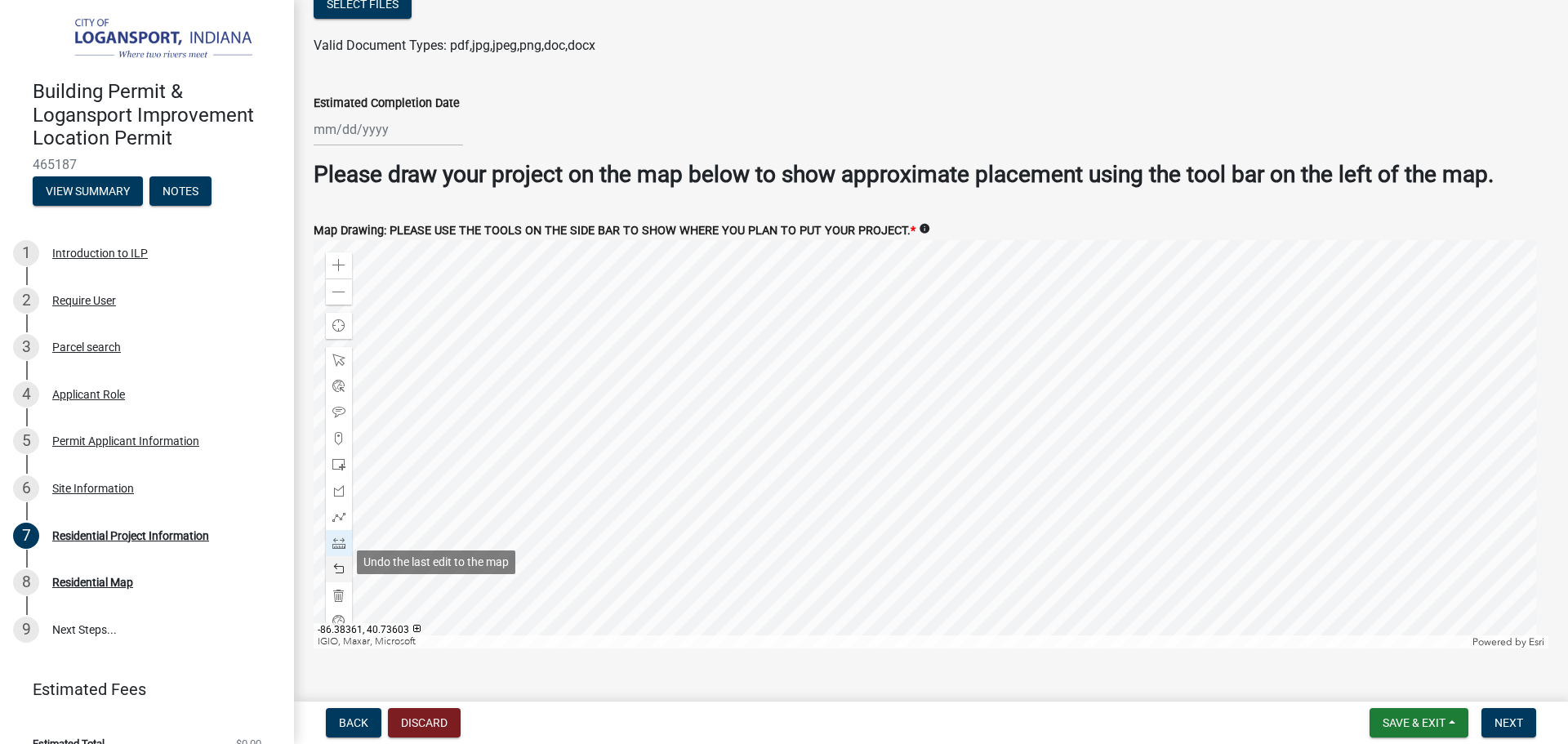
click at [338, 562] on span at bounding box center [339, 568] width 13 height 13
click at [340, 562] on span at bounding box center [339, 568] width 13 height 13
click at [925, 385] on div at bounding box center [931, 444] width 1235 height 408
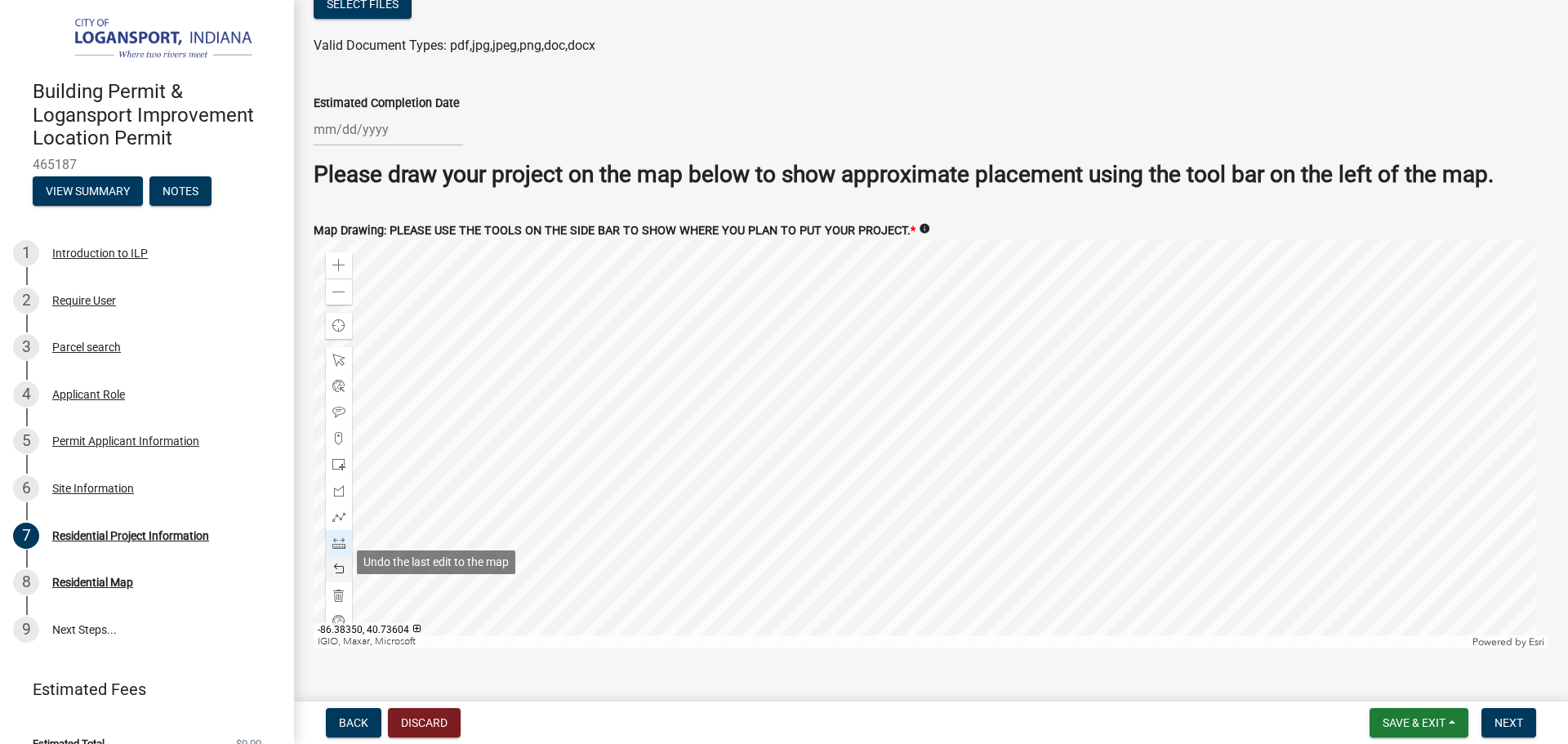
click at [341, 562] on span at bounding box center [339, 568] width 13 height 13
click at [963, 383] on div at bounding box center [931, 444] width 1235 height 408
click at [344, 562] on span at bounding box center [339, 568] width 13 height 13
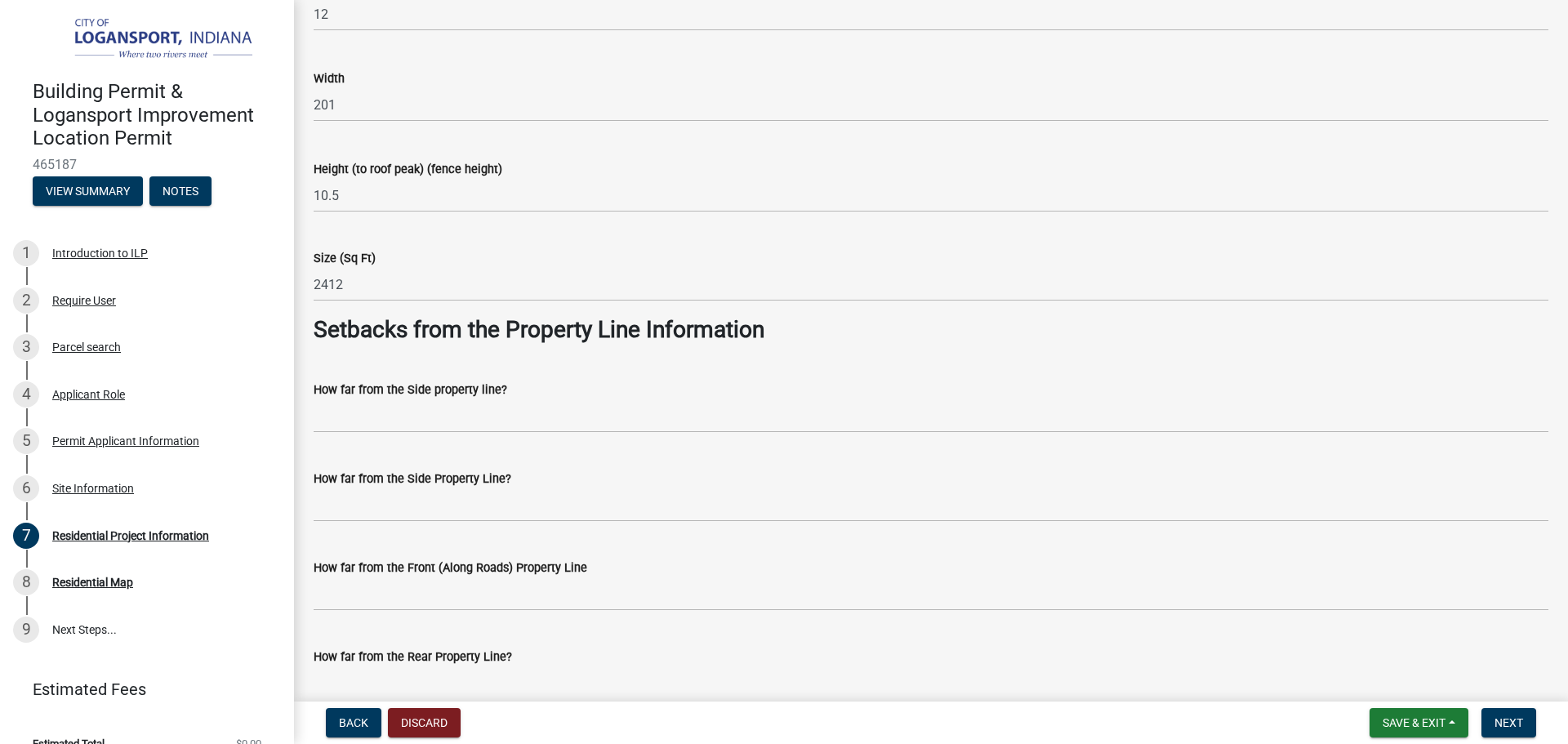
scroll to position [1143, 0]
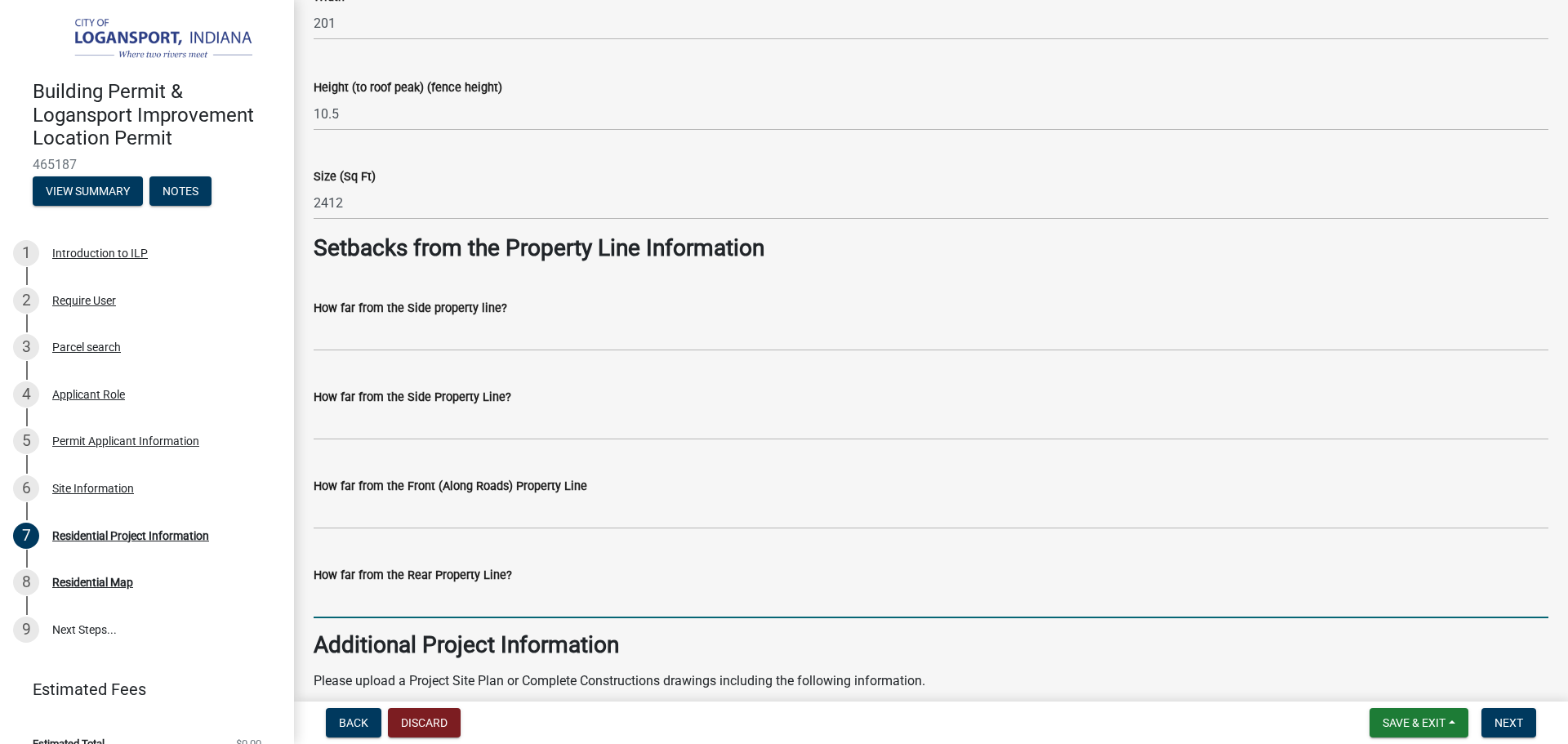
click at [380, 606] on input "How far from the Rear Property Line?" at bounding box center [931, 601] width 1235 height 33
type input "18'"
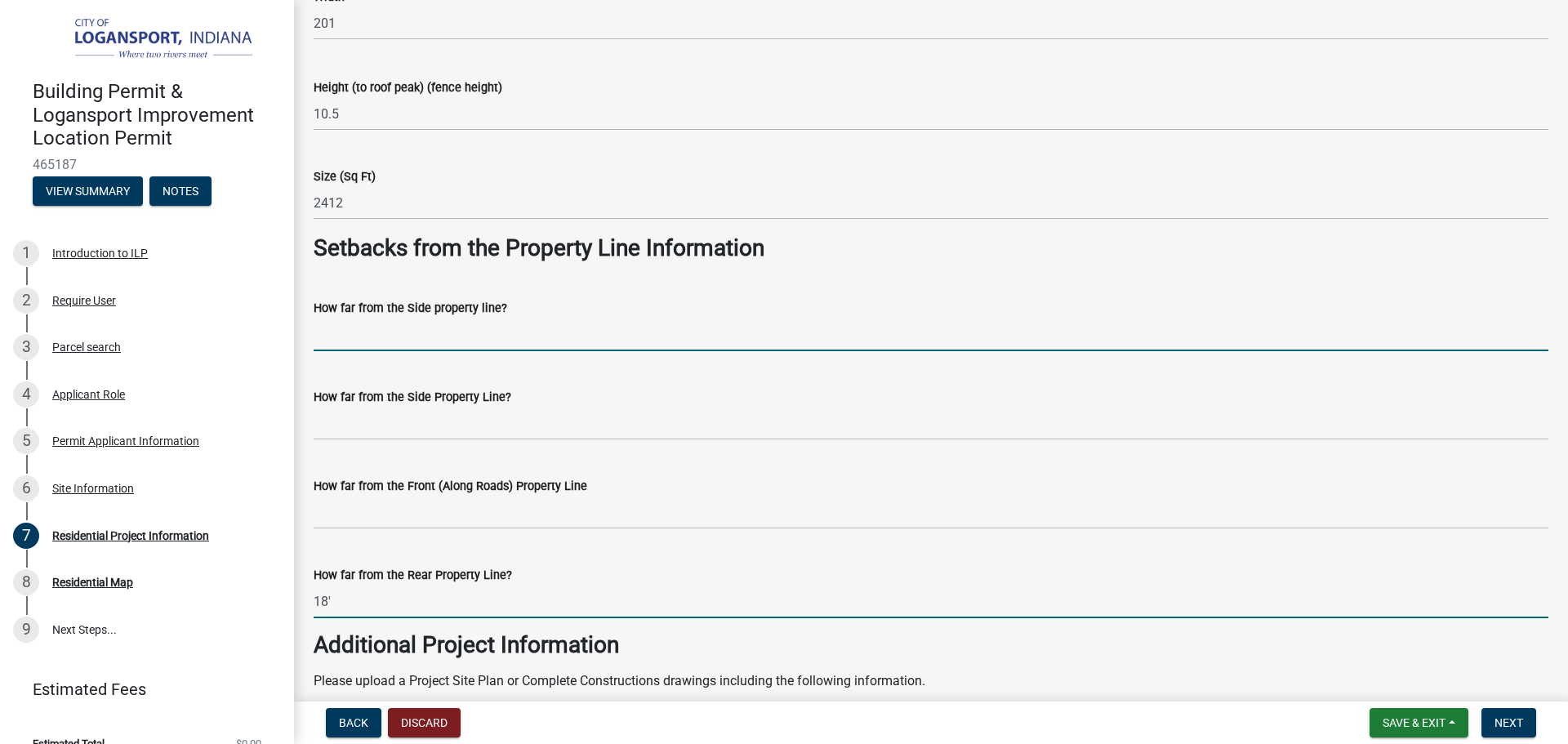
click at [375, 330] on input "How far from the Side property line?" at bounding box center [931, 334] width 1235 height 33
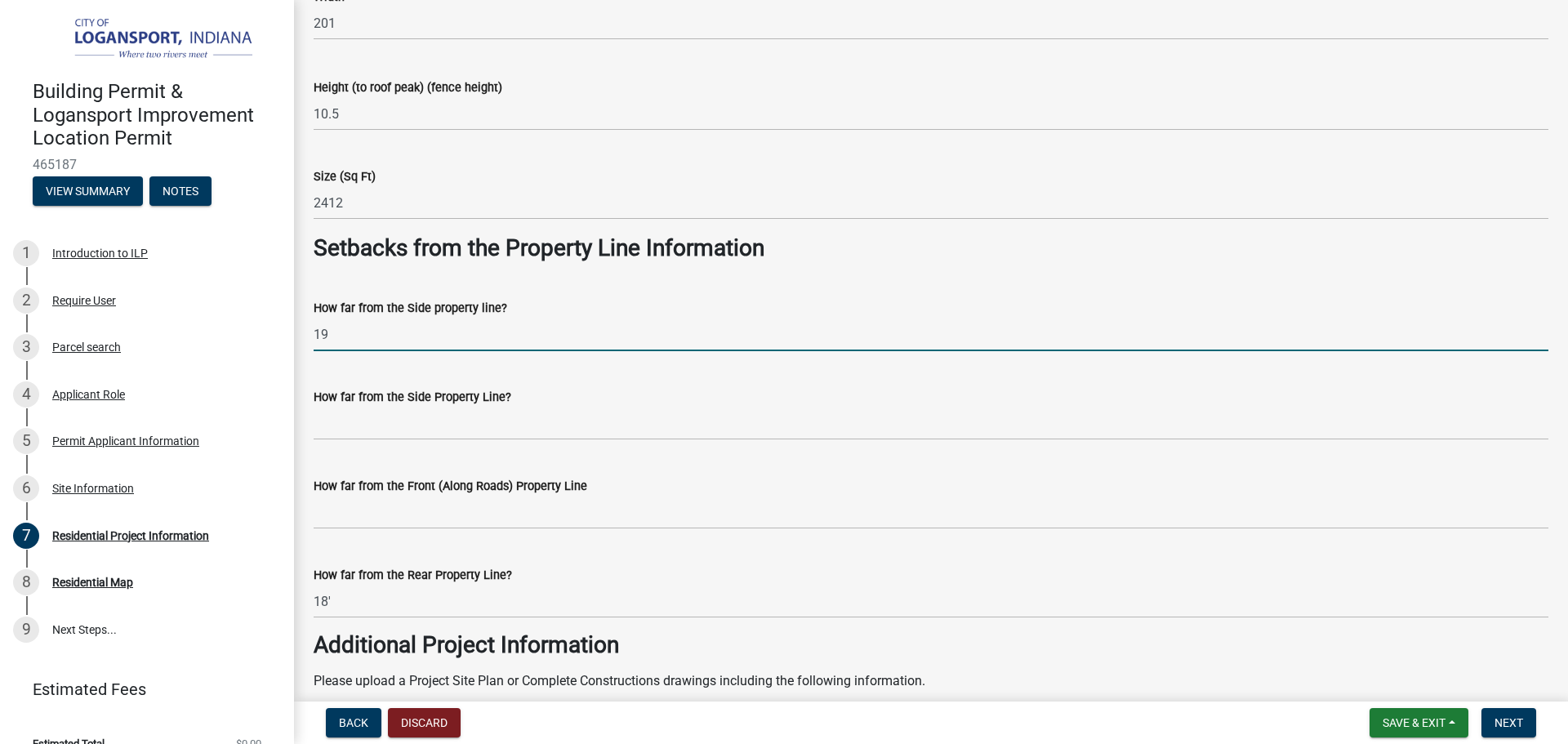
type input "19"
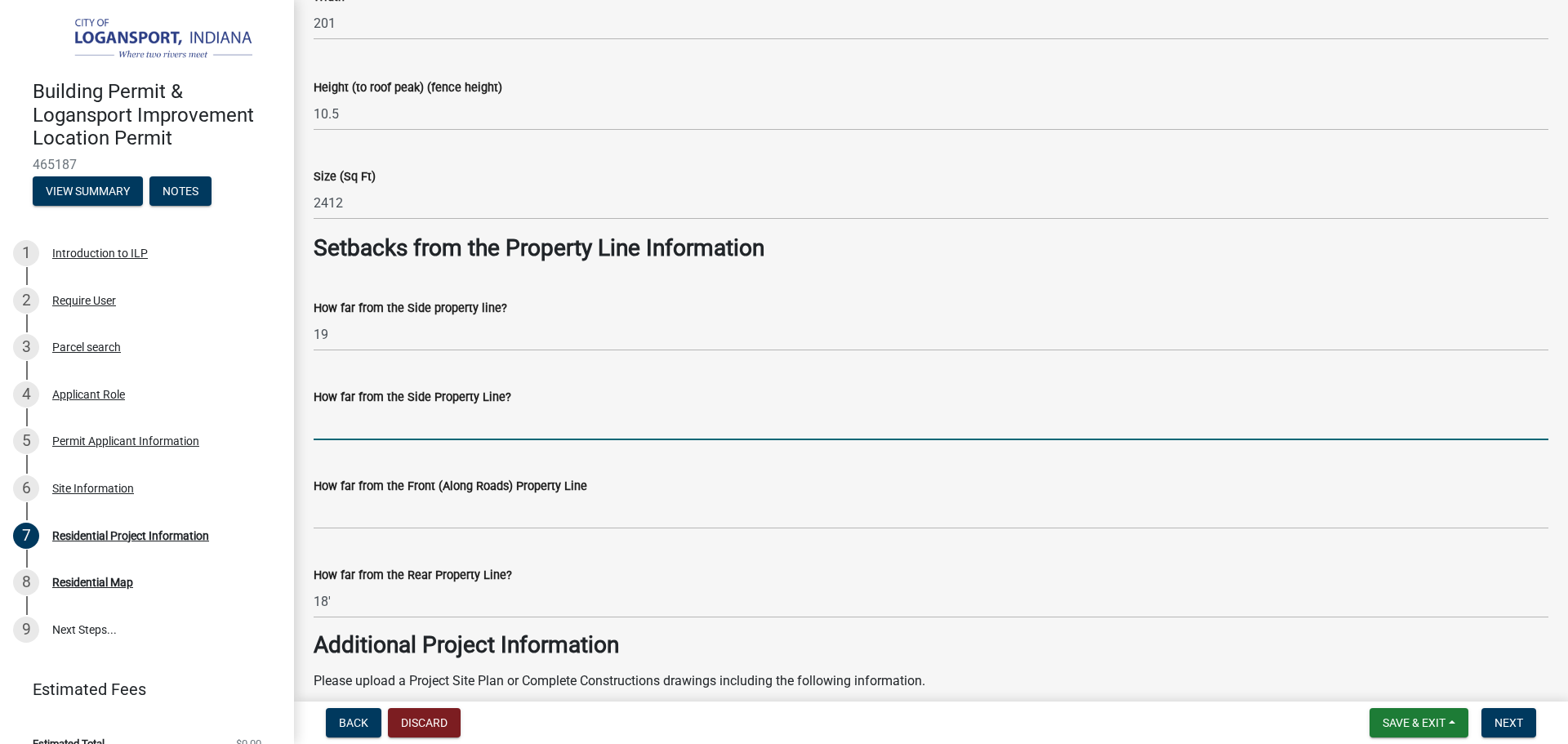
click at [374, 426] on input "How far from the Side Property Line?" at bounding box center [931, 423] width 1235 height 33
type input "40"
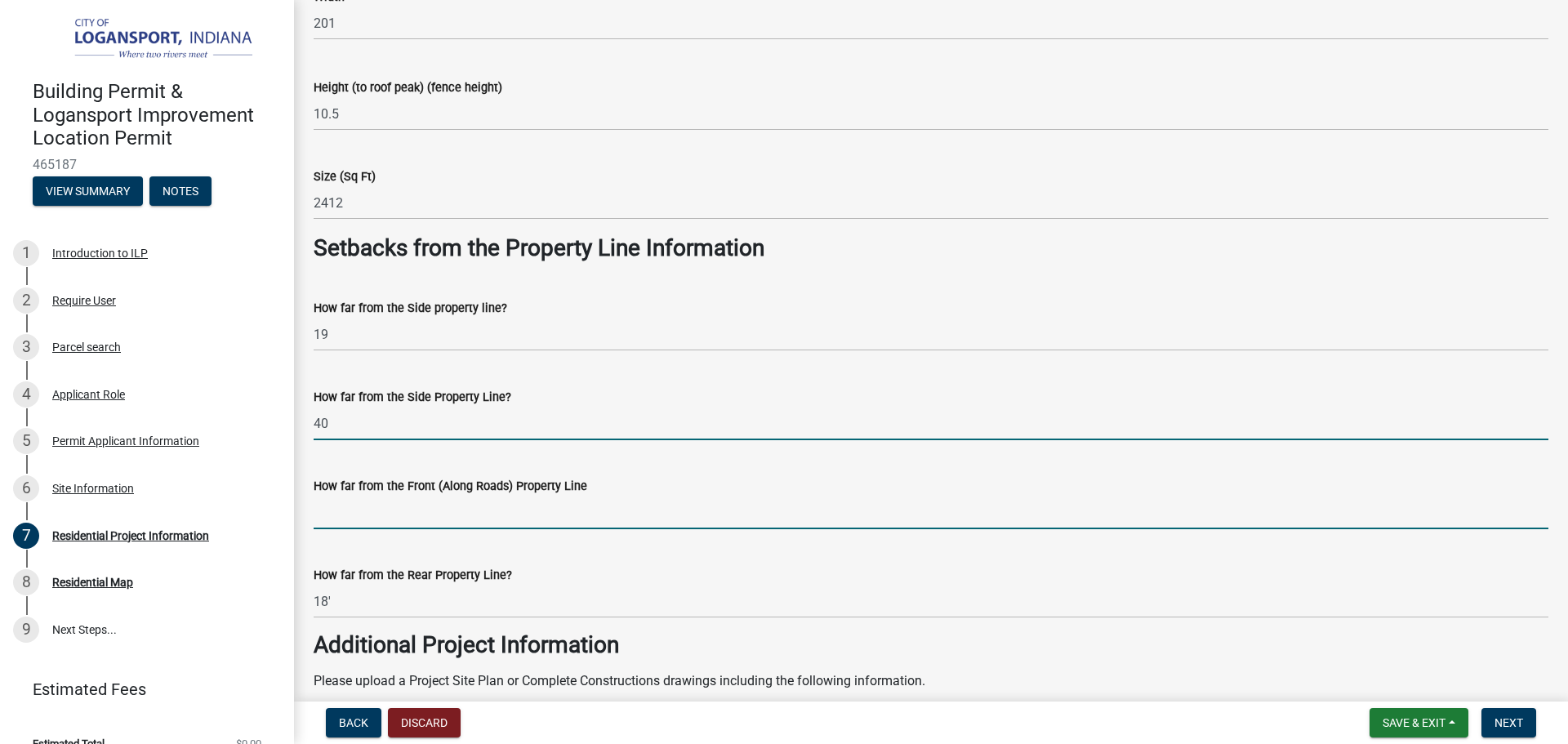
click at [350, 521] on input "How far from the Front (Along Roads) Property Line" at bounding box center [931, 512] width 1235 height 33
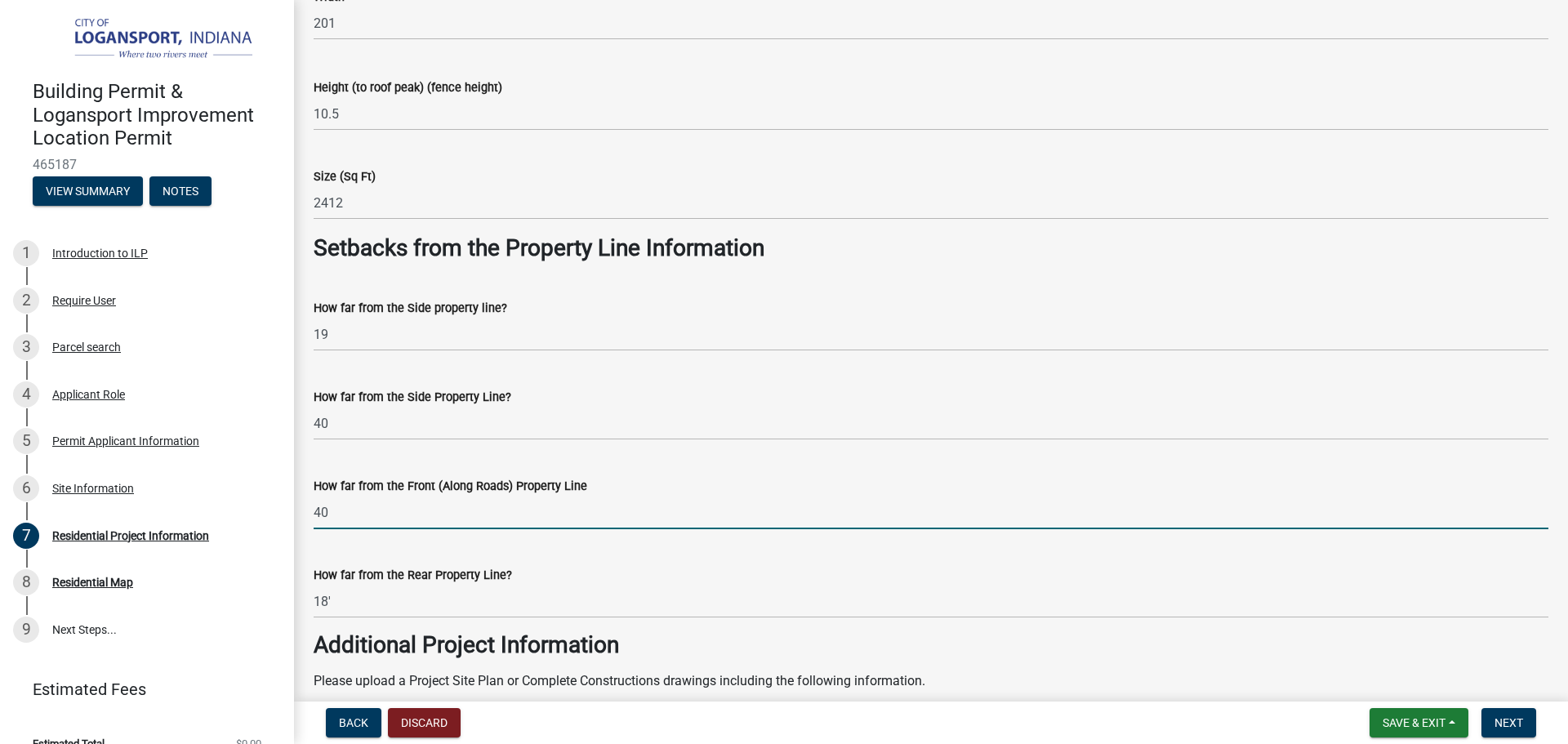
type input "40"
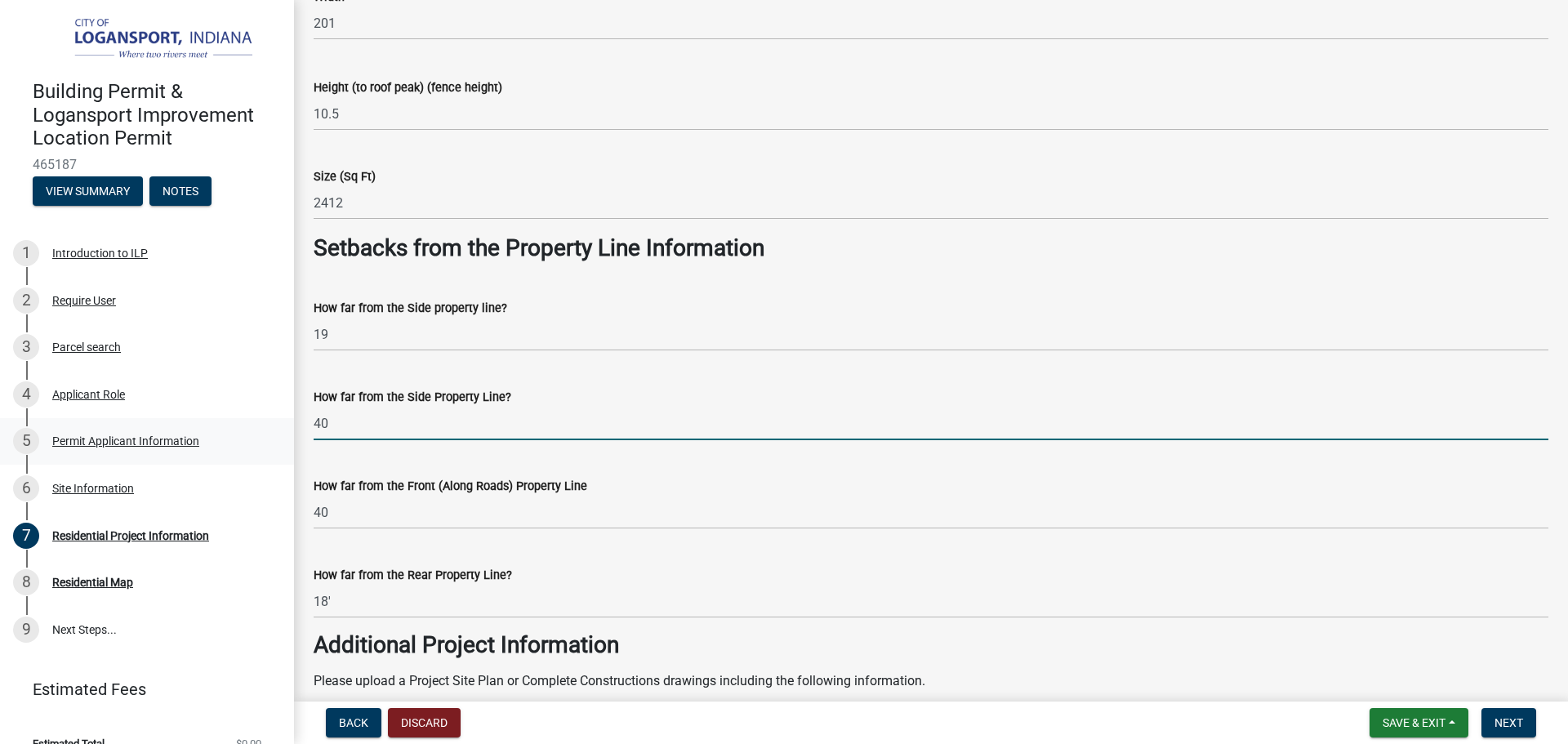
drag, startPoint x: 357, startPoint y: 416, endPoint x: 275, endPoint y: 437, distance: 84.6
click at [275, 437] on div "Building Permit & Logansport Improvement Location Permit 465187 View Summary No…" at bounding box center [784, 372] width 1568 height 744
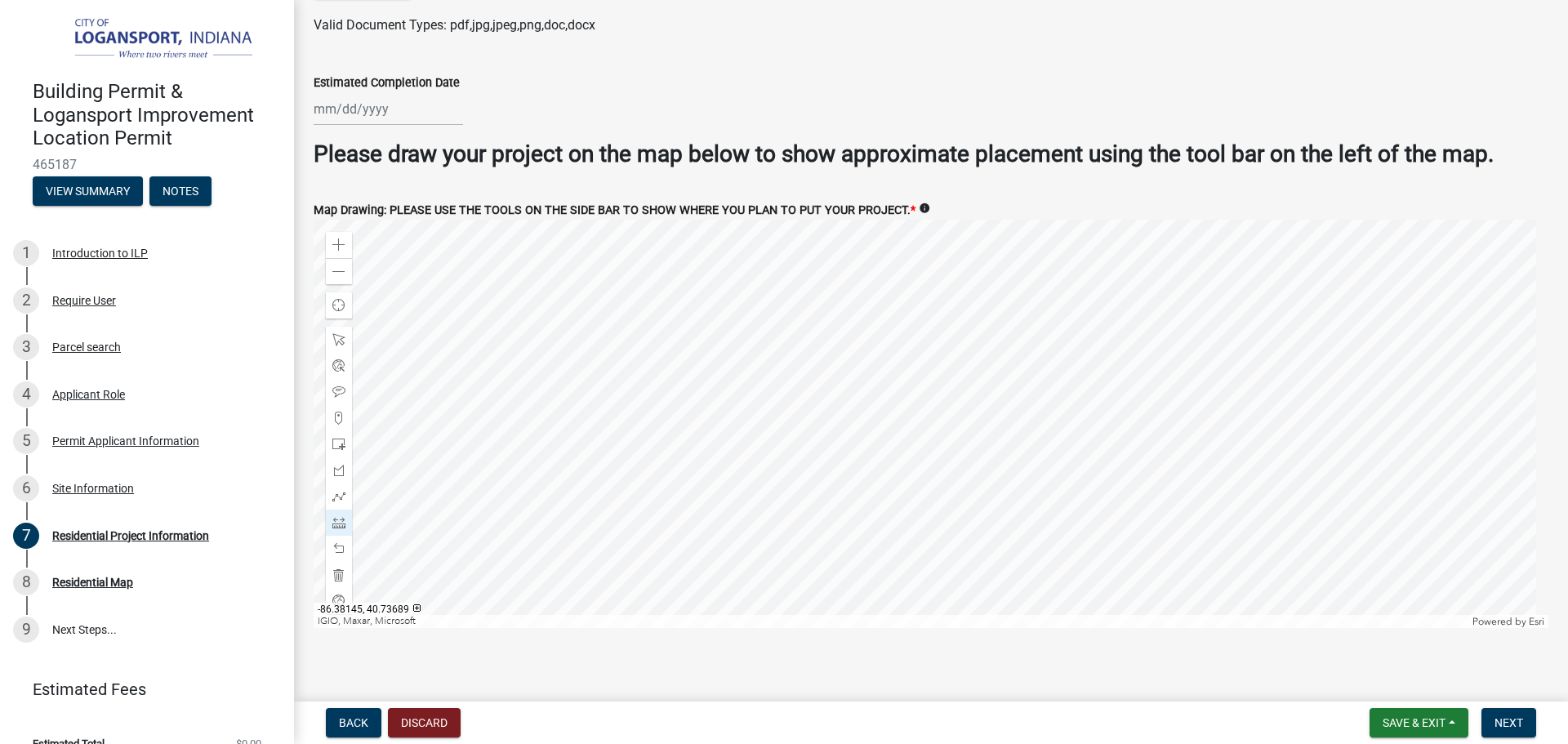
scroll to position [3045, 0]
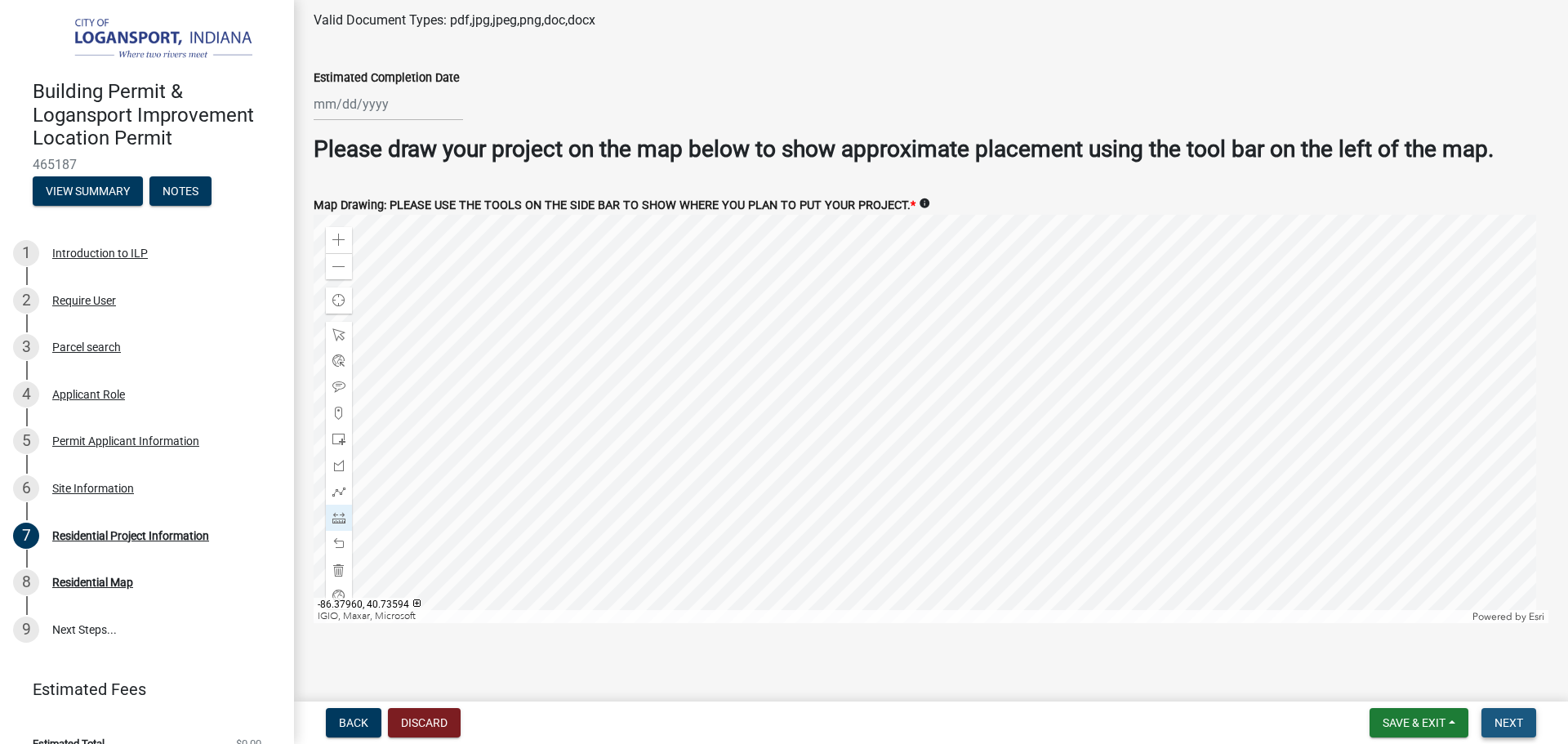
click at [1514, 721] on span "Next" at bounding box center [1508, 722] width 29 height 13
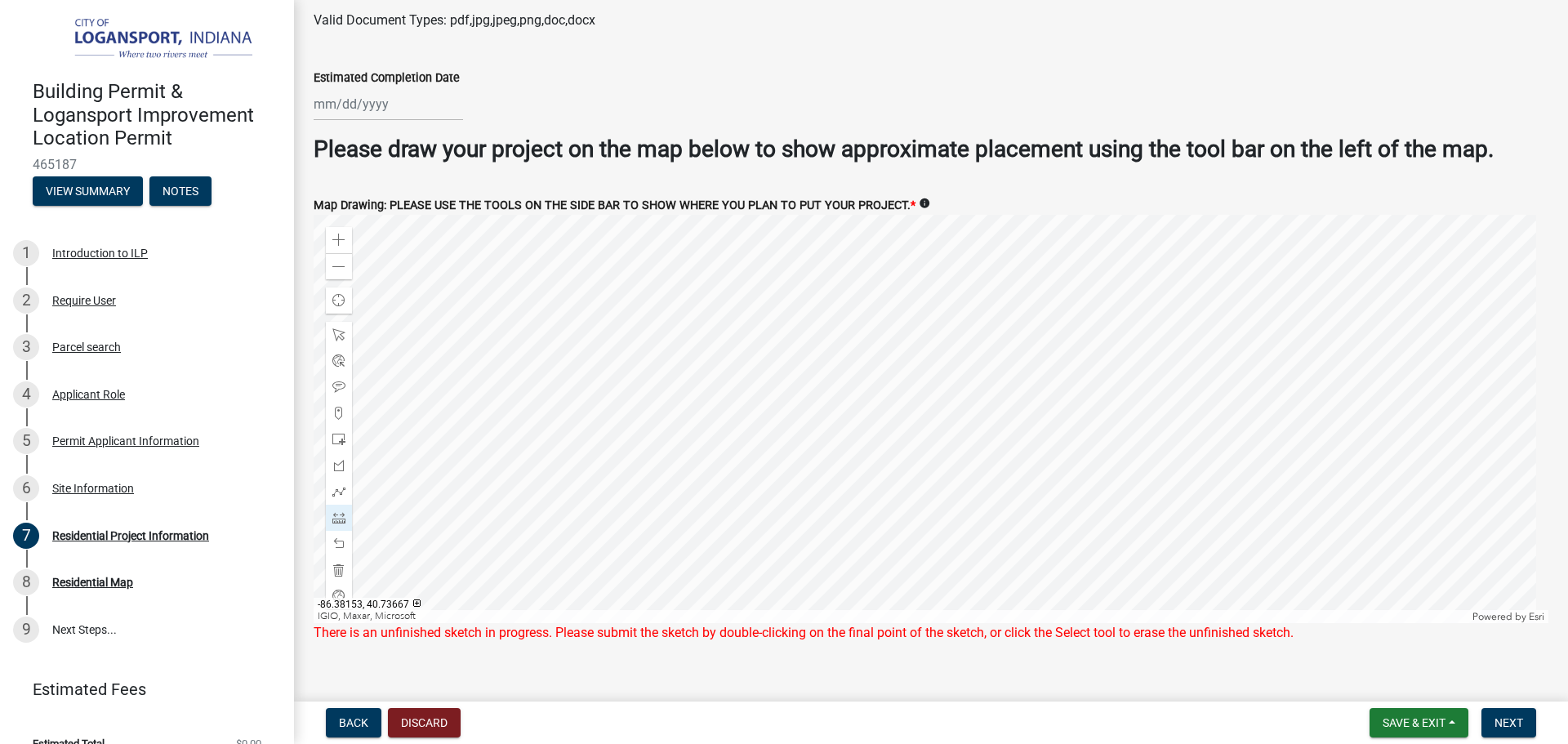
click at [908, 328] on div at bounding box center [931, 418] width 1235 height 408
click at [341, 537] on span at bounding box center [339, 544] width 13 height 13
click at [1491, 722] on button "Next" at bounding box center [1508, 722] width 54 height 29
click at [894, 485] on div at bounding box center [931, 418] width 1235 height 408
click at [937, 489] on div at bounding box center [931, 418] width 1235 height 408
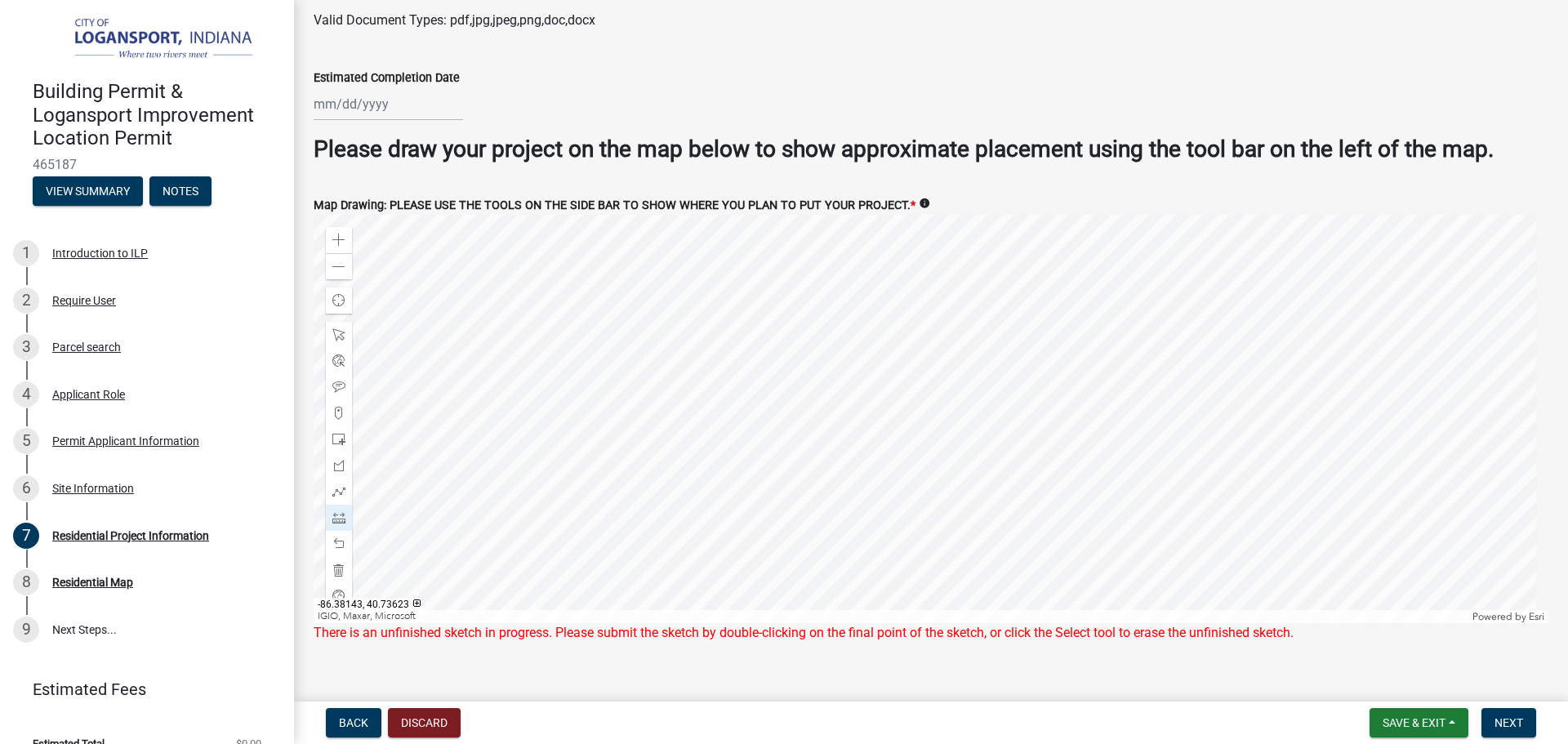
click at [937, 489] on div at bounding box center [931, 418] width 1235 height 408
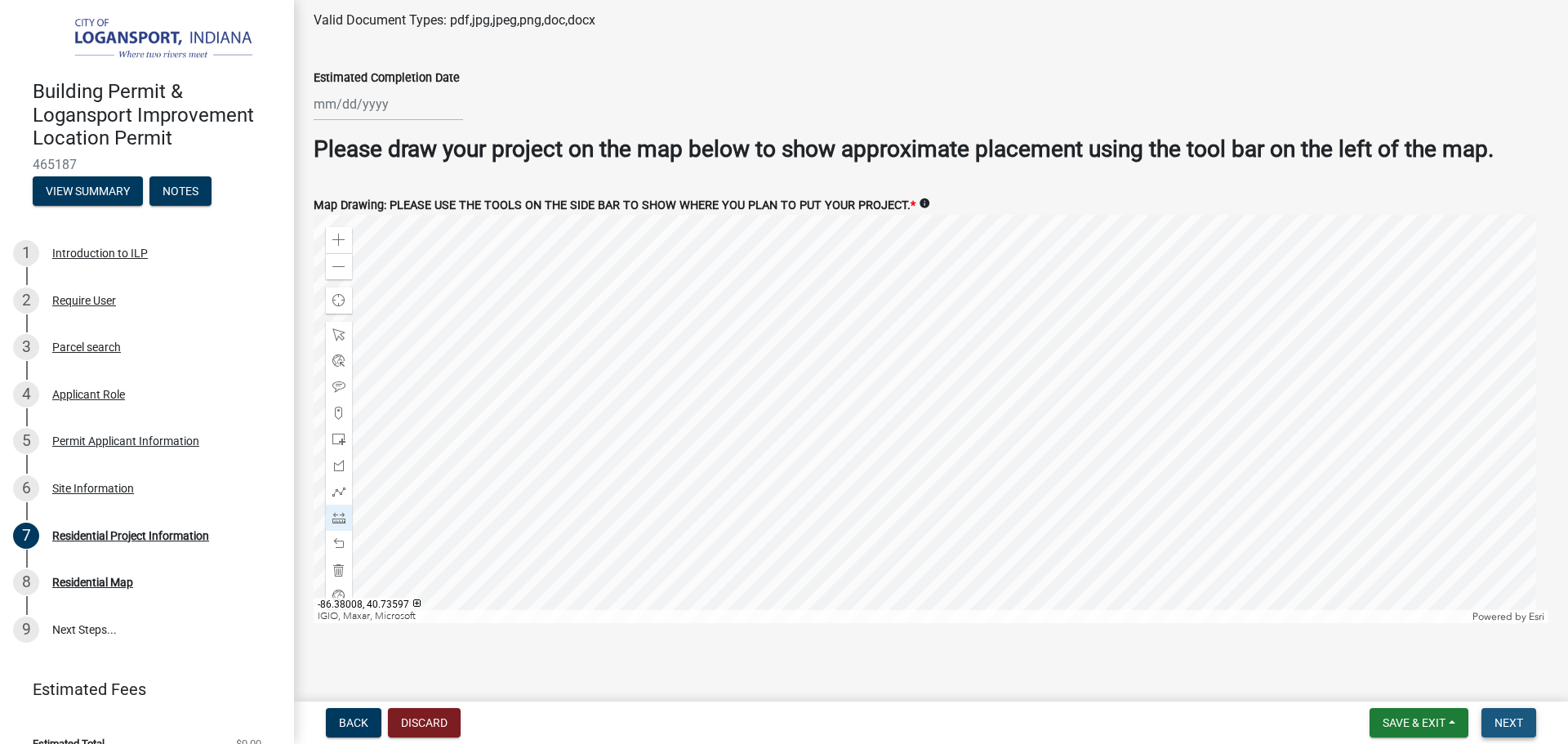
click at [1515, 722] on span "Next" at bounding box center [1508, 722] width 29 height 13
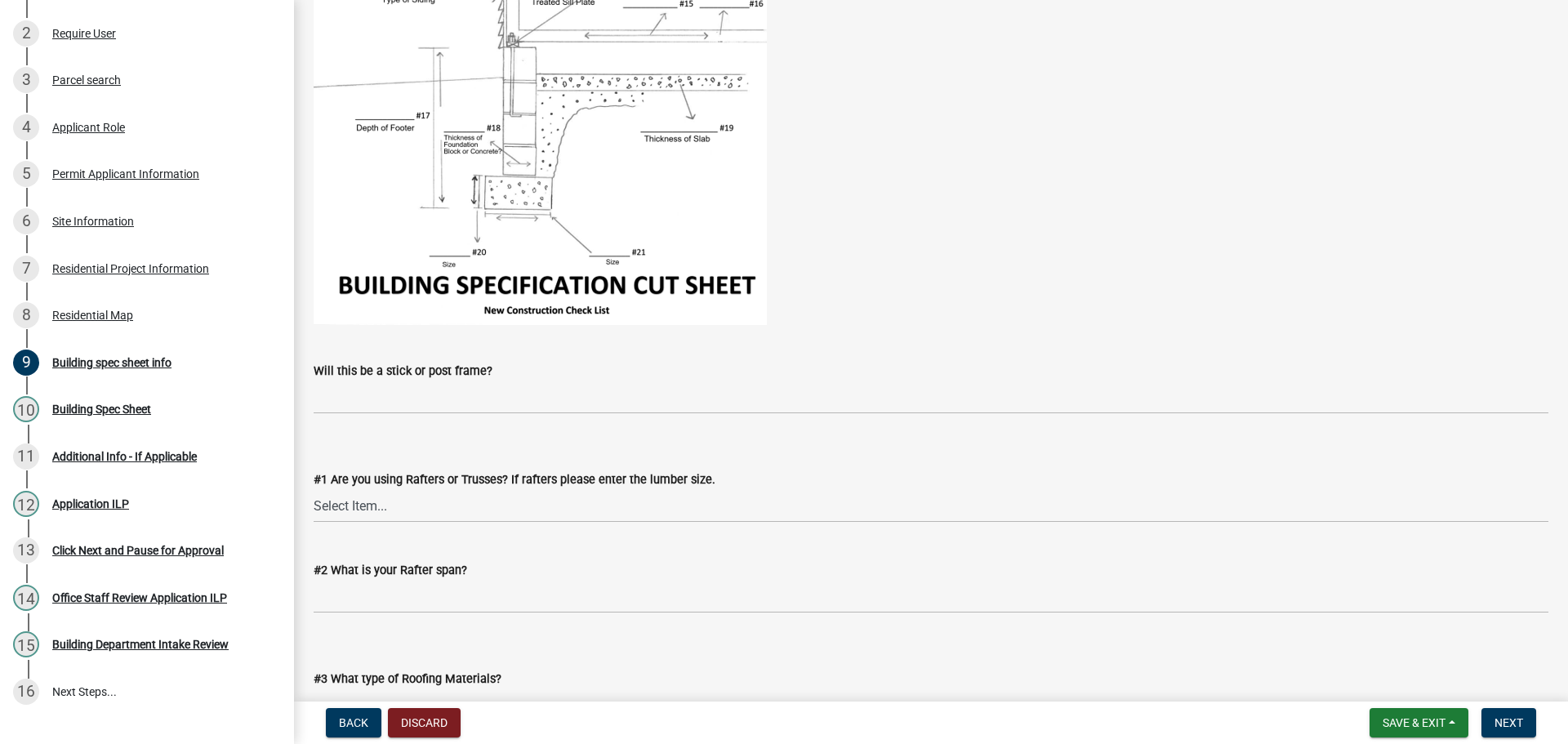
scroll to position [408, 0]
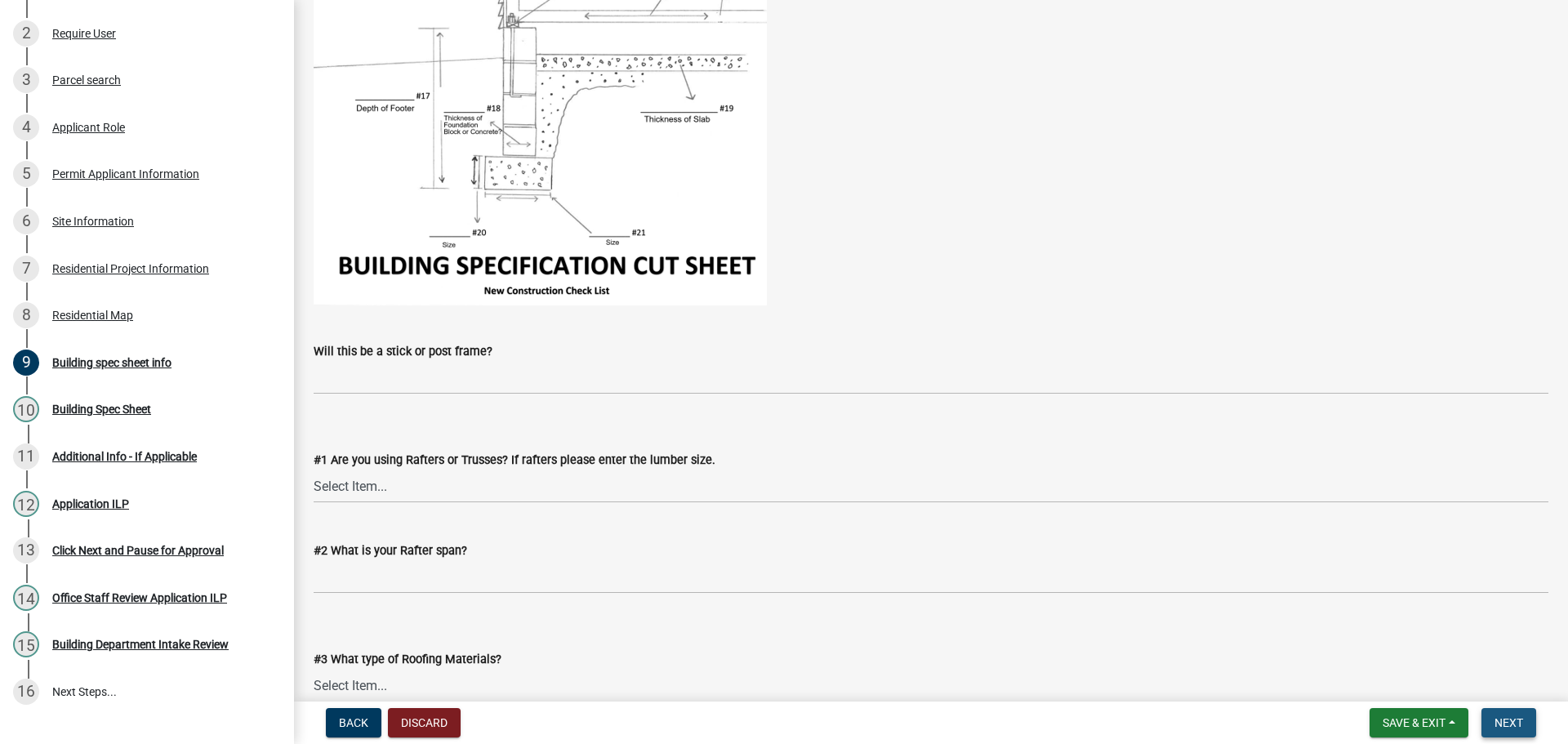
click at [1516, 726] on span "Next" at bounding box center [1508, 722] width 29 height 13
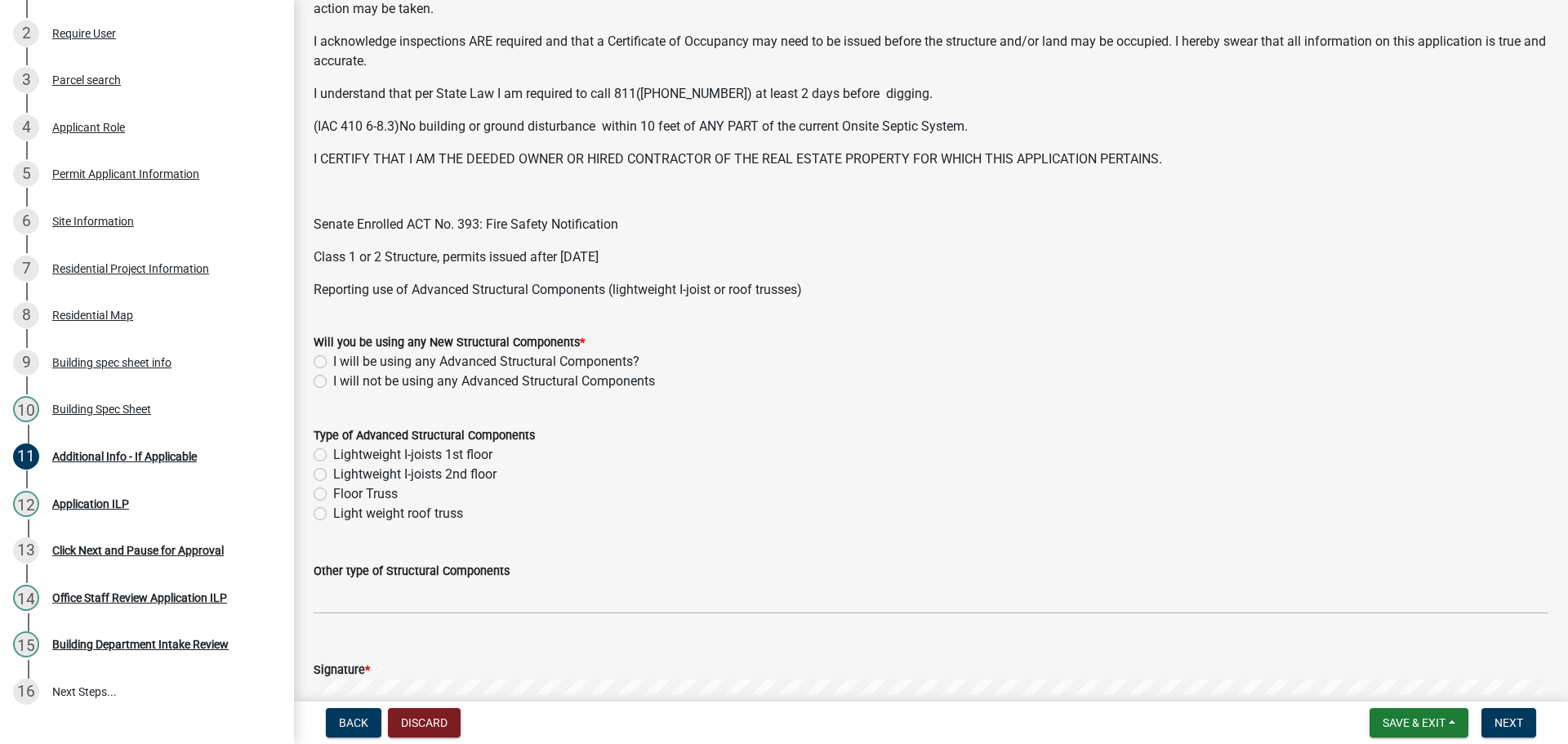
click at [333, 381] on label "I will not be using any Advanced Structural Components" at bounding box center [494, 381] width 322 height 19
click at [333, 381] on input "I will not be using any Advanced Structural Components" at bounding box center [339, 377] width 11 height 11
radio input "true"
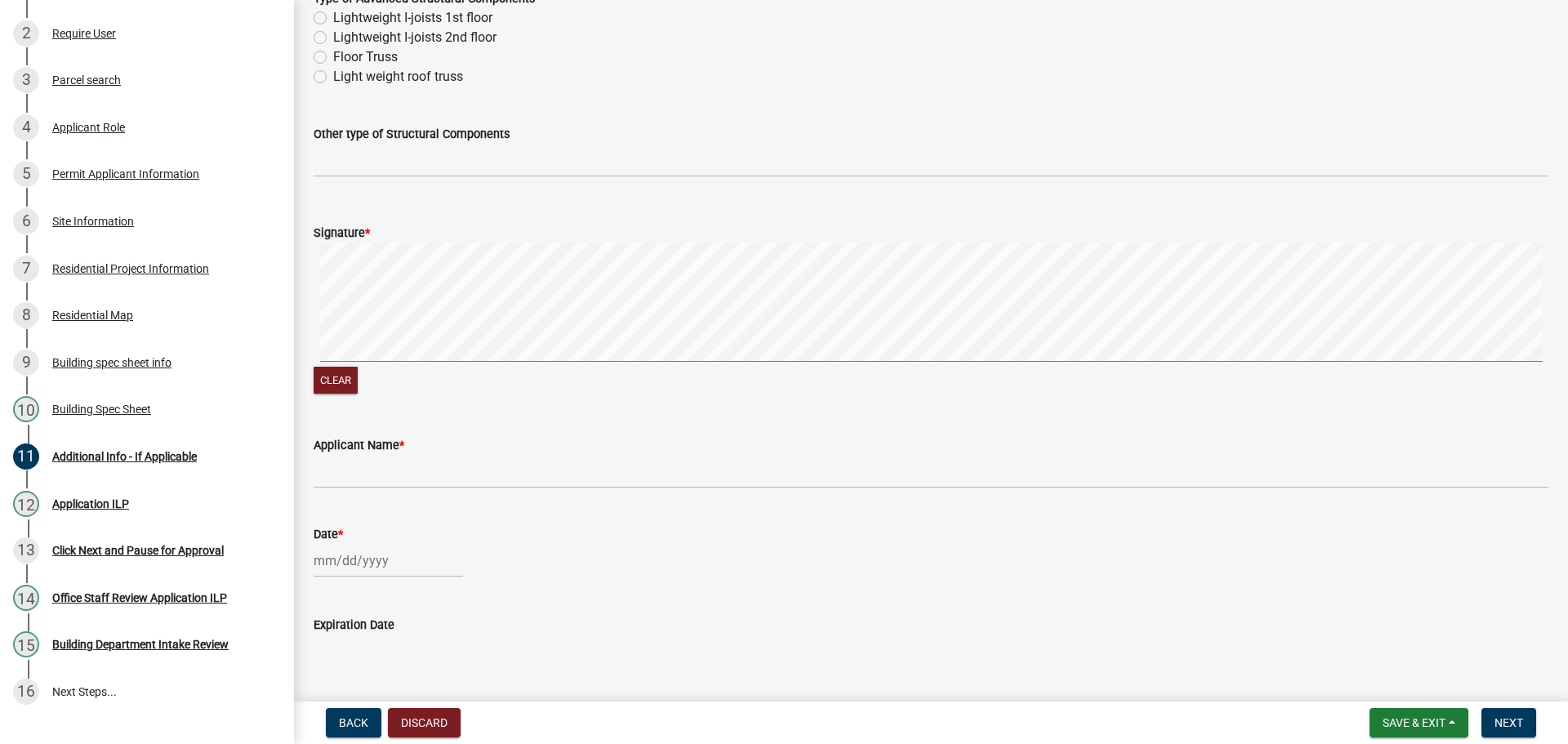
scroll to position [896, 0]
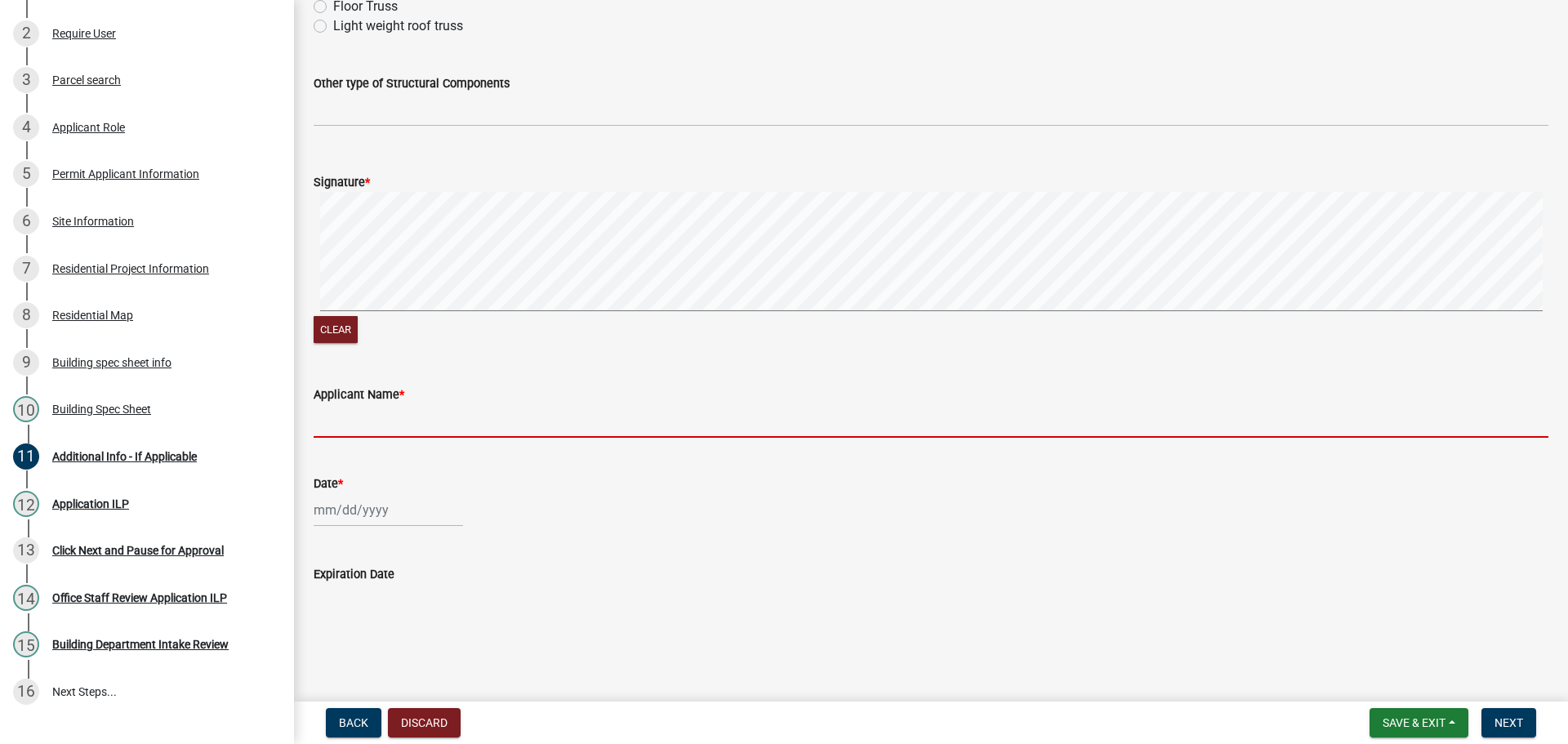
click at [369, 415] on input "Applicant Name *" at bounding box center [931, 420] width 1235 height 33
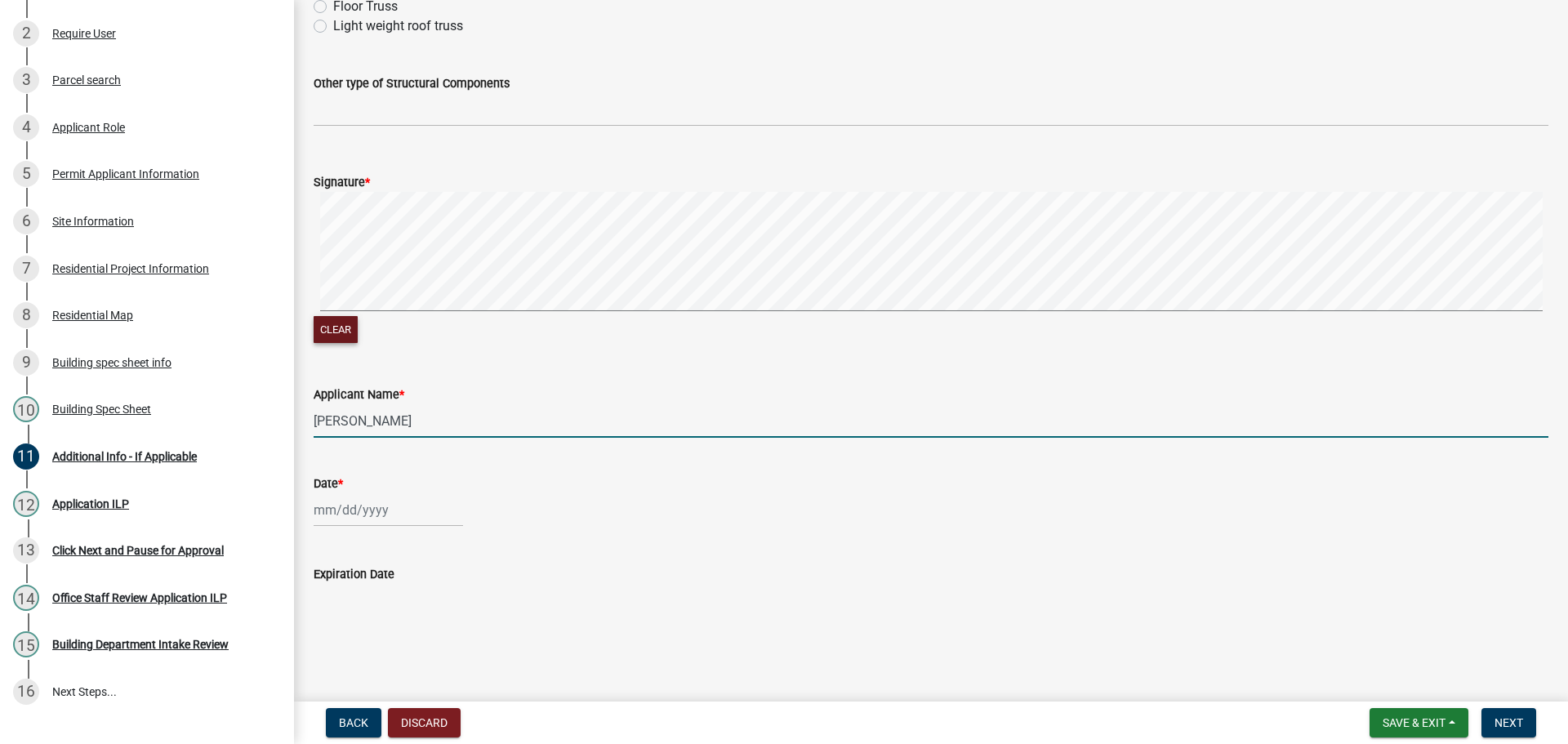
type input "[PERSON_NAME]"
click at [318, 318] on button "Clear" at bounding box center [336, 328] width 44 height 27
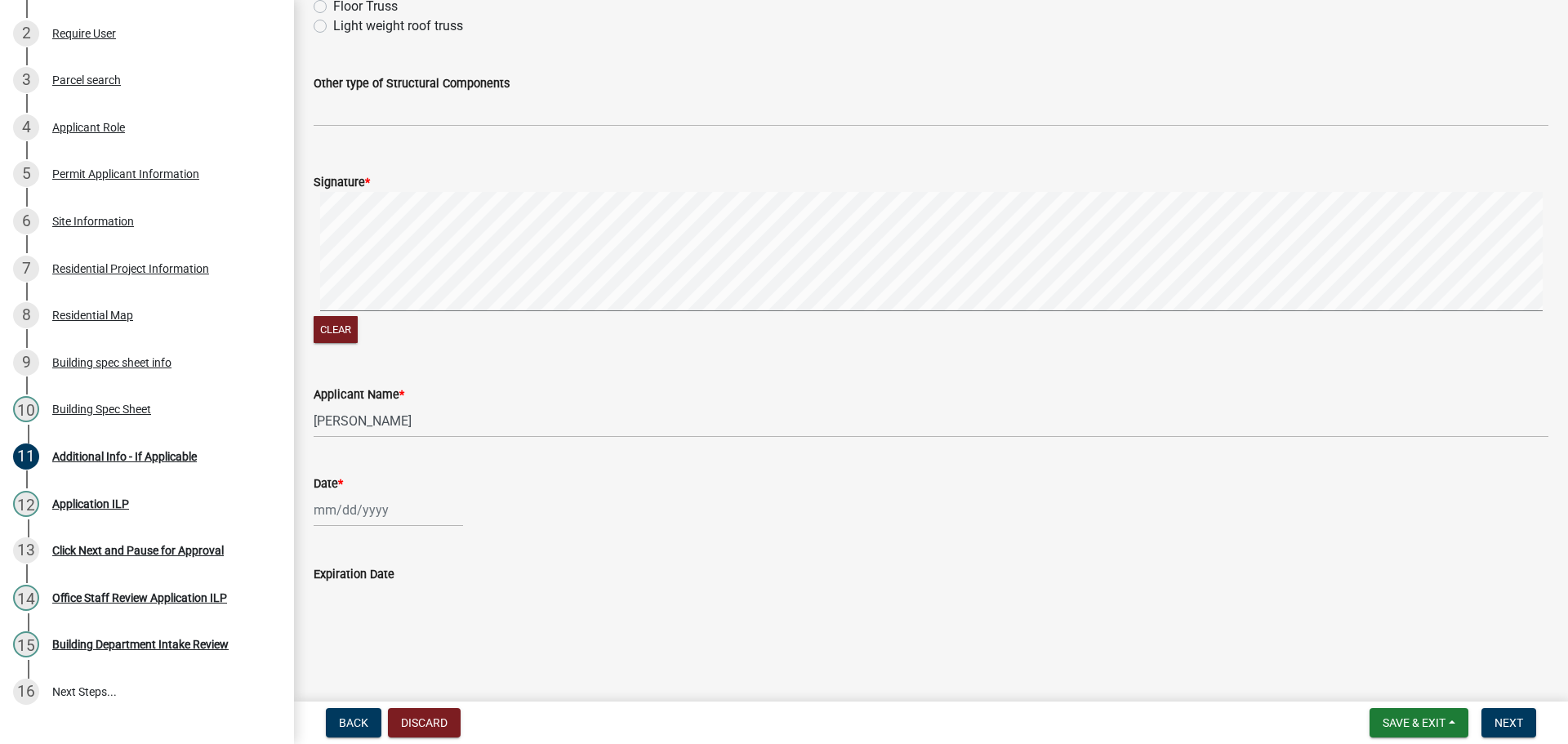
click at [321, 509] on div at bounding box center [388, 509] width 149 height 33
select select "8"
select select "2025"
click at [326, 428] on div "18" at bounding box center [329, 423] width 26 height 26
type input "[DATE]"
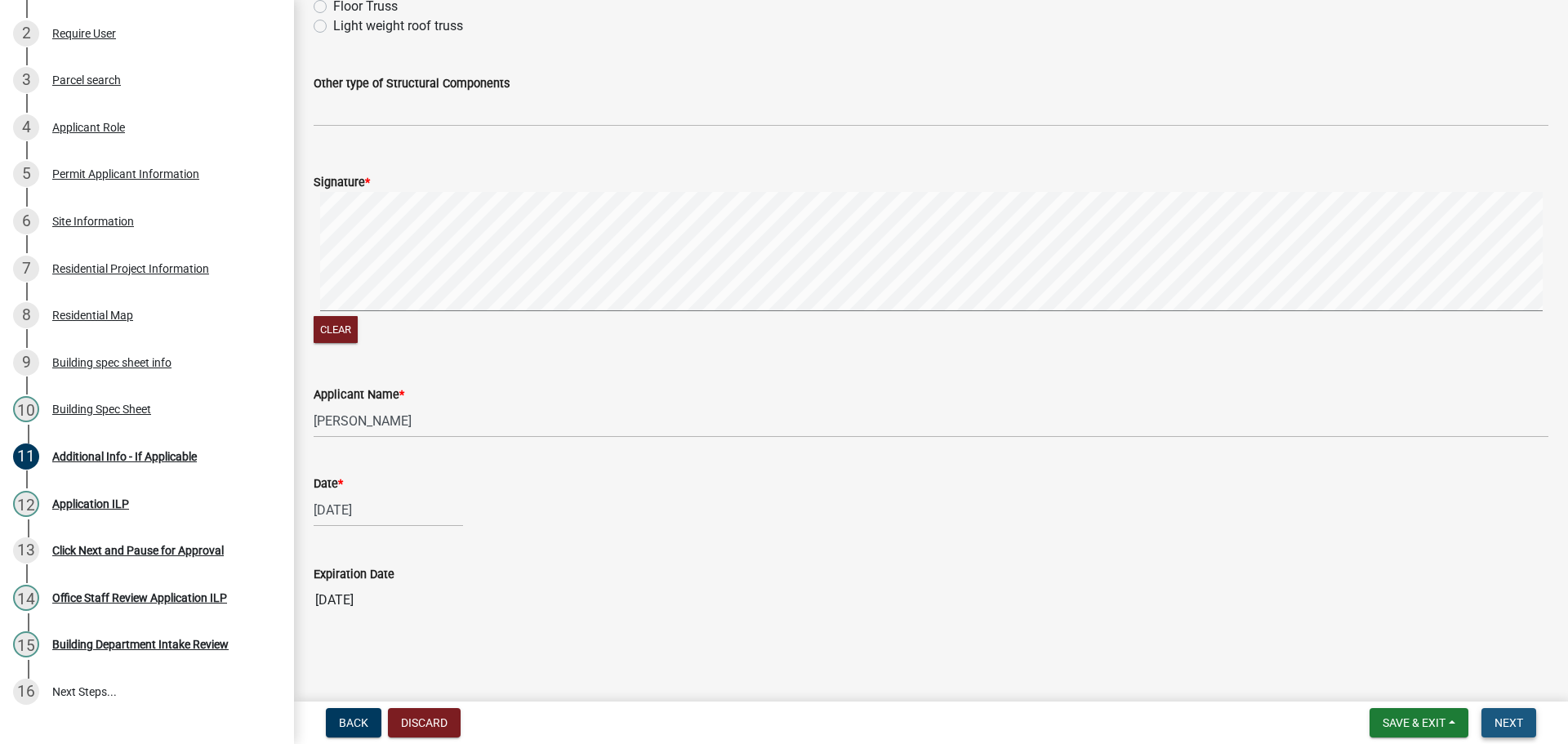
click at [1518, 722] on span "Next" at bounding box center [1508, 722] width 29 height 13
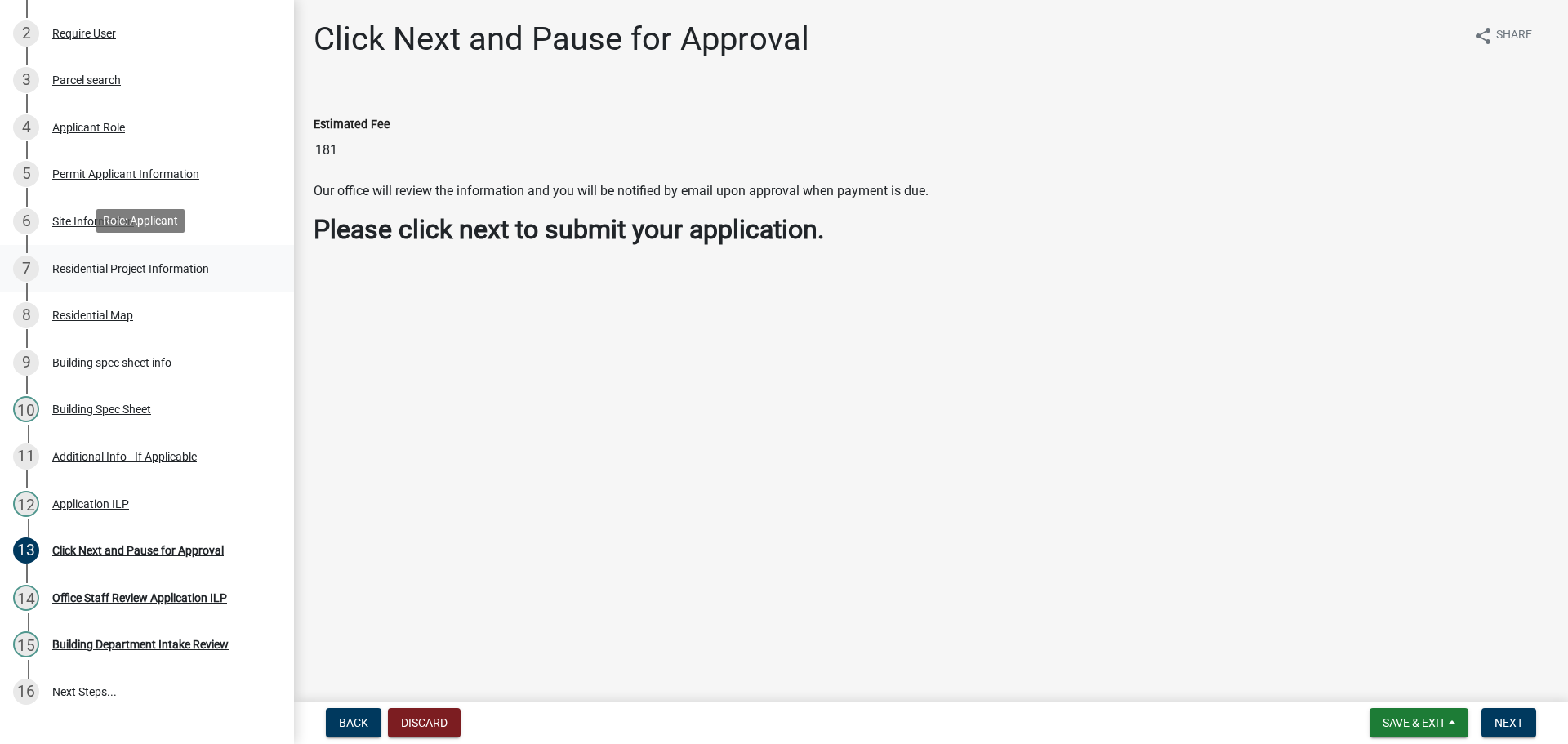
click at [135, 268] on div "Residential Project Information" at bounding box center [131, 269] width 156 height 11
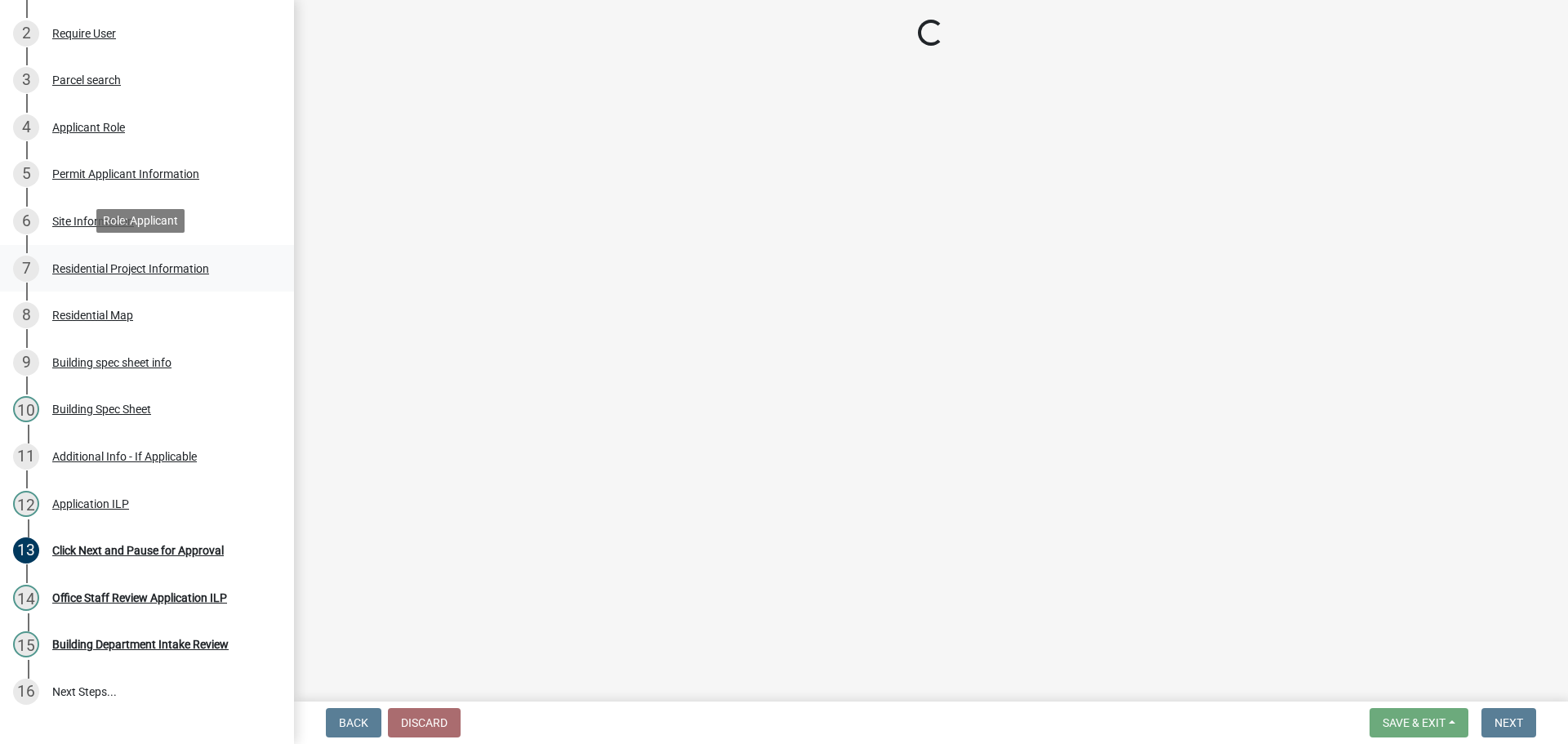
select select "379f7339-6ec9-4c1f-82ba-971c465cc0e0"
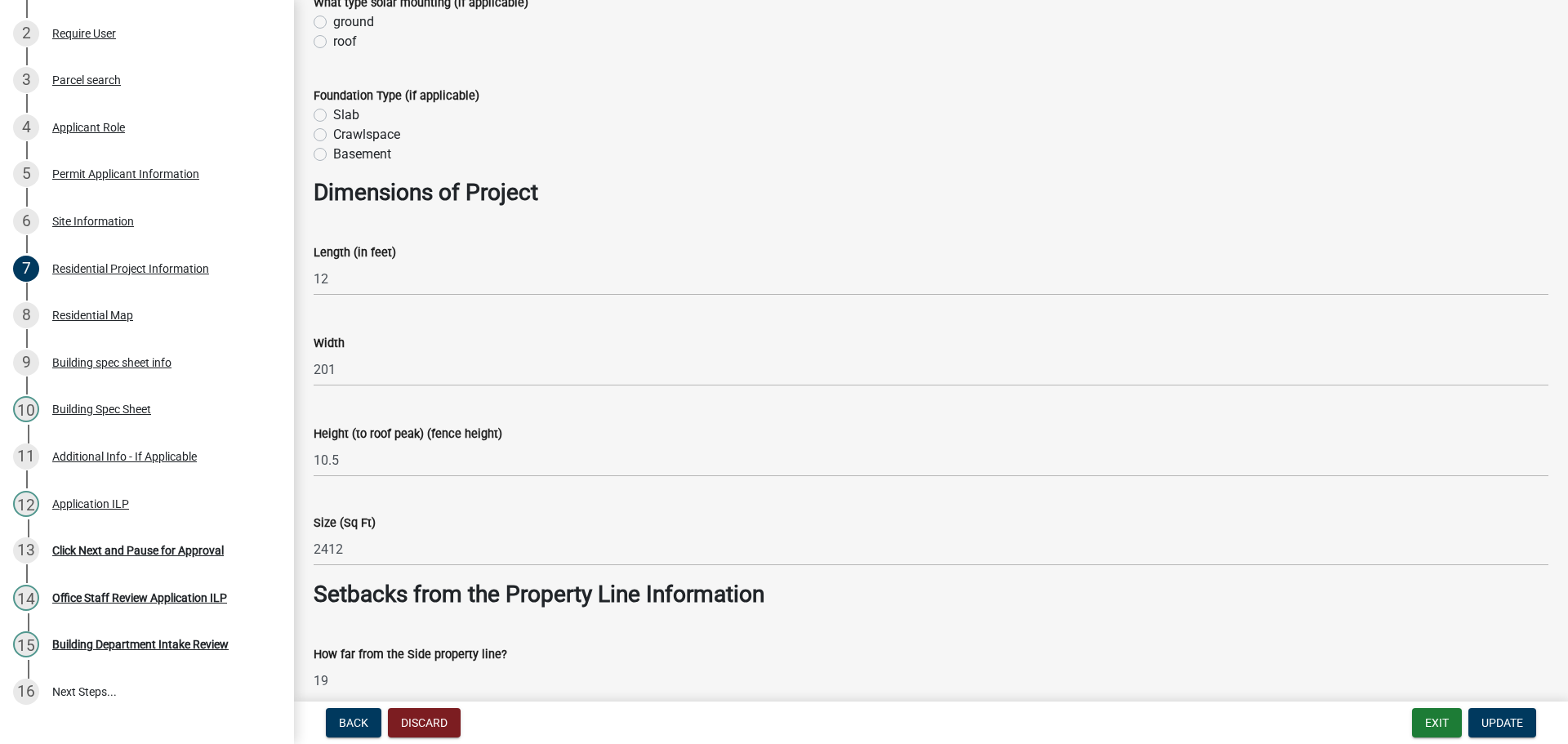
scroll to position [817, 0]
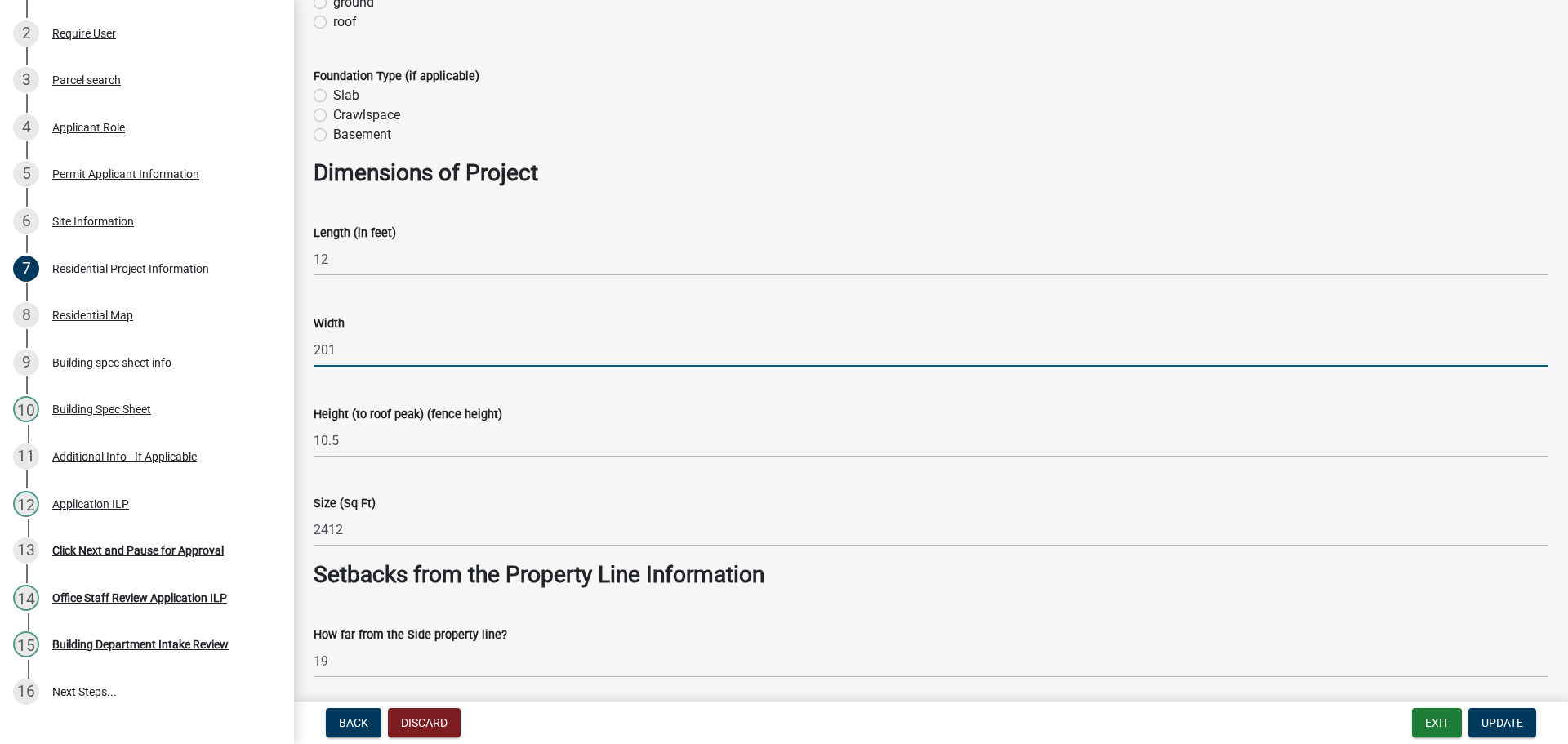
click at [342, 355] on input "201" at bounding box center [931, 349] width 1235 height 33
type input "20"
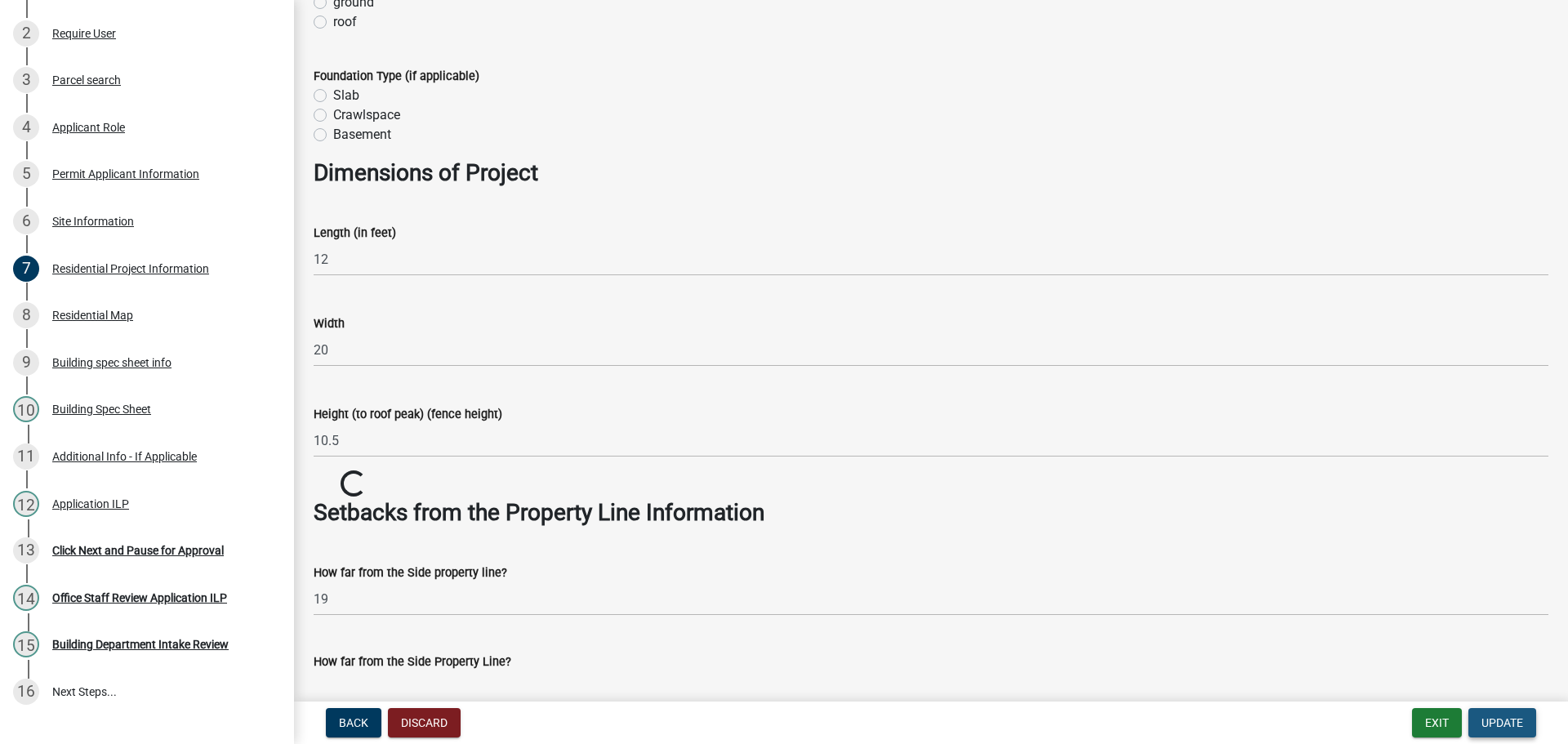
click at [1503, 719] on span "Update" at bounding box center [1502, 722] width 41 height 13
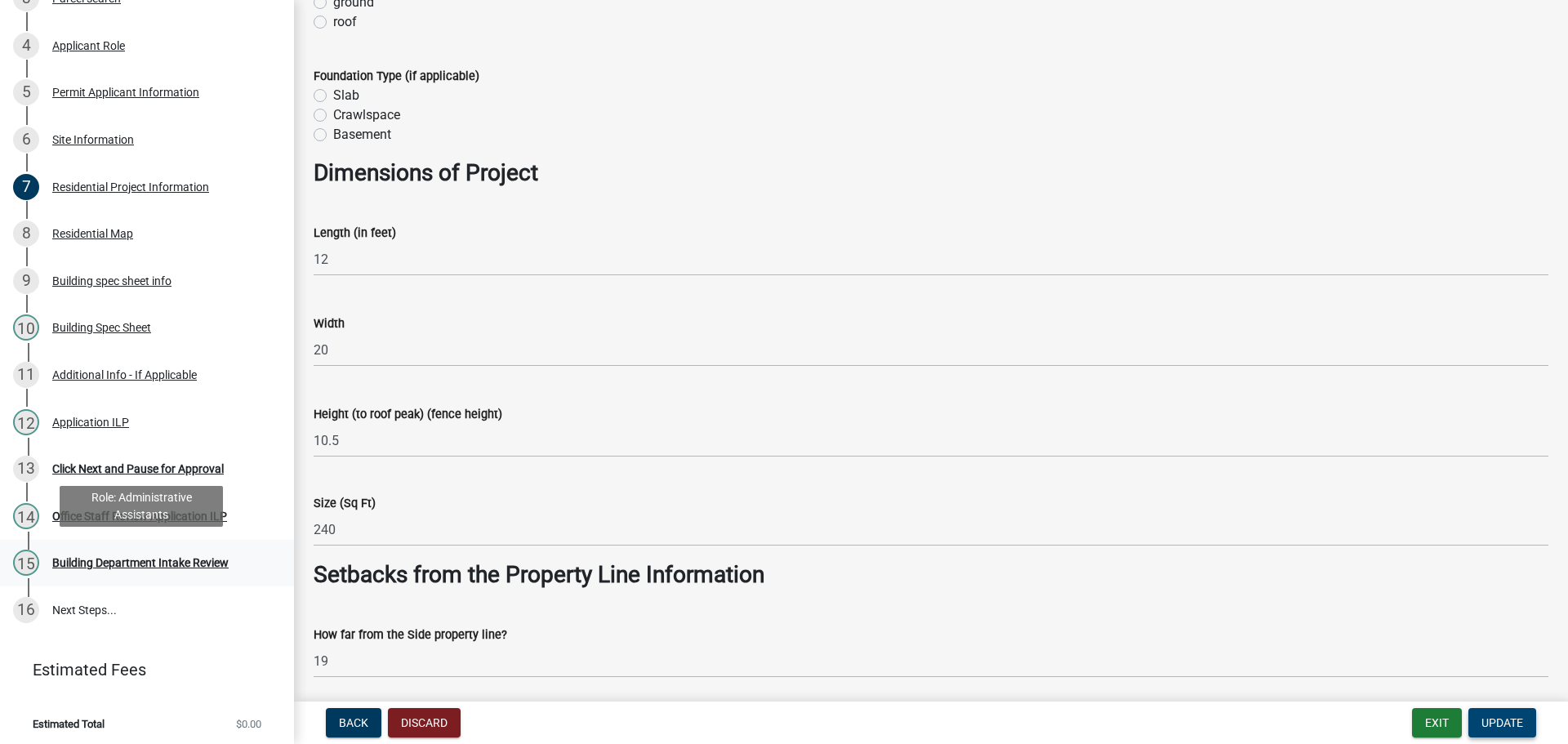
scroll to position [351, 0]
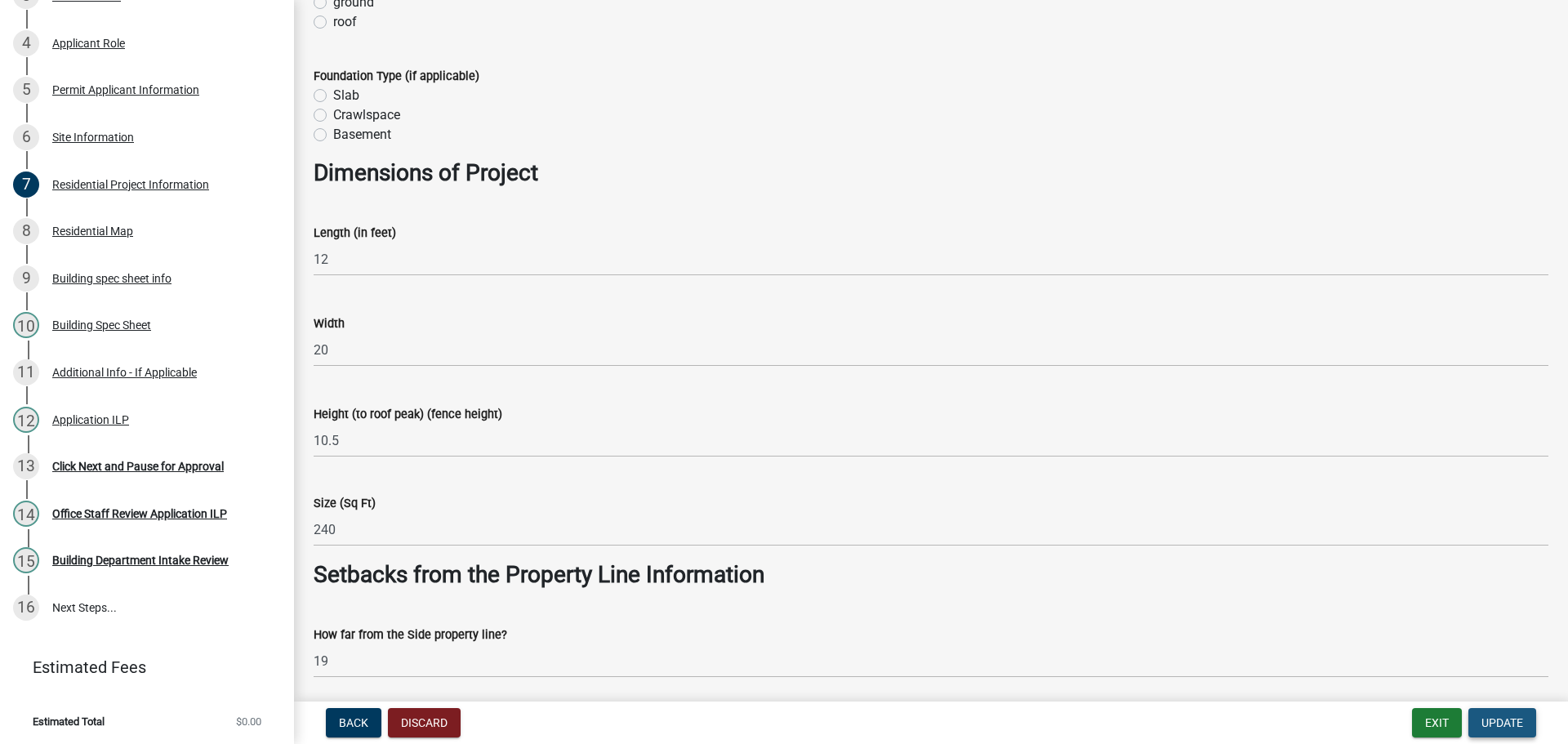
click at [1483, 715] on span "Update" at bounding box center [1502, 722] width 41 height 13
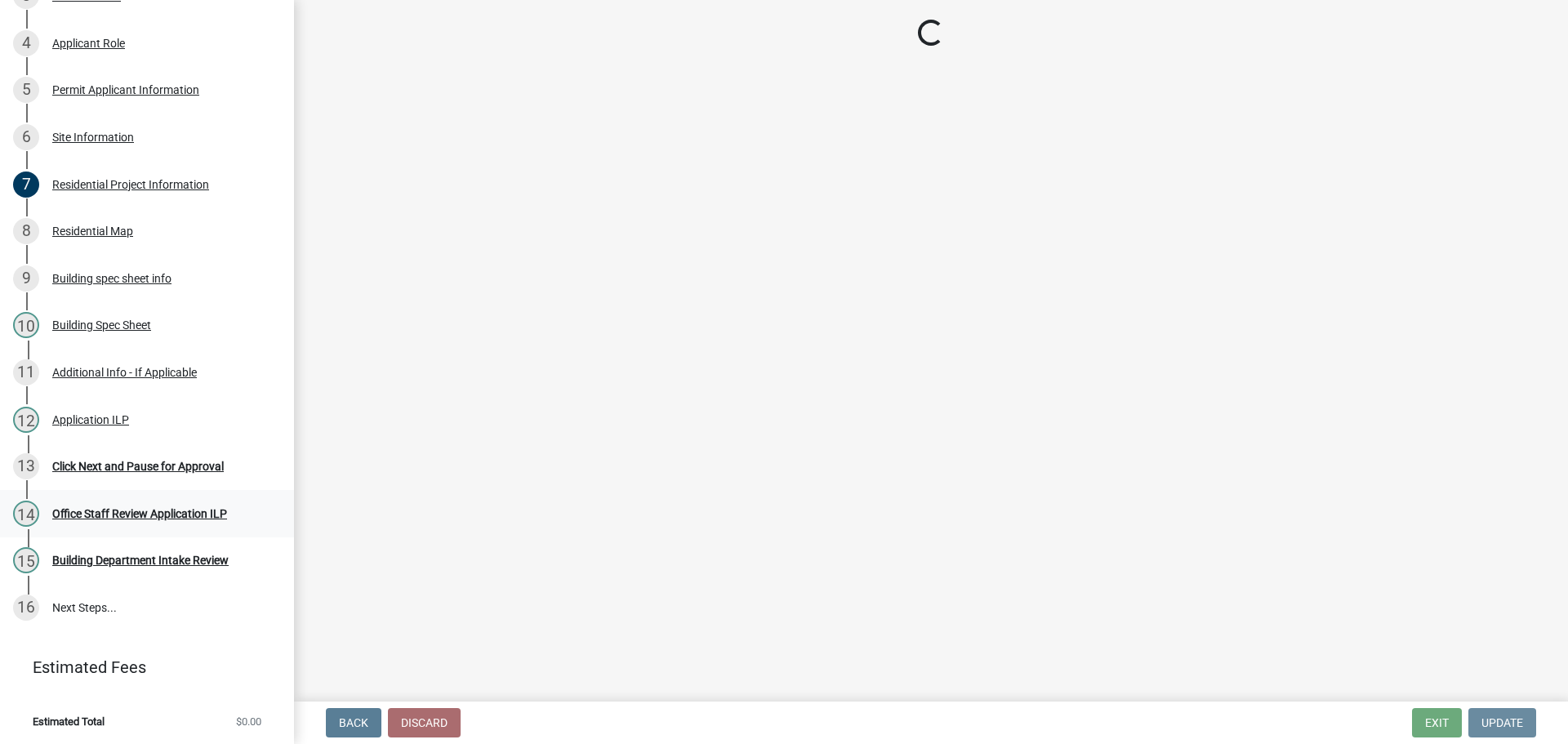
scroll to position [0, 0]
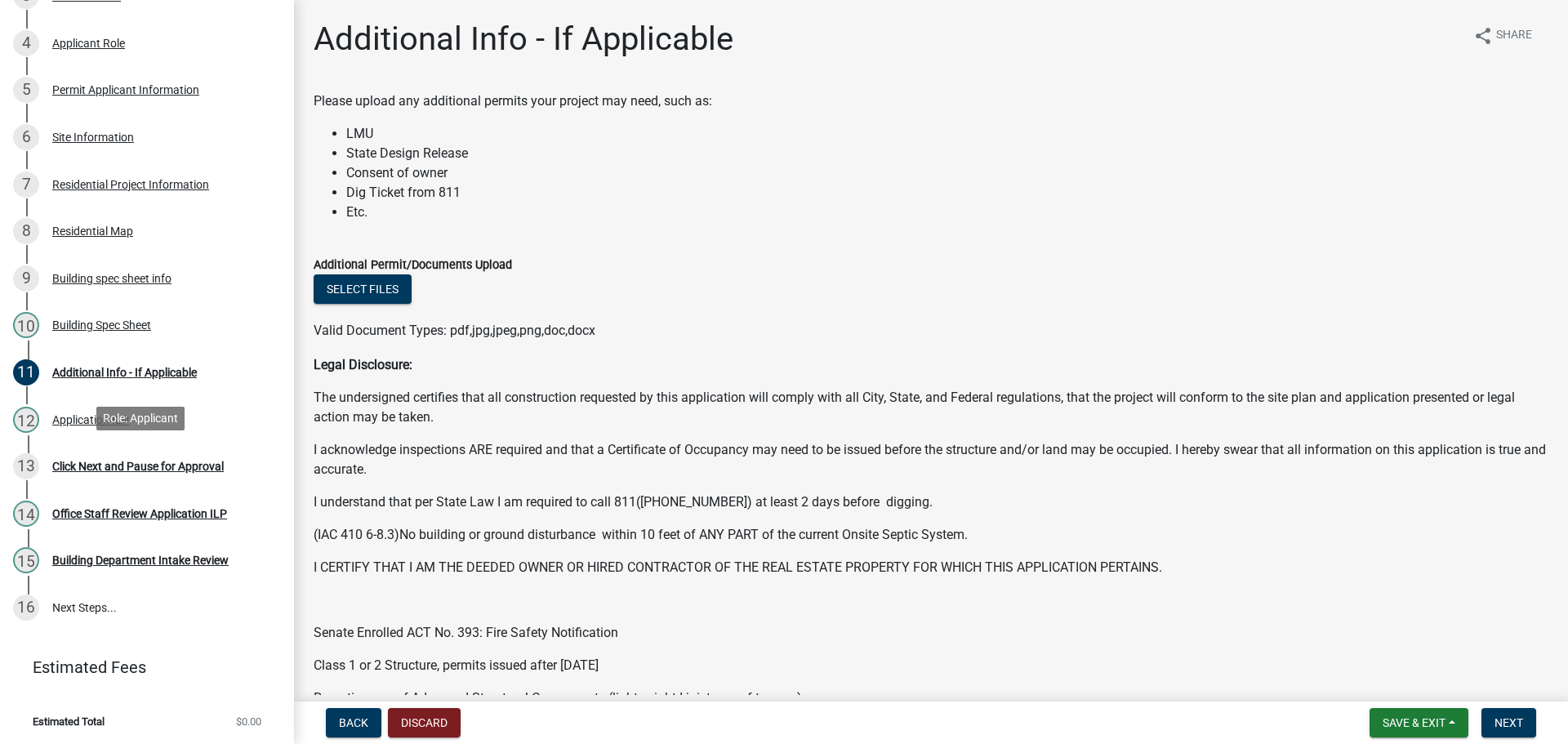
click at [128, 461] on div "Click Next and Pause for Approval" at bounding box center [138, 466] width 171 height 11
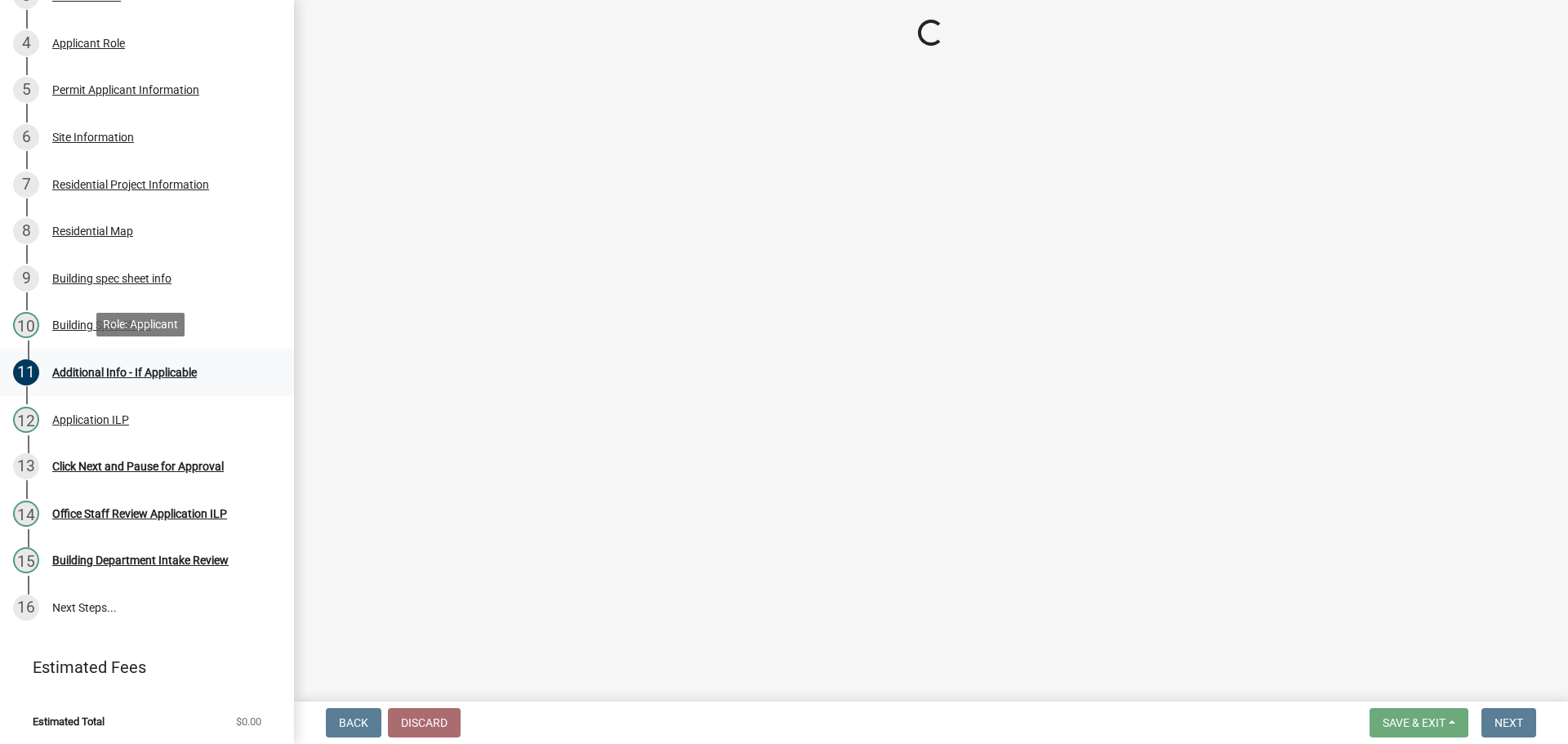
click at [115, 371] on div "Additional Info - If Applicable" at bounding box center [124, 372] width 144 height 11
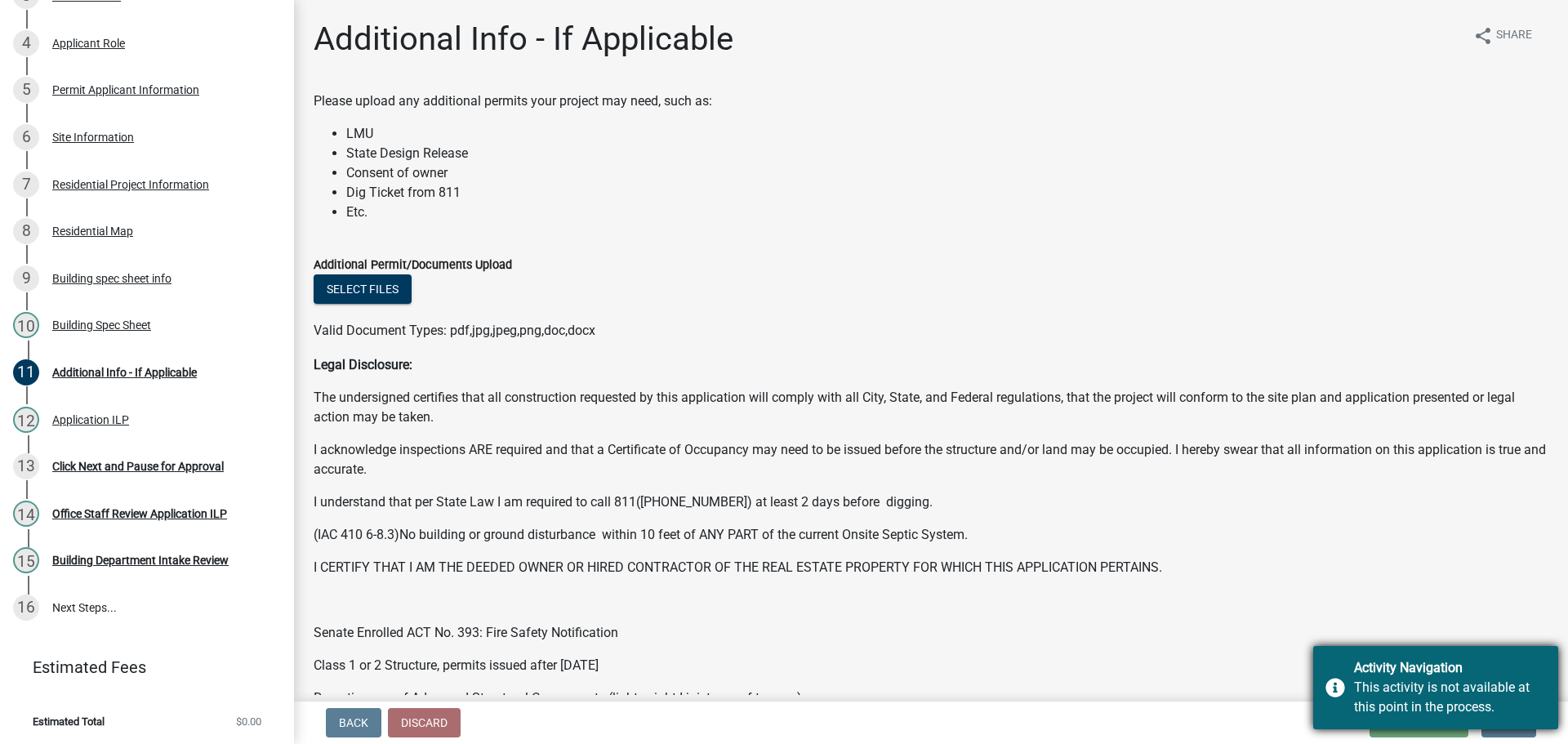
click at [1437, 657] on div "Activity Navigation This activity is not available at this point in the process." at bounding box center [1435, 687] width 245 height 84
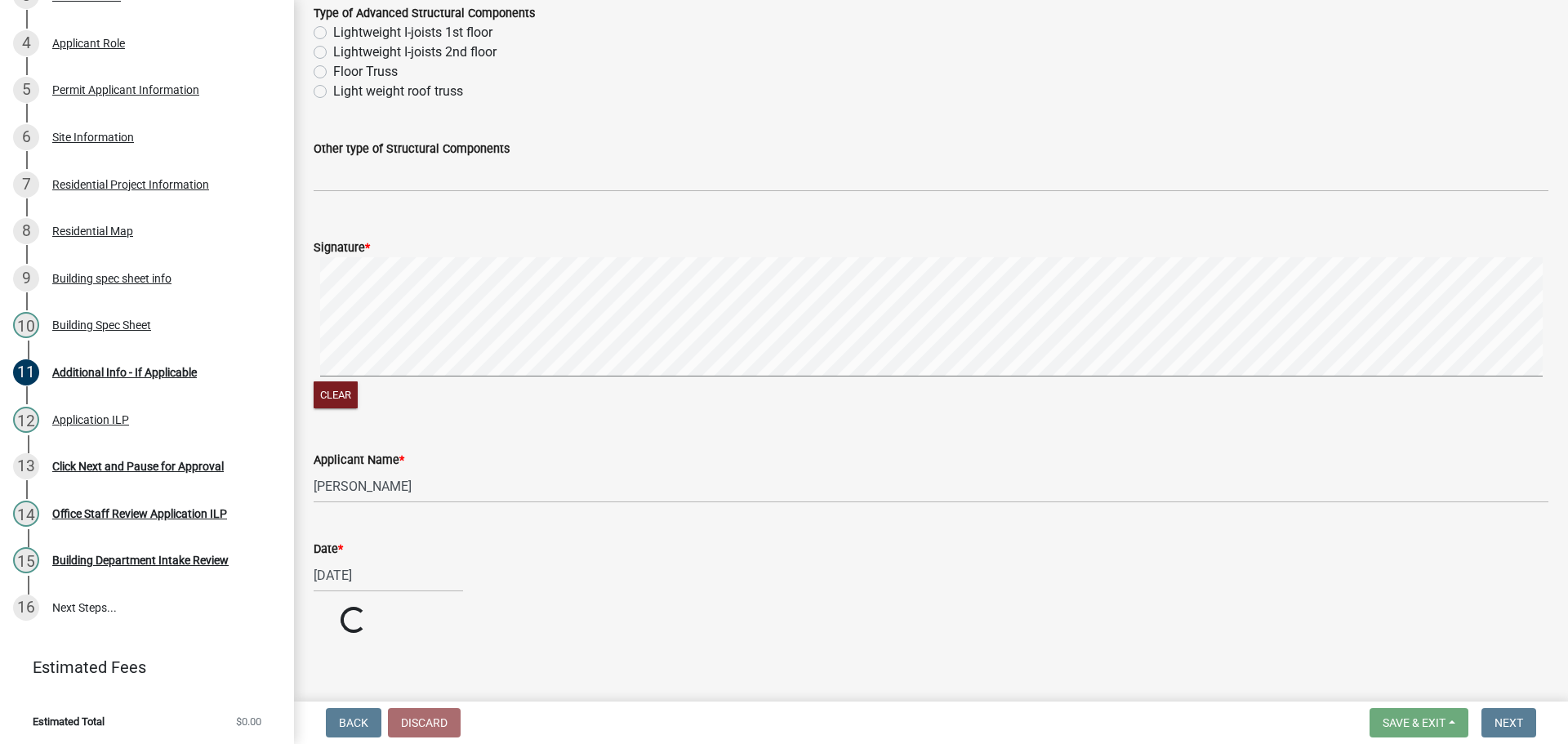
scroll to position [834, 0]
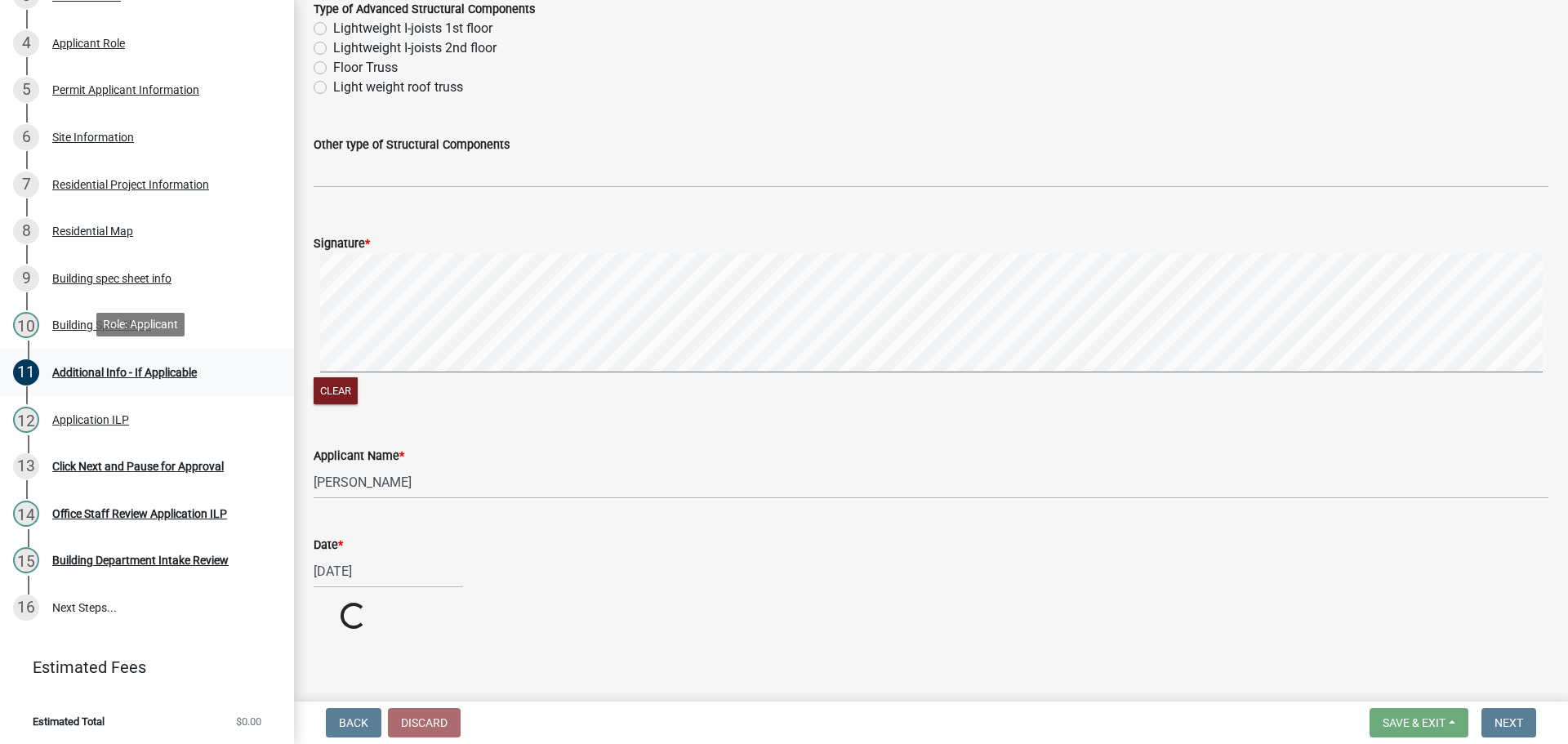
click at [192, 366] on div "Additional Info - If Applicable" at bounding box center [124, 372] width 144 height 11
click at [882, 507] on wm-data-entity-input "Applicant Name * [PERSON_NAME]" at bounding box center [931, 467] width 1235 height 89
click at [368, 458] on label "Applicant Name *" at bounding box center [359, 456] width 91 height 11
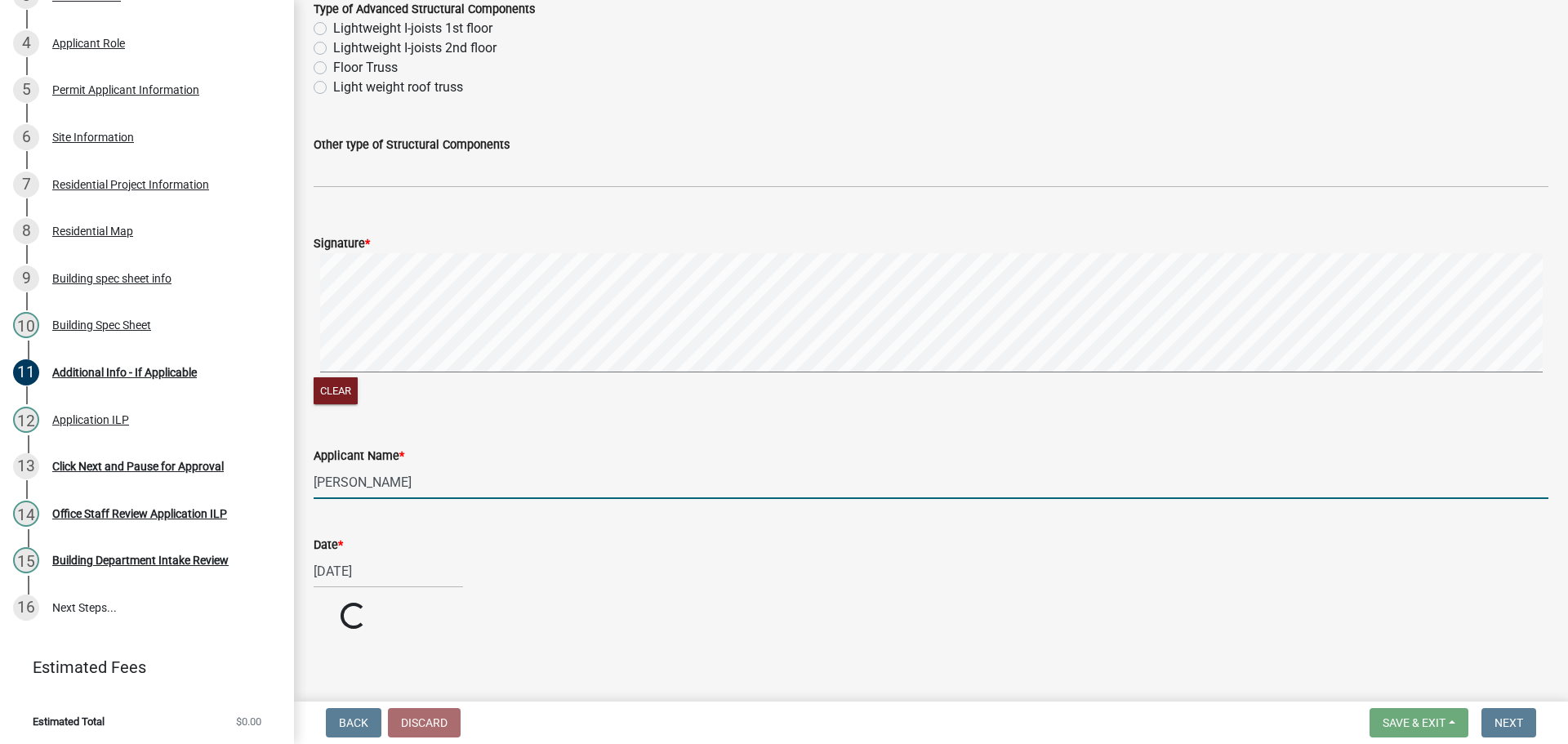
click at [368, 465] on input "[PERSON_NAME]" at bounding box center [931, 482] width 1235 height 33
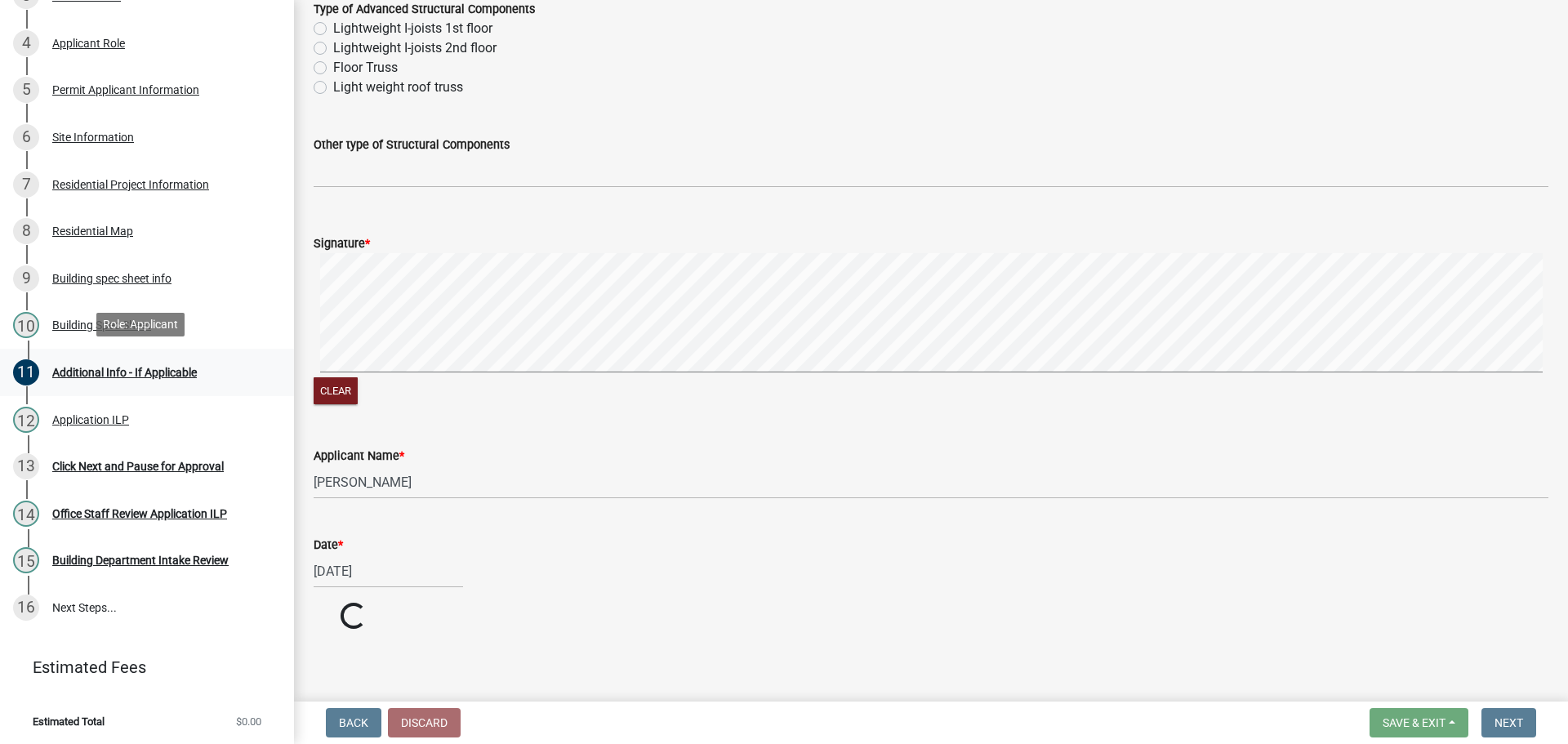
click at [98, 369] on div "Additional Info - If Applicable" at bounding box center [124, 372] width 144 height 11
click at [107, 323] on div "Building Spec Sheet" at bounding box center [101, 325] width 98 height 11
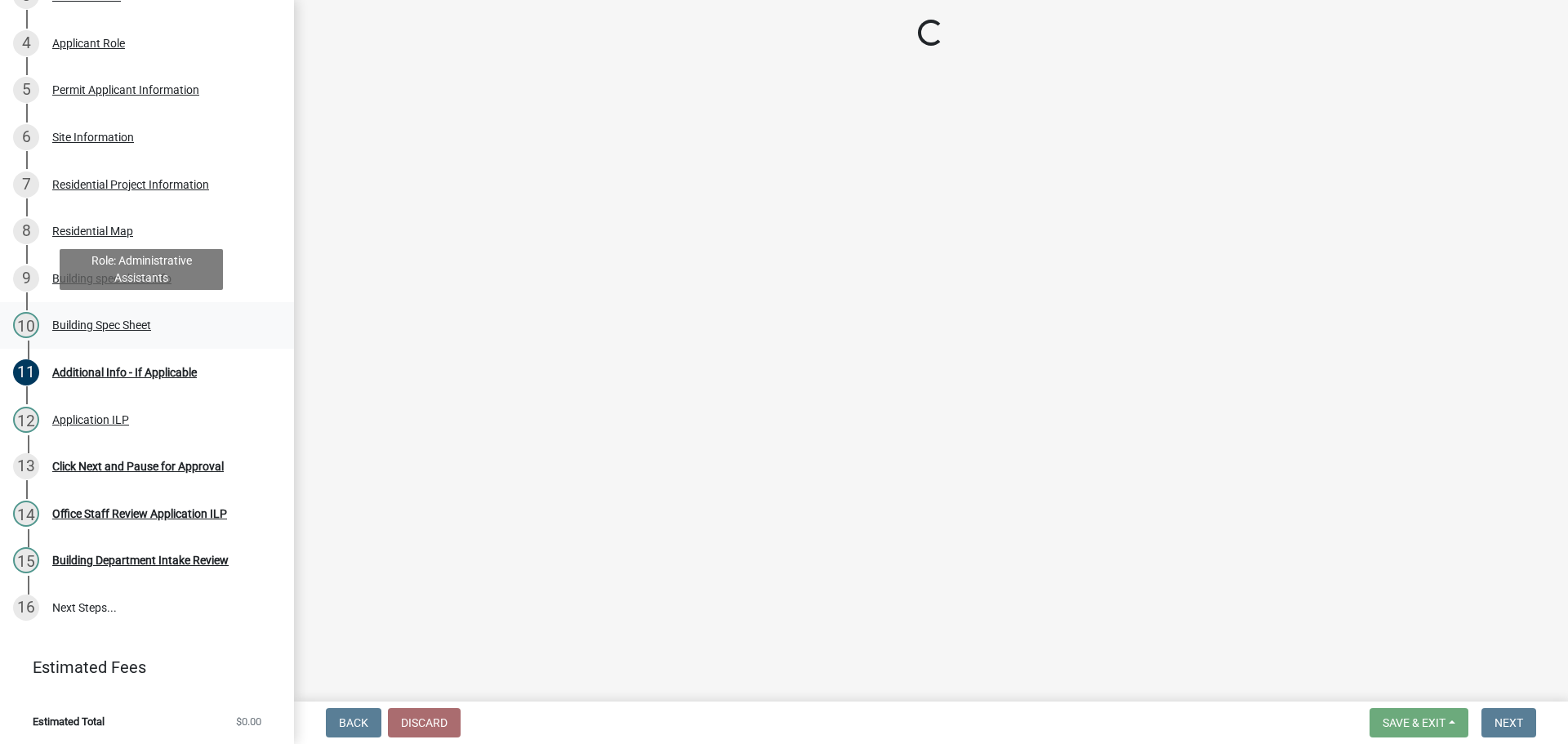
scroll to position [0, 0]
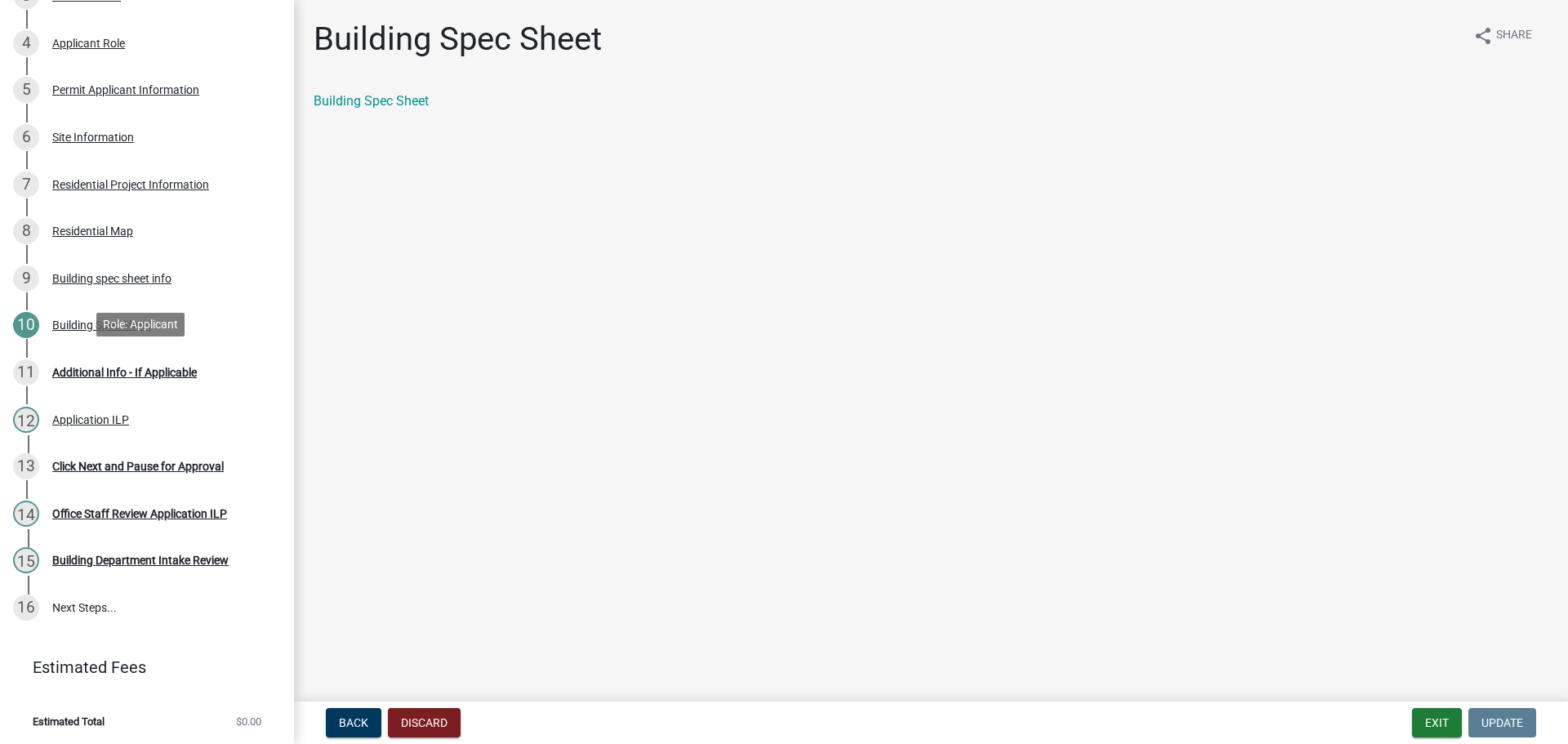
click at [142, 361] on div "11 Additional Info - If Applicable" at bounding box center [140, 372] width 255 height 26
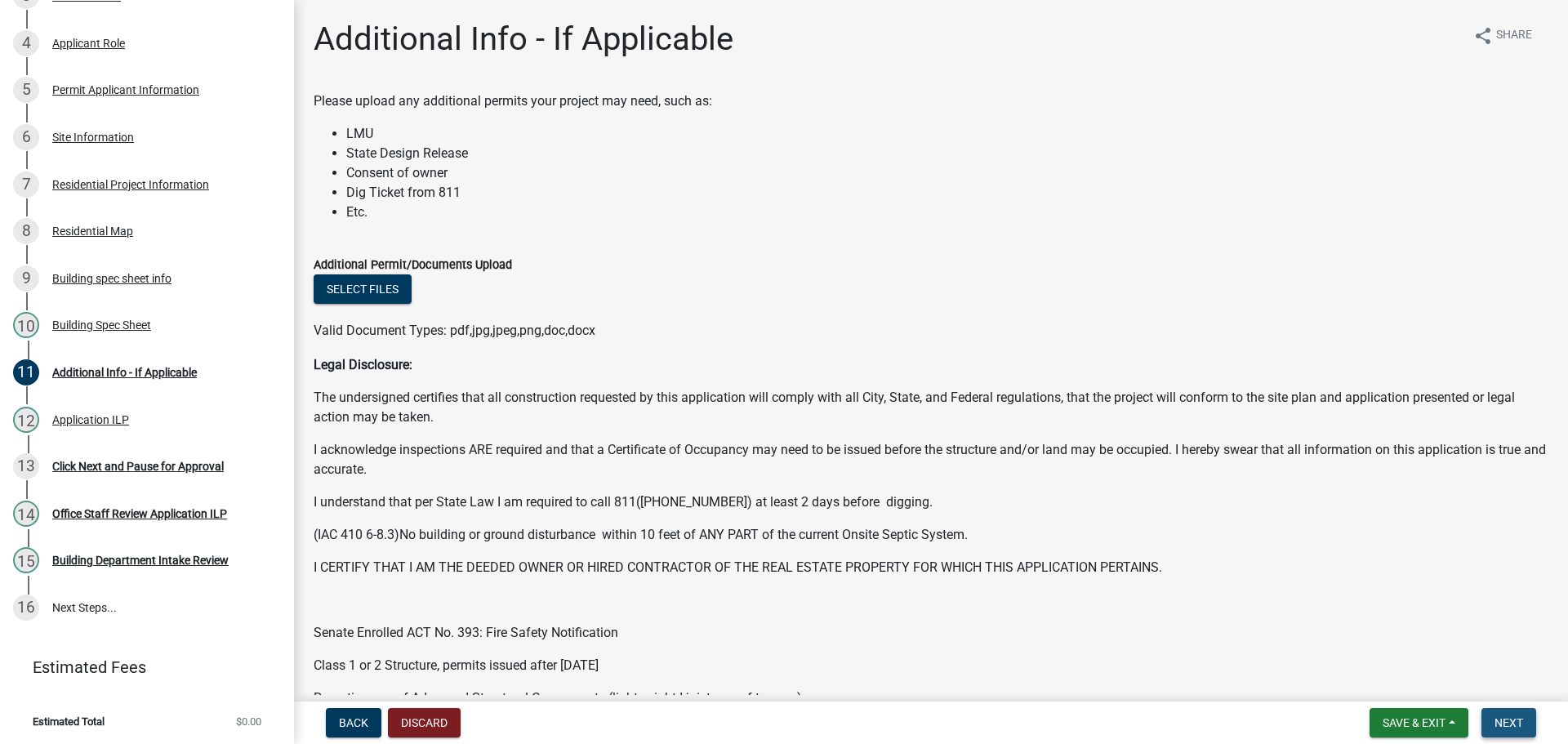
click at [1518, 730] on button "Next" at bounding box center [1508, 722] width 54 height 29
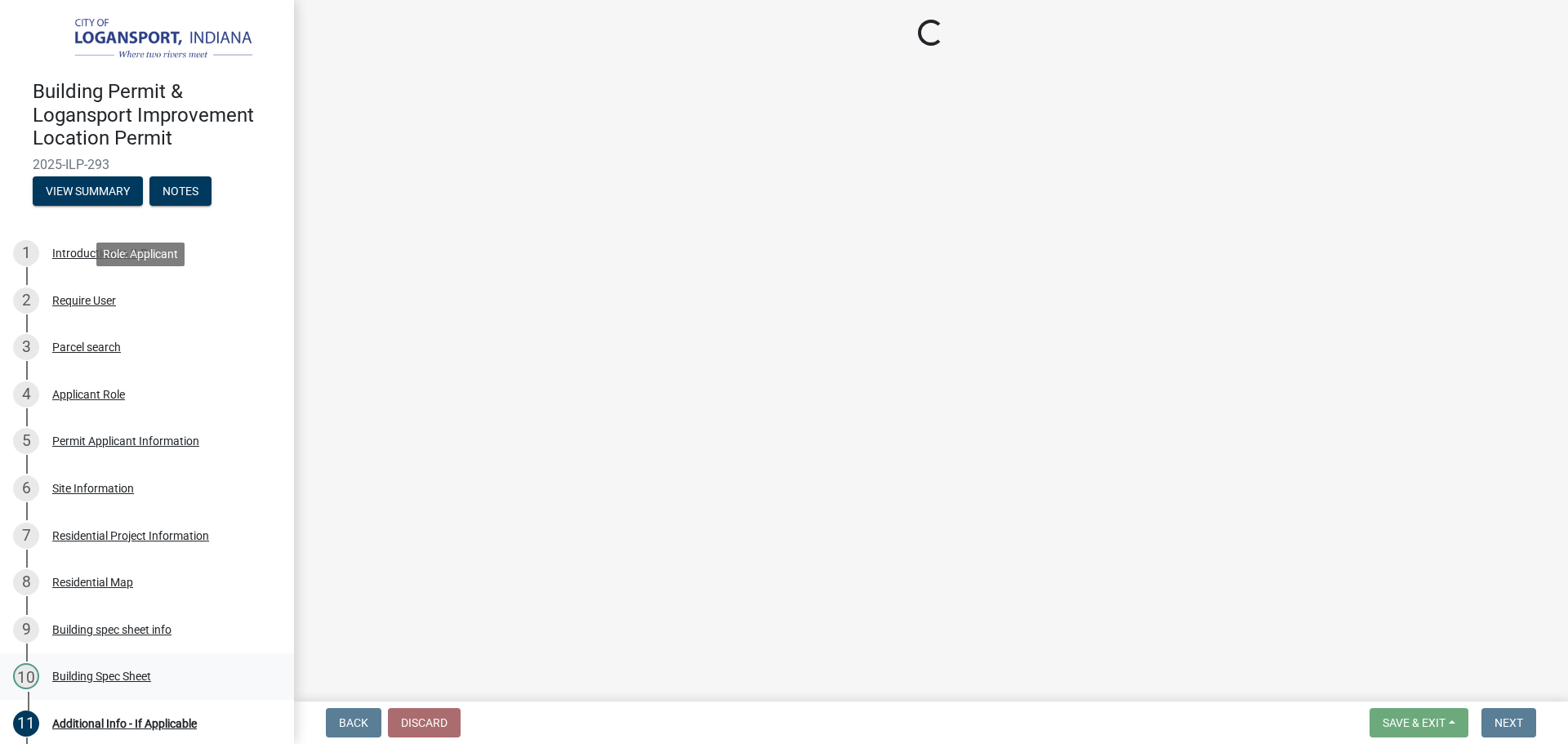
scroll to position [351, 0]
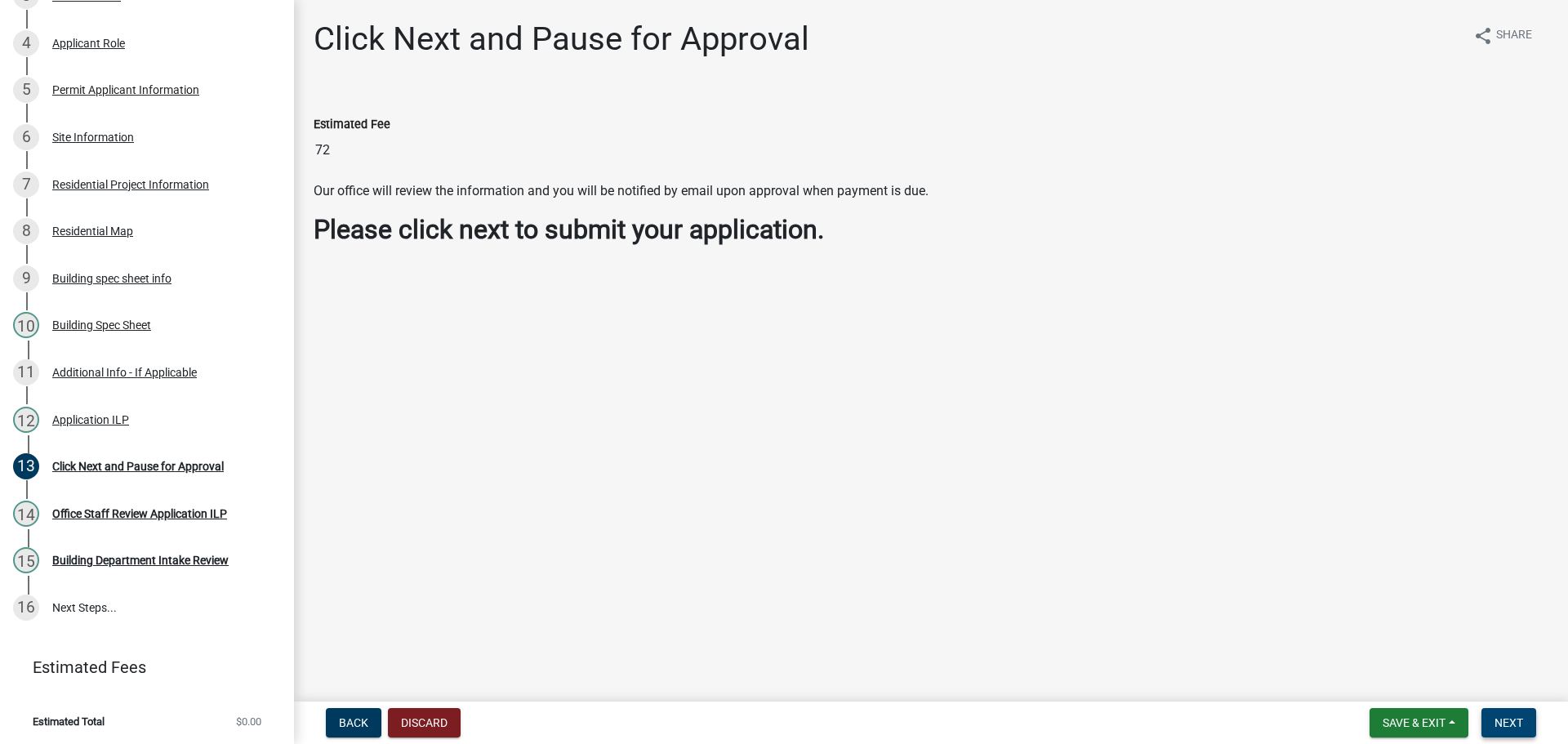
click at [1508, 713] on button "Next" at bounding box center [1508, 722] width 54 height 29
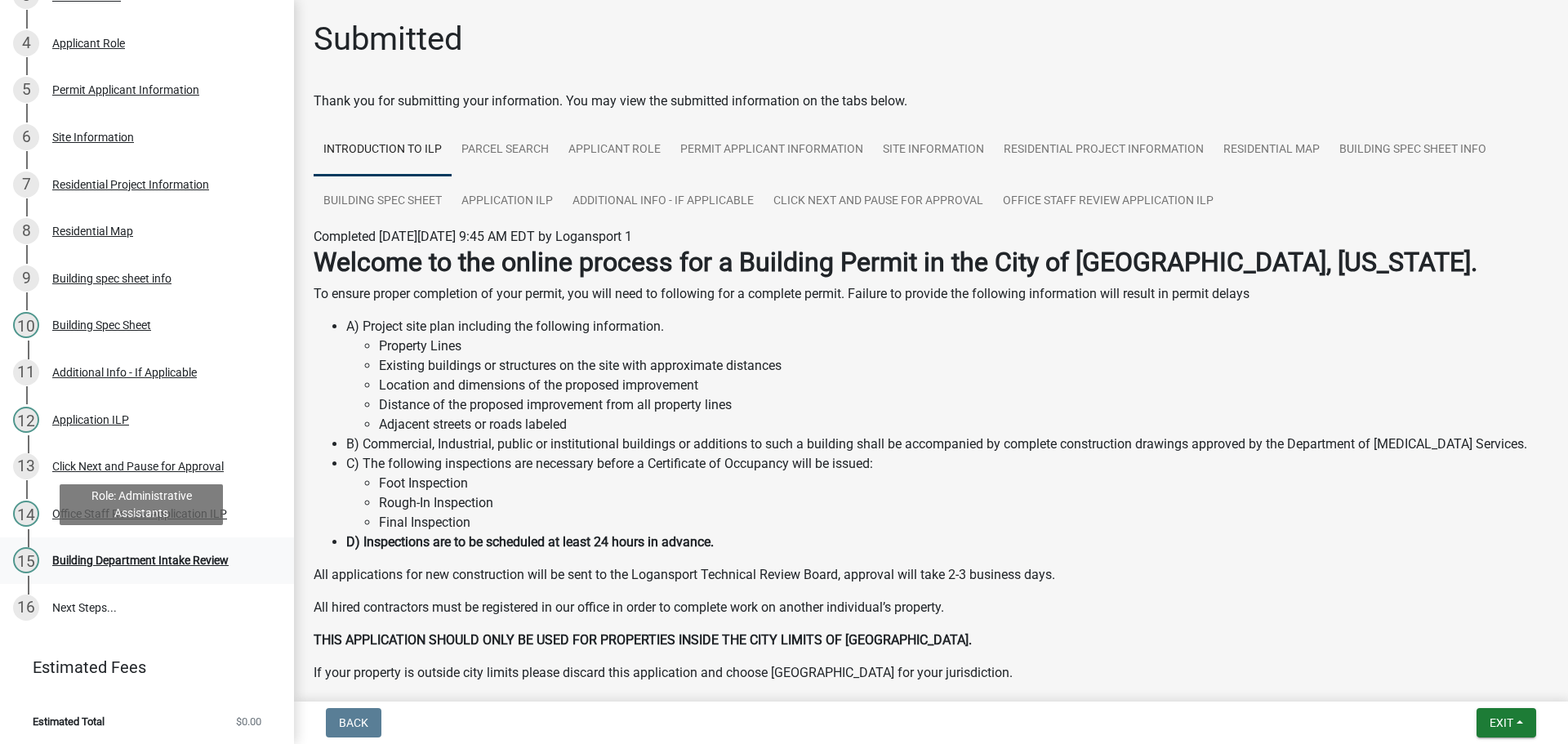
click at [79, 564] on div "15 Building Department Intake Review" at bounding box center [140, 560] width 255 height 26
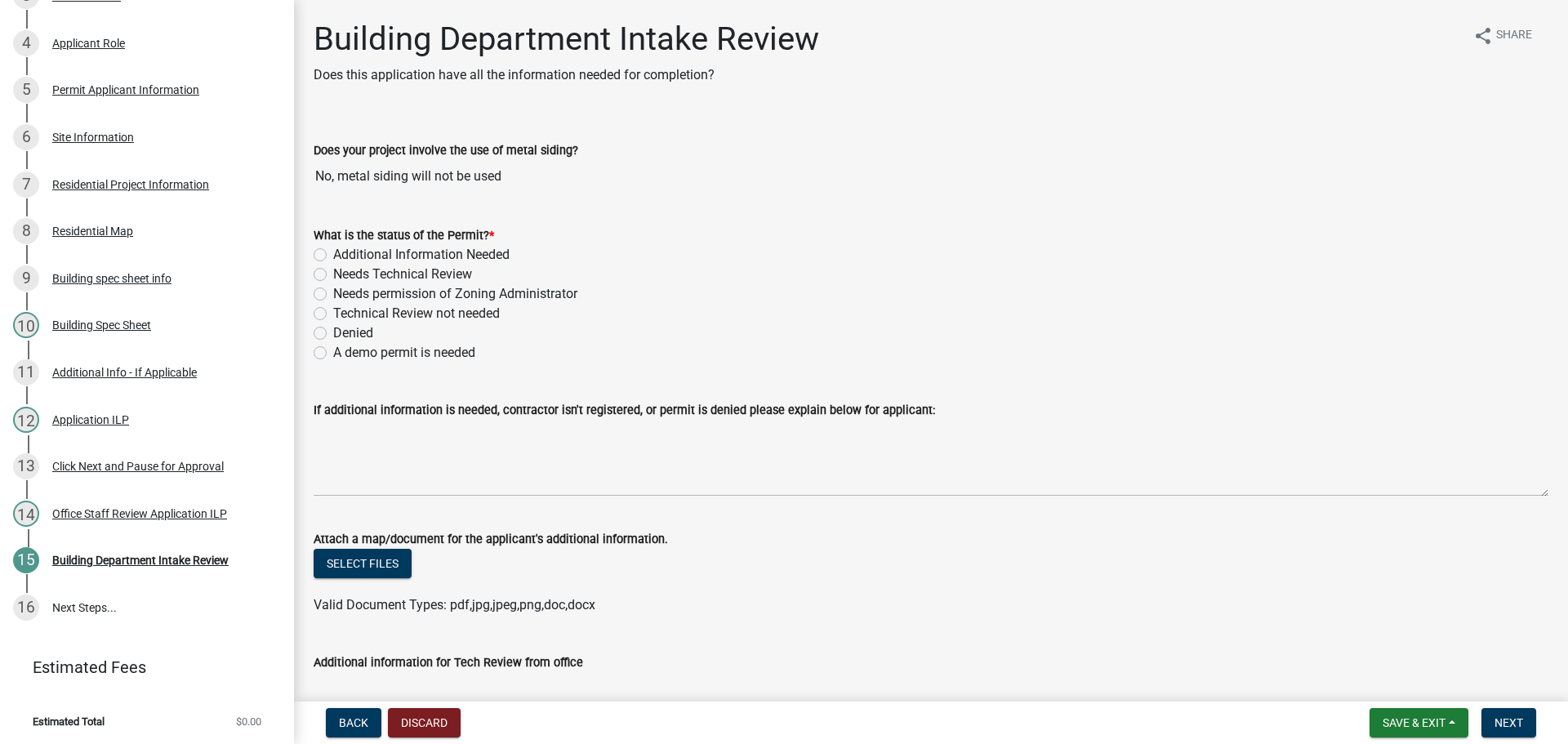
click at [333, 276] on label "Needs Technical Review" at bounding box center [402, 274] width 139 height 19
click at [333, 275] on input "Needs Technical Review" at bounding box center [339, 270] width 11 height 11
radio input "true"
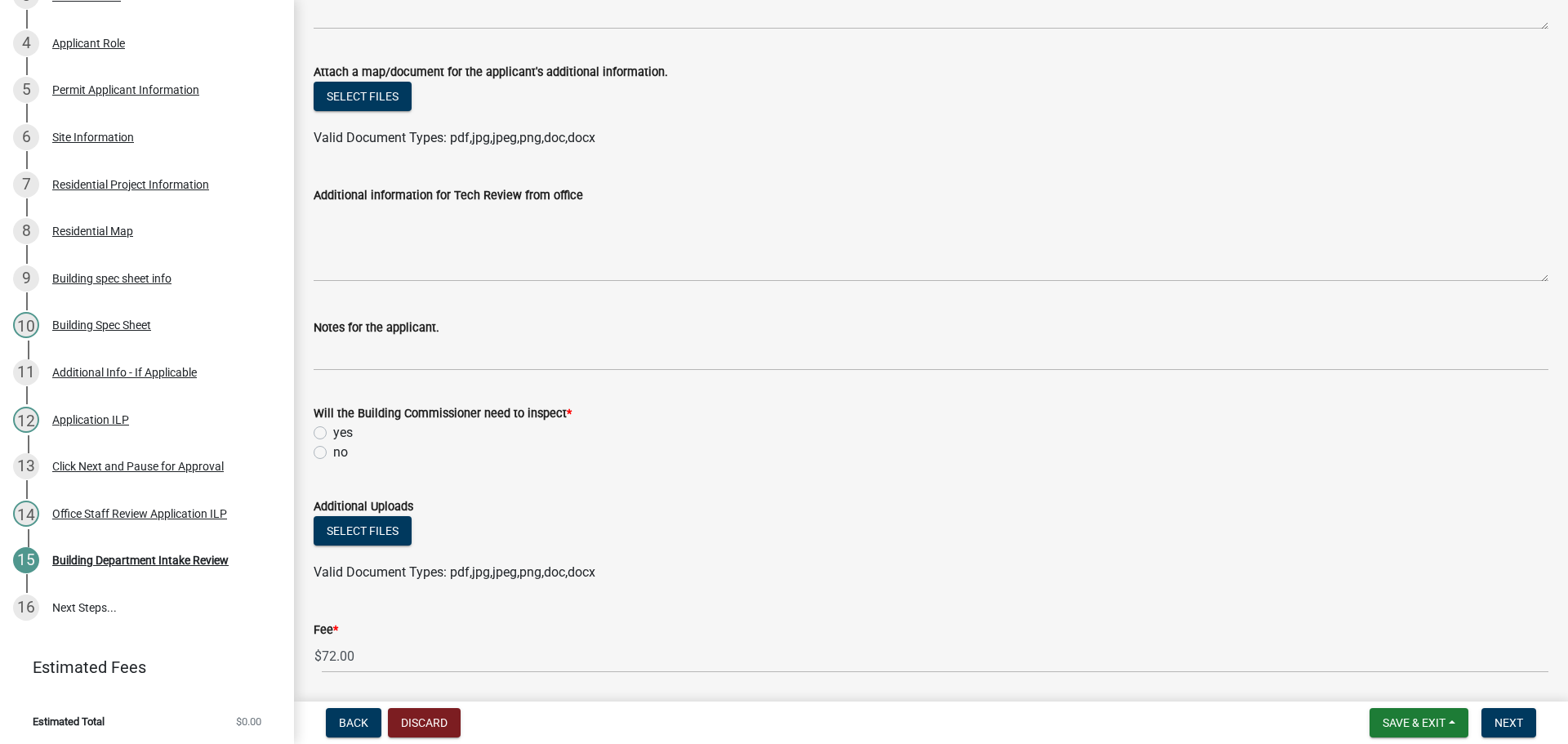
scroll to position [490, 0]
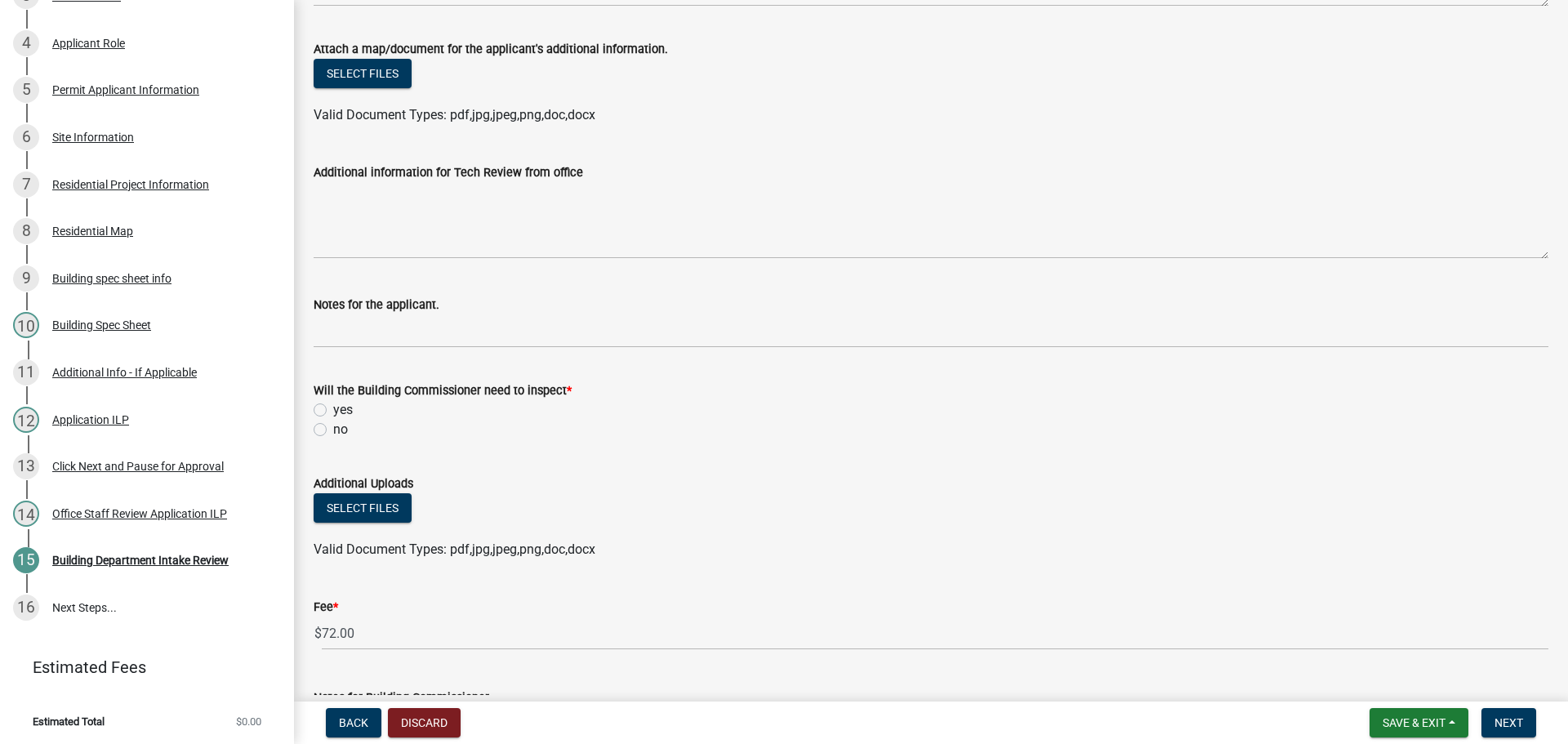
click at [315, 420] on div "no" at bounding box center [931, 429] width 1235 height 19
click at [333, 411] on label "yes" at bounding box center [342, 409] width 19 height 19
click at [333, 410] on input "yes" at bounding box center [339, 406] width 11 height 11
radio input "true"
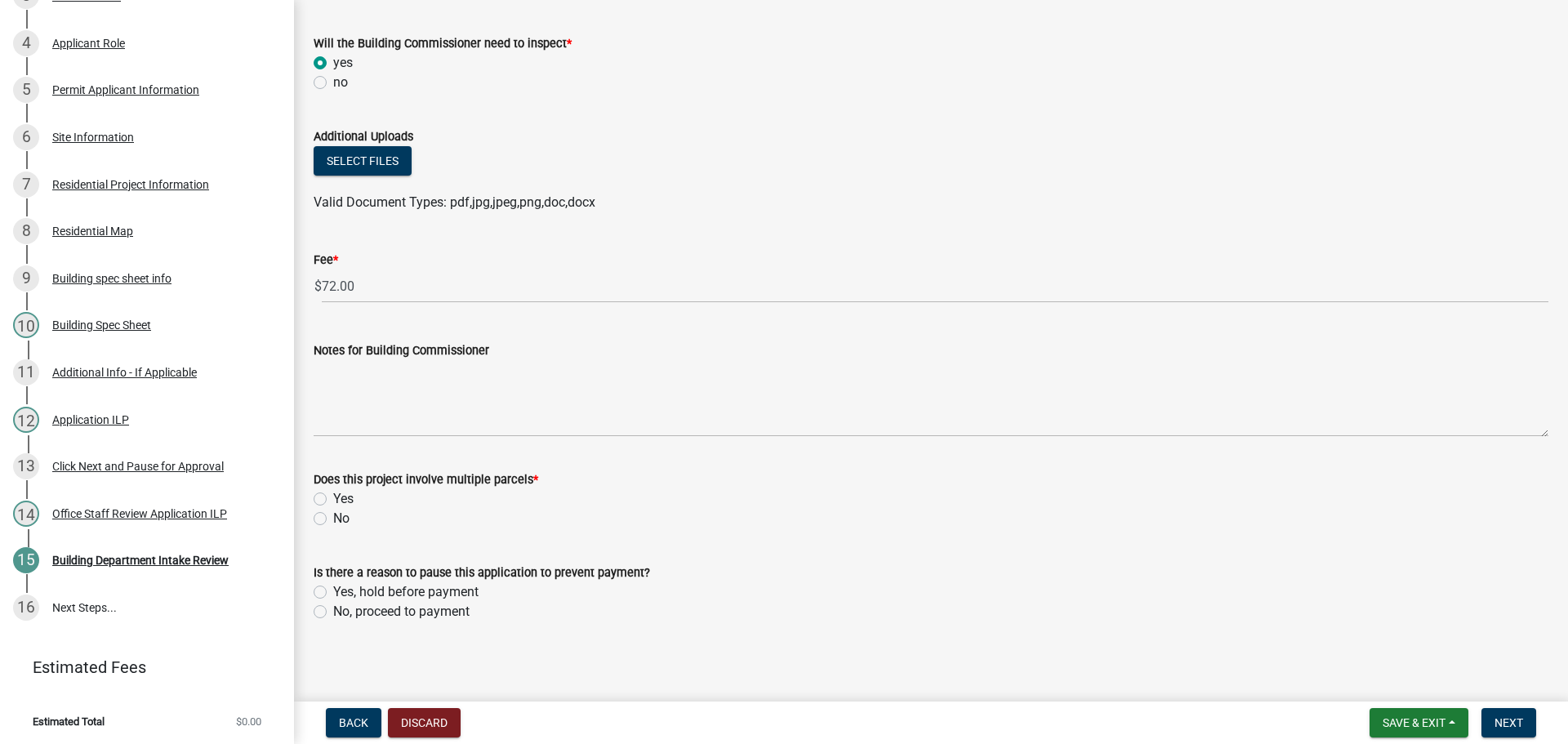
scroll to position [841, 0]
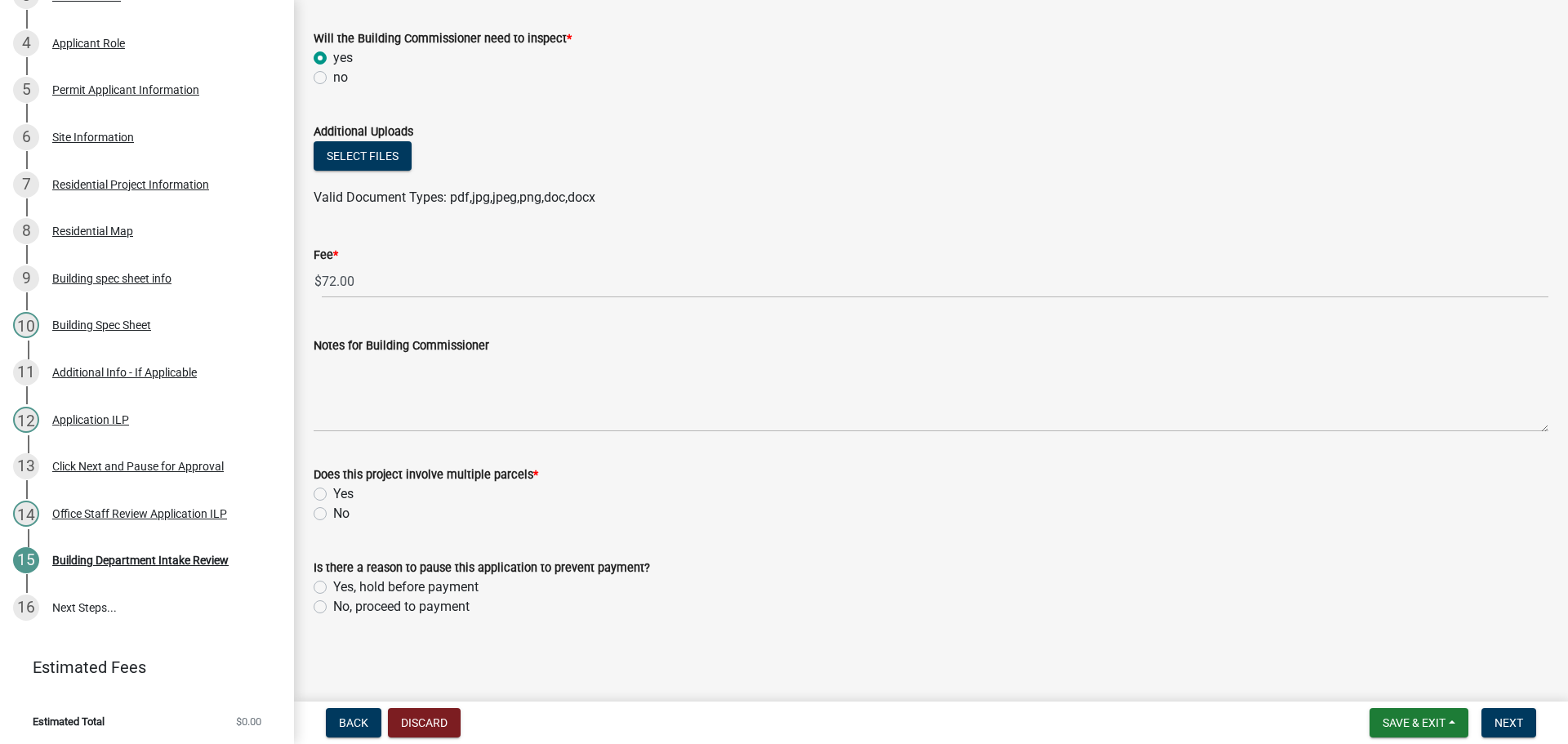
click at [333, 509] on label "No" at bounding box center [341, 513] width 17 height 19
click at [333, 509] on input "No" at bounding box center [339, 509] width 11 height 11
radio input "true"
click at [333, 605] on label "No, proceed to payment" at bounding box center [401, 606] width 136 height 19
click at [333, 605] on input "No, proceed to payment" at bounding box center [339, 602] width 11 height 11
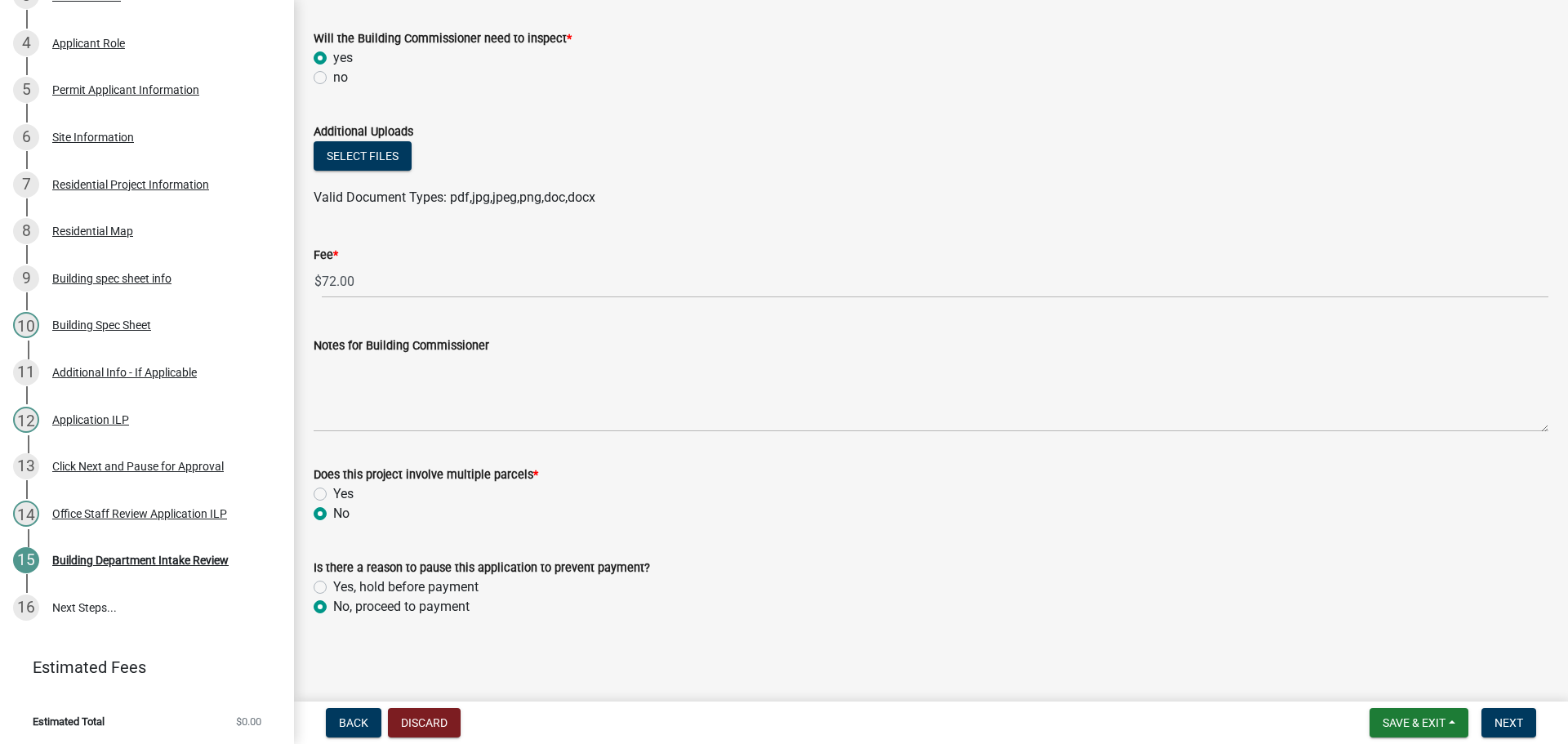
radio input "true"
click at [1516, 721] on span "Next" at bounding box center [1508, 722] width 29 height 13
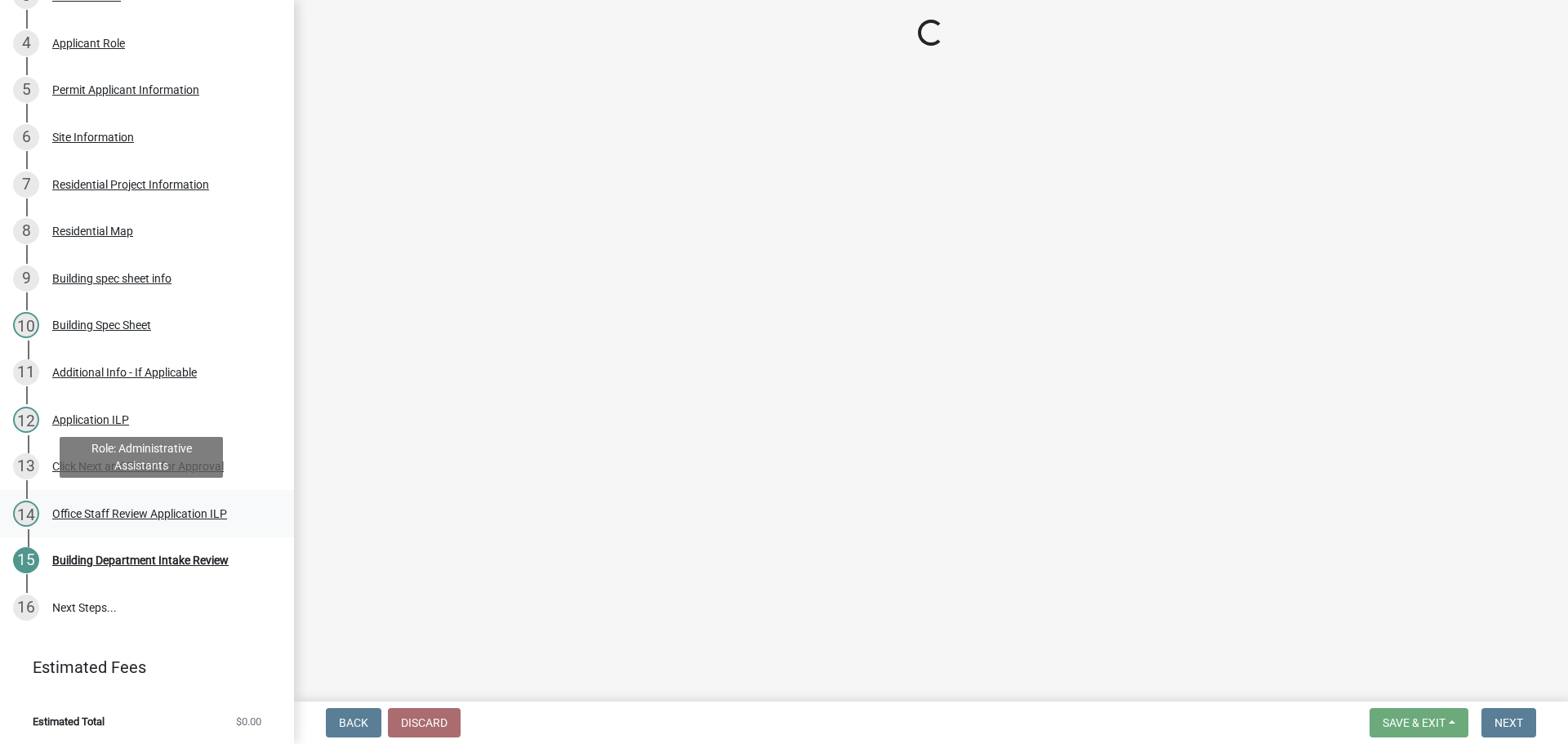
scroll to position [477, 0]
